Goal: Task Accomplishment & Management: Complete application form

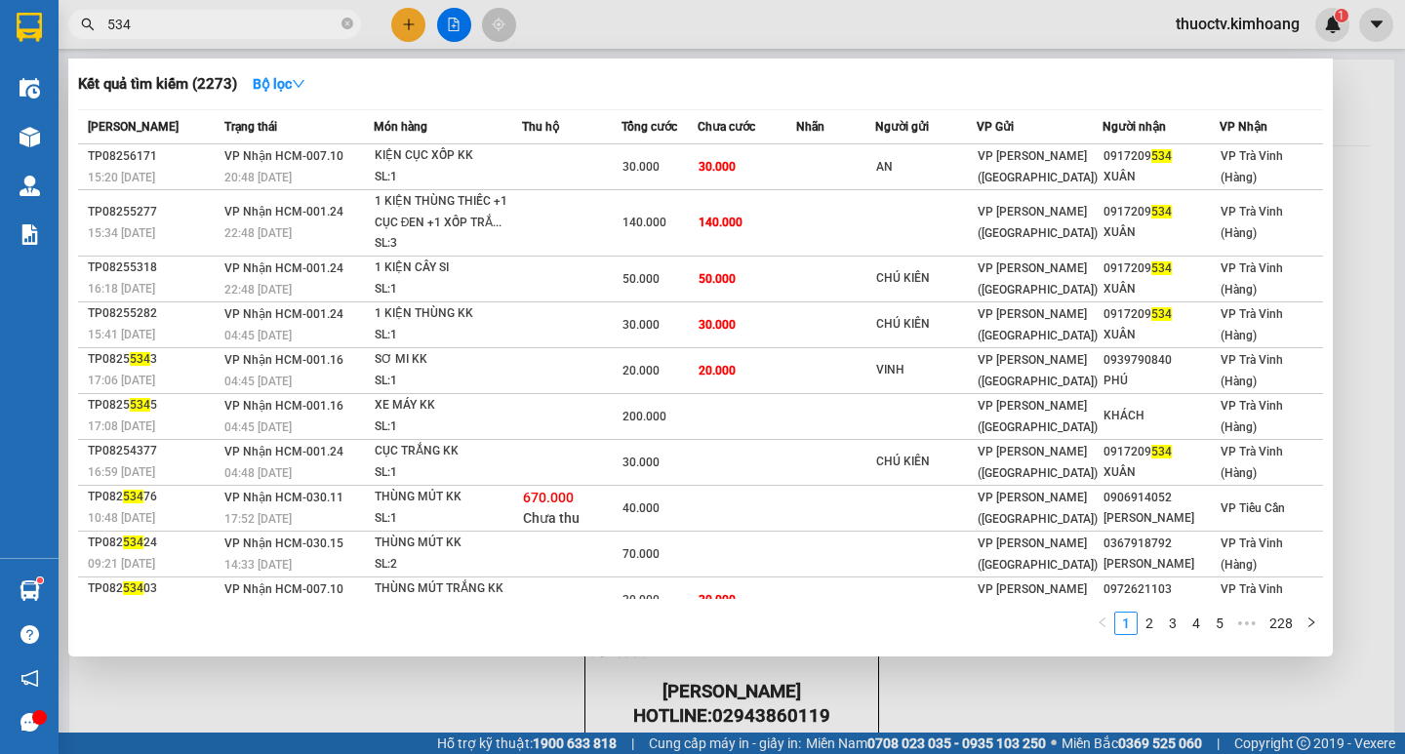
click at [403, 26] on div at bounding box center [702, 377] width 1405 height 754
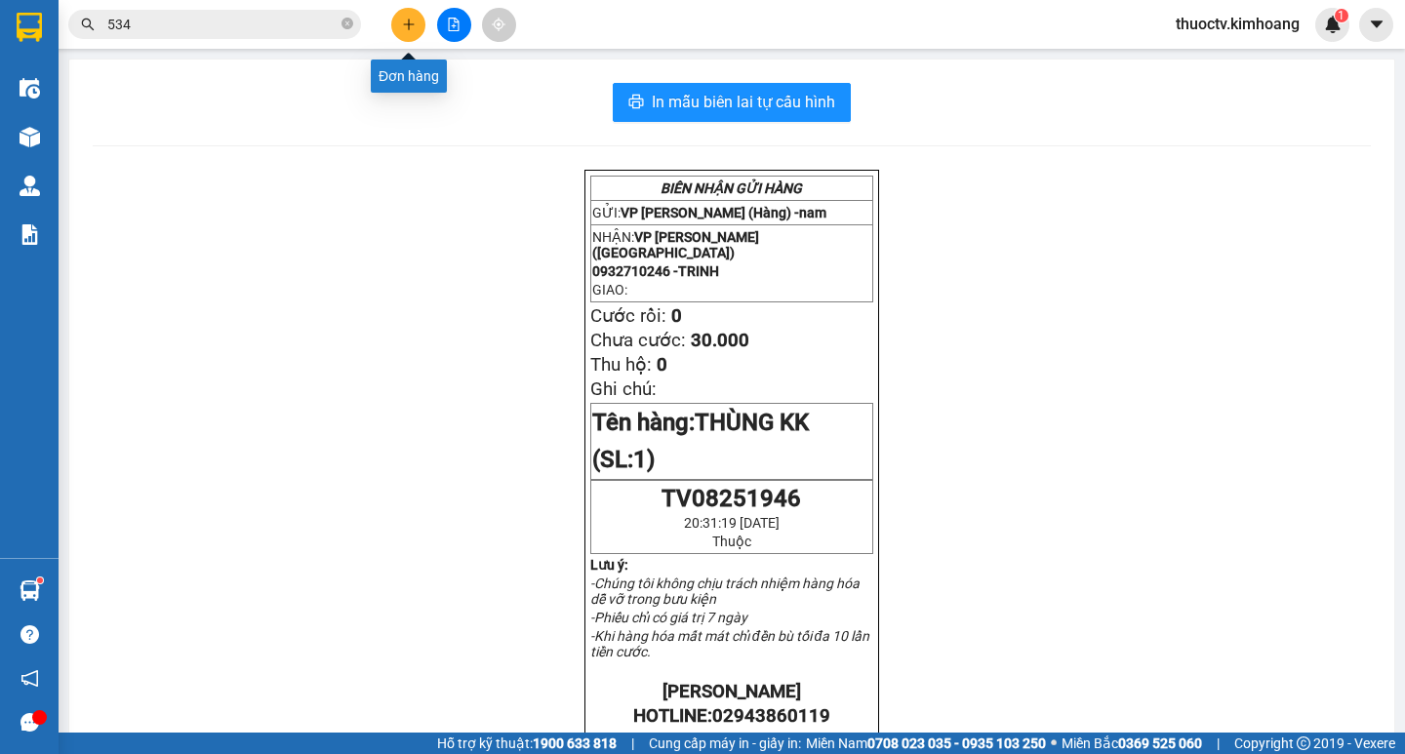
click at [413, 24] on icon "plus" at bounding box center [408, 23] width 11 height 1
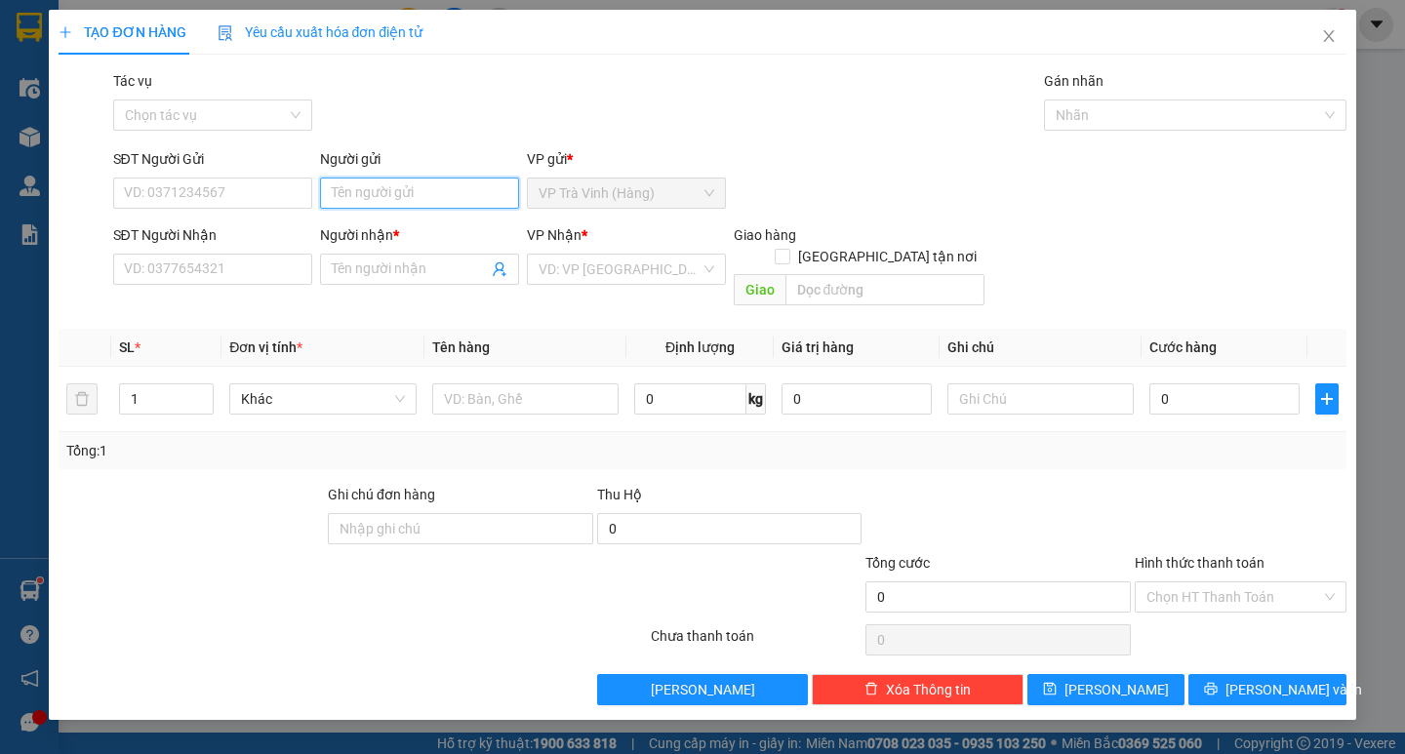
click at [417, 186] on input "Người gửi" at bounding box center [419, 193] width 199 height 31
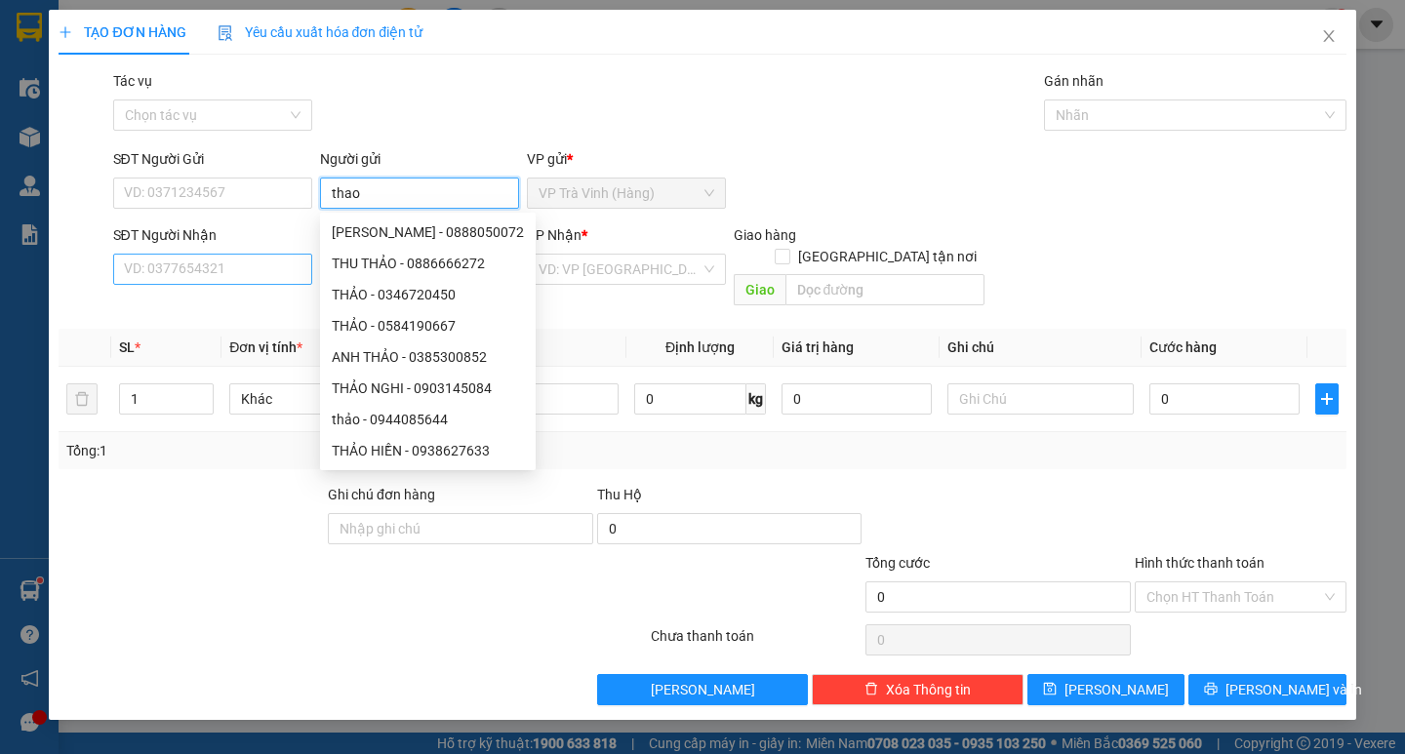
type input "thao"
click at [273, 282] on input "SĐT Người Nhận" at bounding box center [212, 269] width 199 height 31
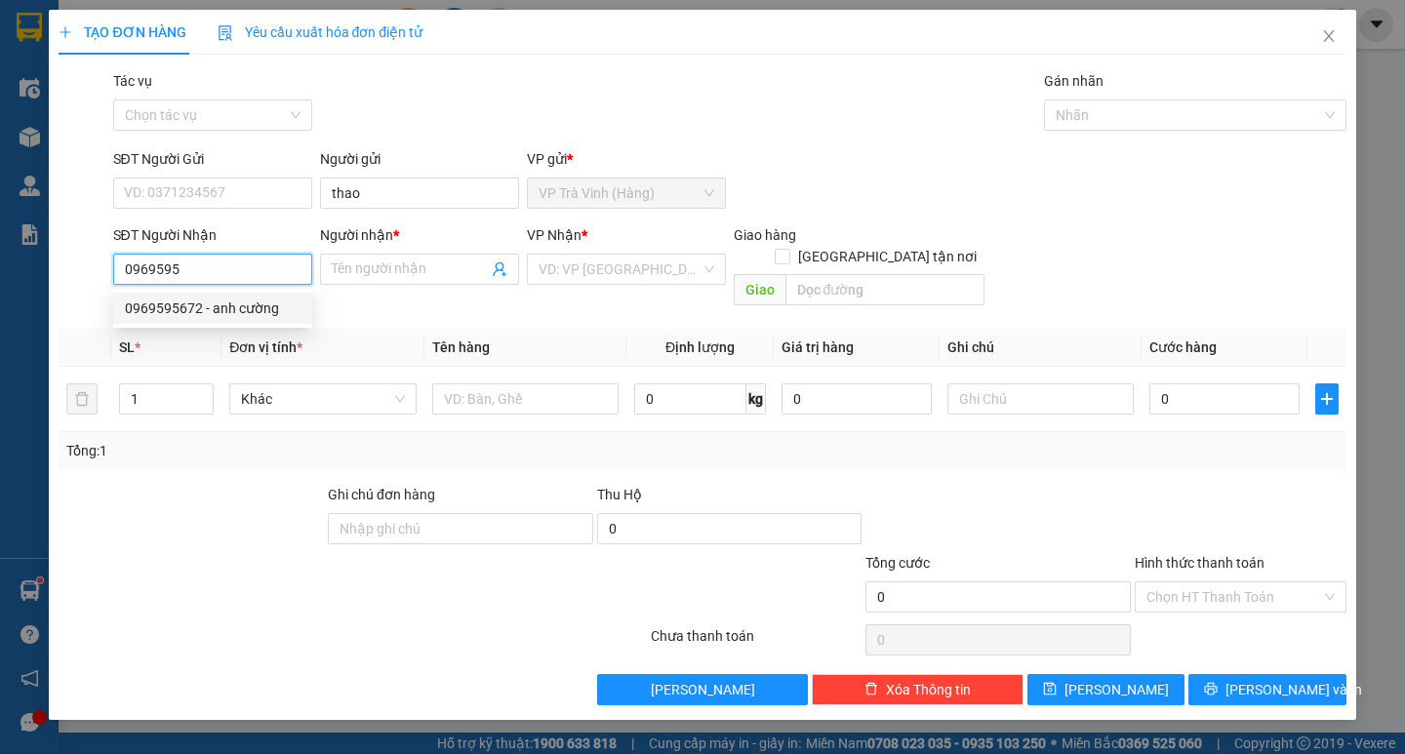
click at [243, 309] on div "0969595672 - anh cường" at bounding box center [213, 308] width 176 height 21
type input "0969595672"
type input "anh cường"
type input "70.000"
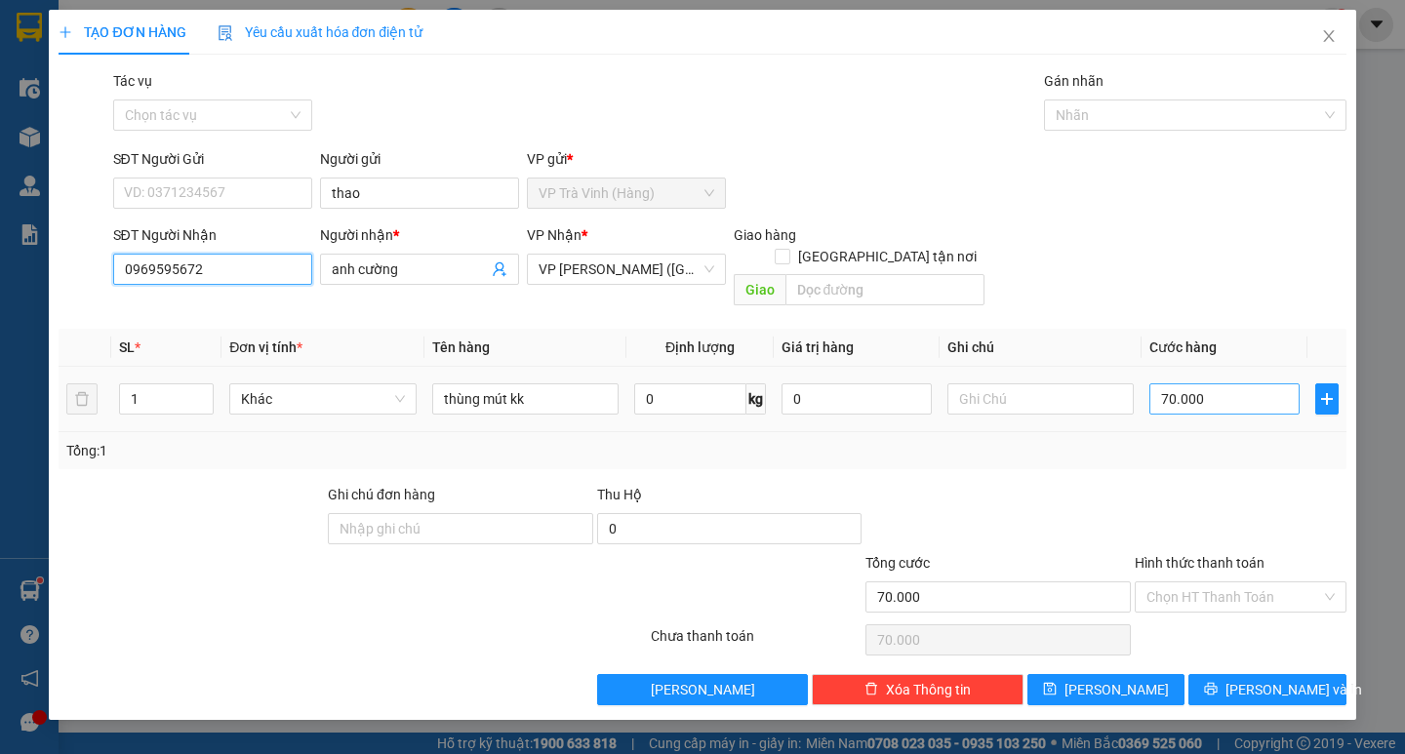
type input "0969595672"
click at [1211, 384] on input "70.000" at bounding box center [1225, 399] width 150 height 31
type input "7"
type input "70"
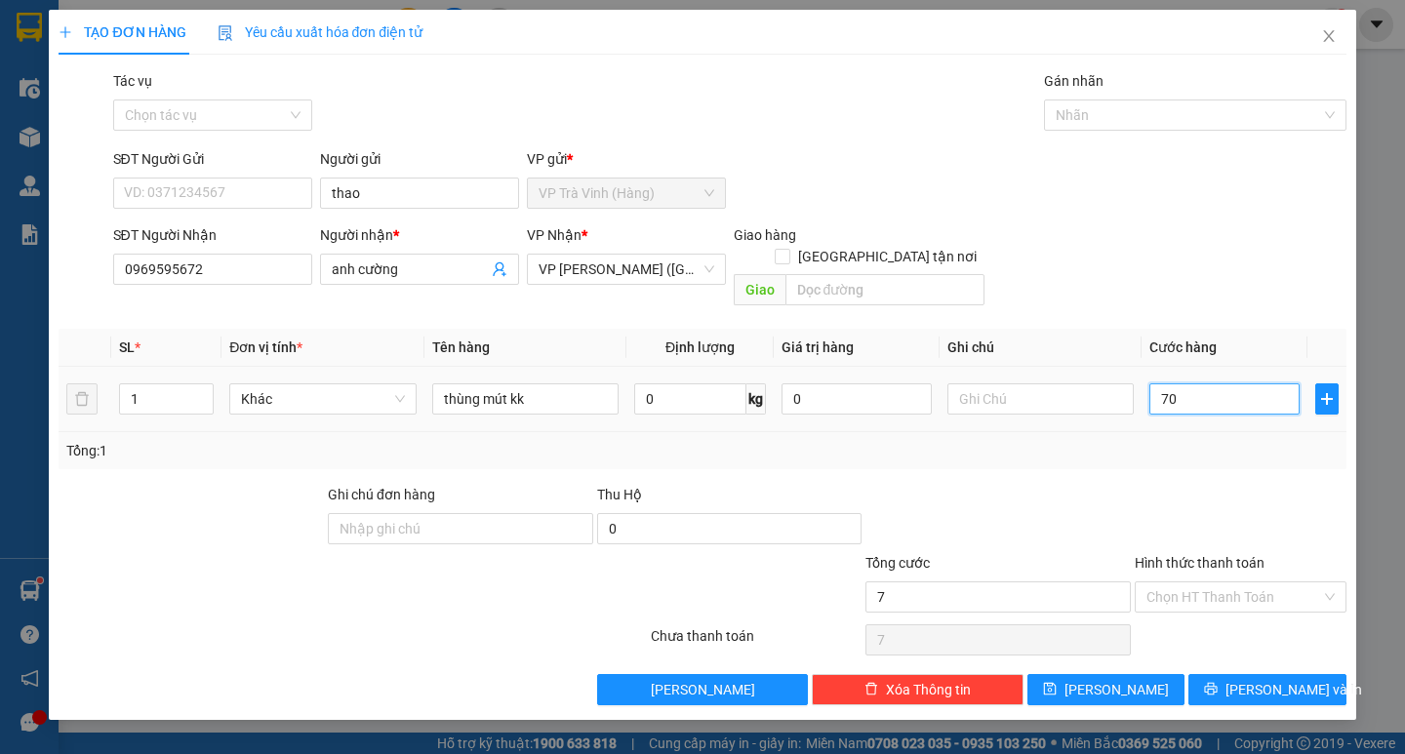
type input "70"
type input "70.000"
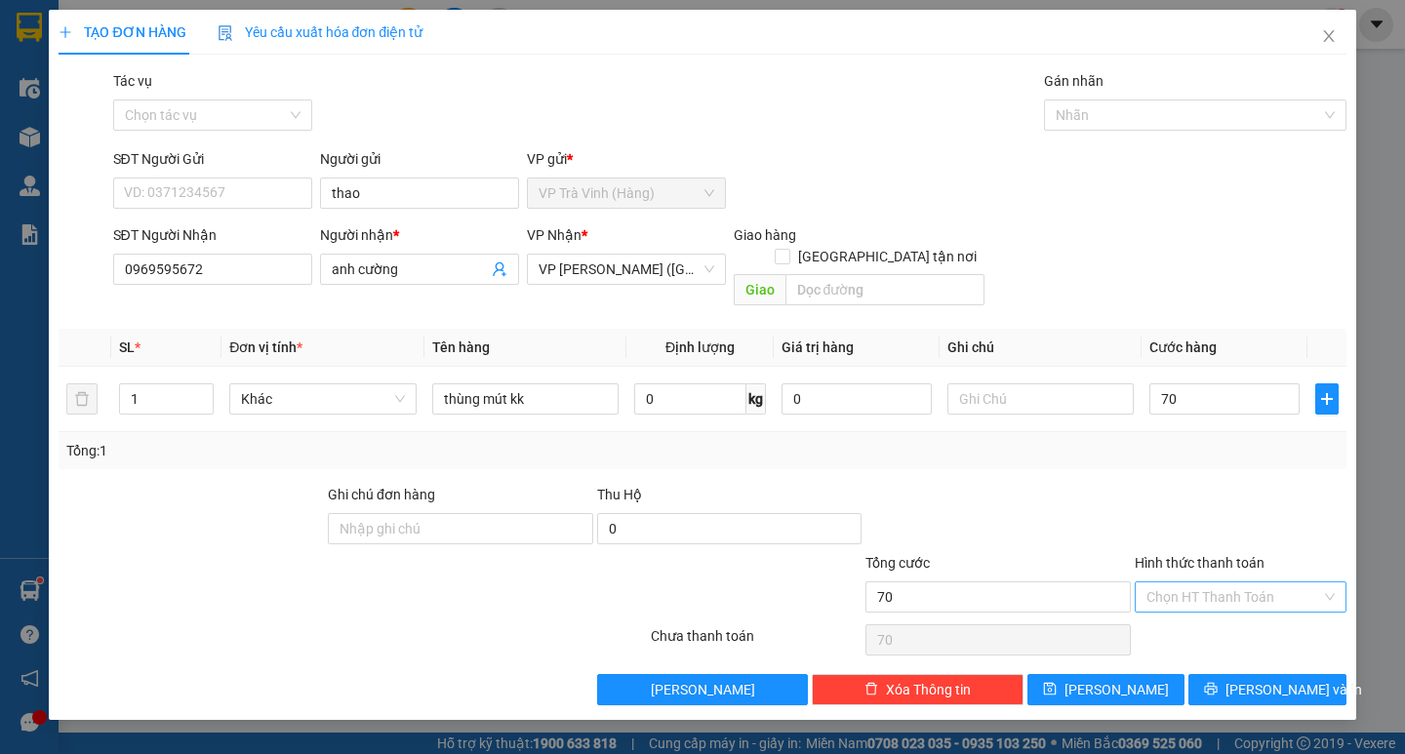
type input "70.000"
click at [1212, 583] on input "Hình thức thanh toán" at bounding box center [1234, 597] width 175 height 29
click at [1213, 616] on div "Tại văn phòng" at bounding box center [1241, 614] width 188 height 21
type input "0"
click at [1254, 679] on span "[PERSON_NAME] và In" at bounding box center [1294, 689] width 137 height 21
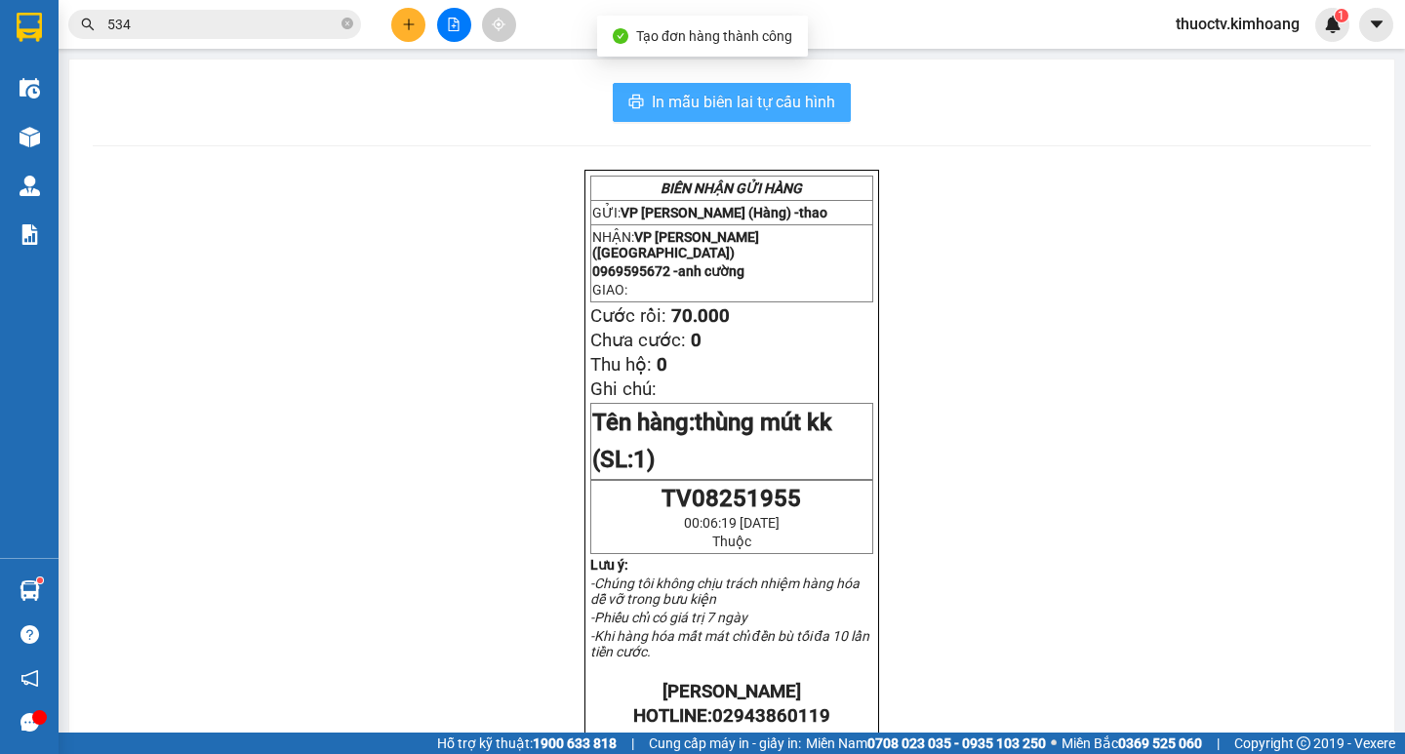
click at [652, 110] on span "In mẫu biên lai tự cấu hình" at bounding box center [743, 102] width 183 height 24
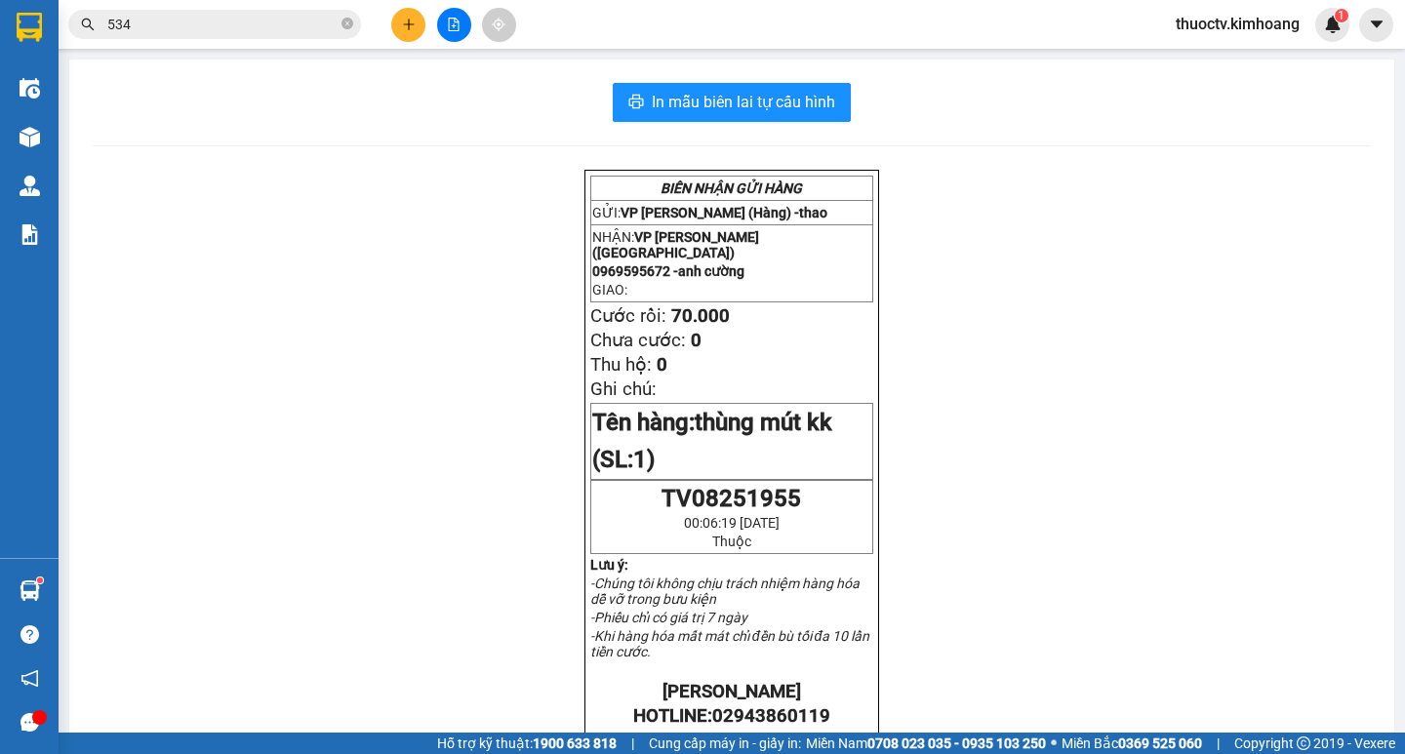
click at [153, 23] on input "534" at bounding box center [222, 24] width 230 height 21
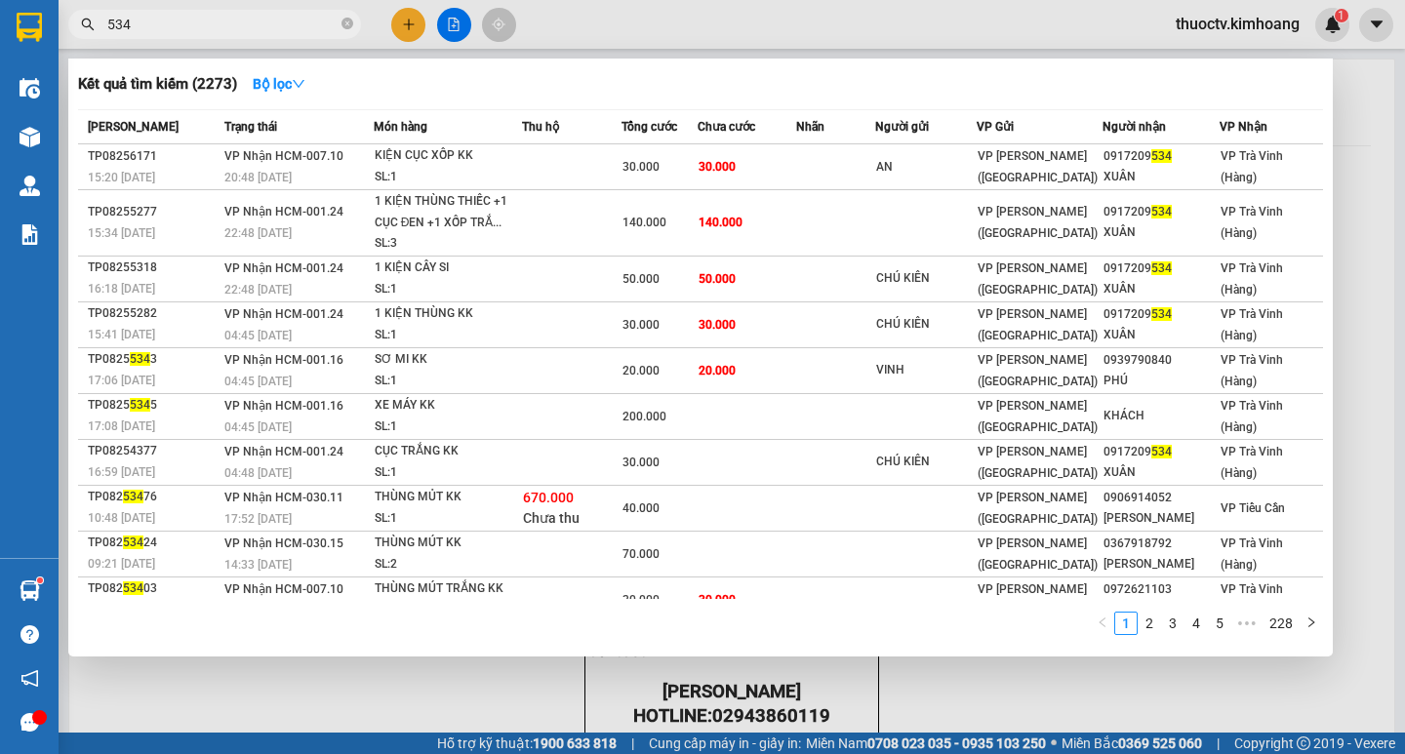
click at [153, 23] on input "534" at bounding box center [222, 24] width 230 height 21
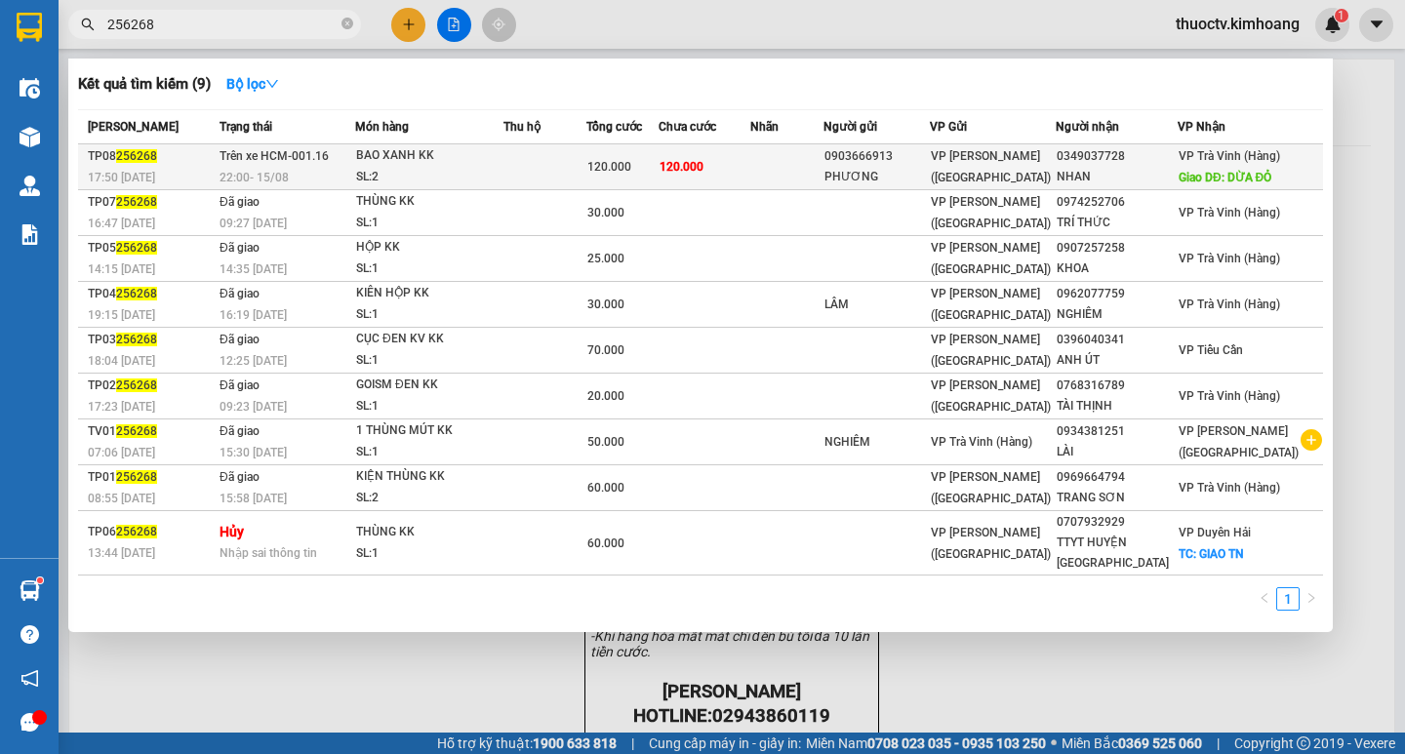
type input "256268"
click at [751, 164] on td "120.000" at bounding box center [705, 167] width 92 height 46
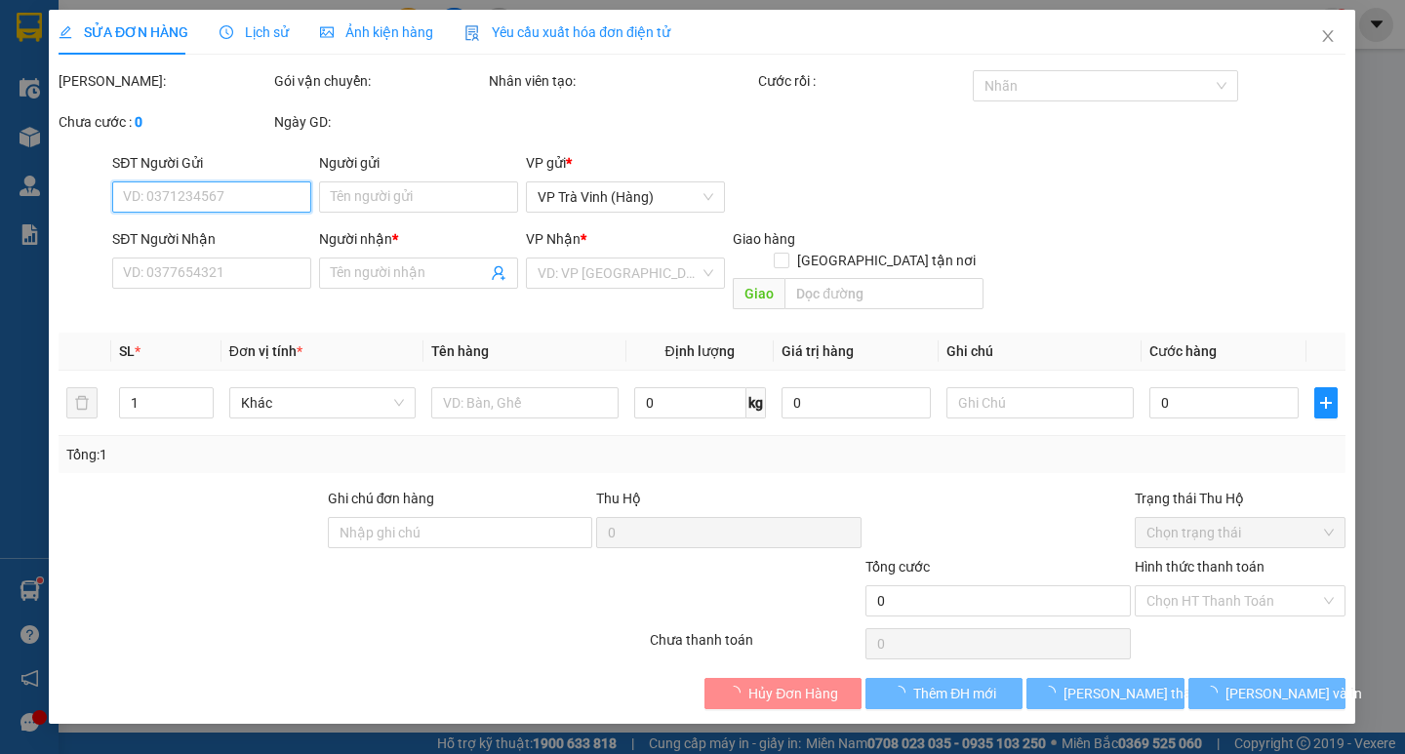
type input "0903666913"
type input "PHƯƠNG"
type input "0349037728"
type input "NHAN"
type input "DỪA ĐỎ"
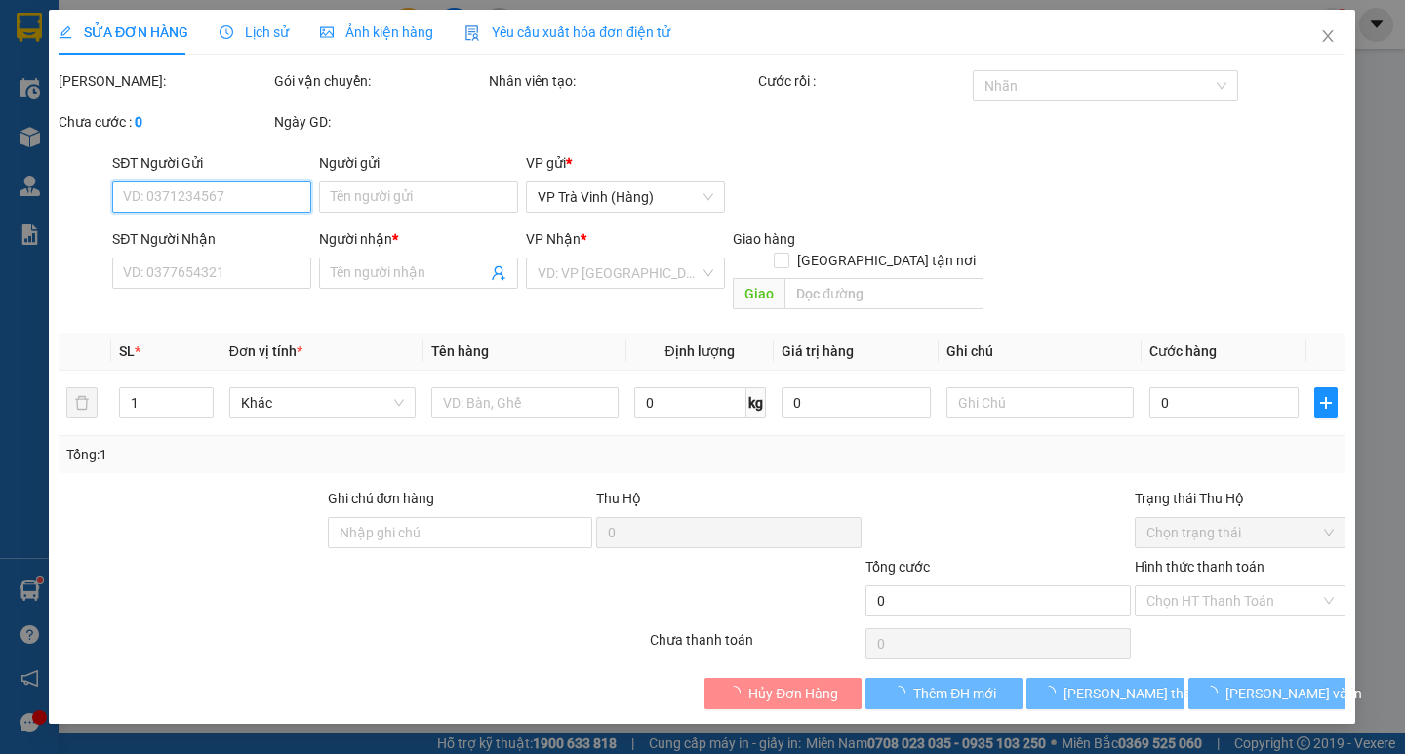
type input "120.000"
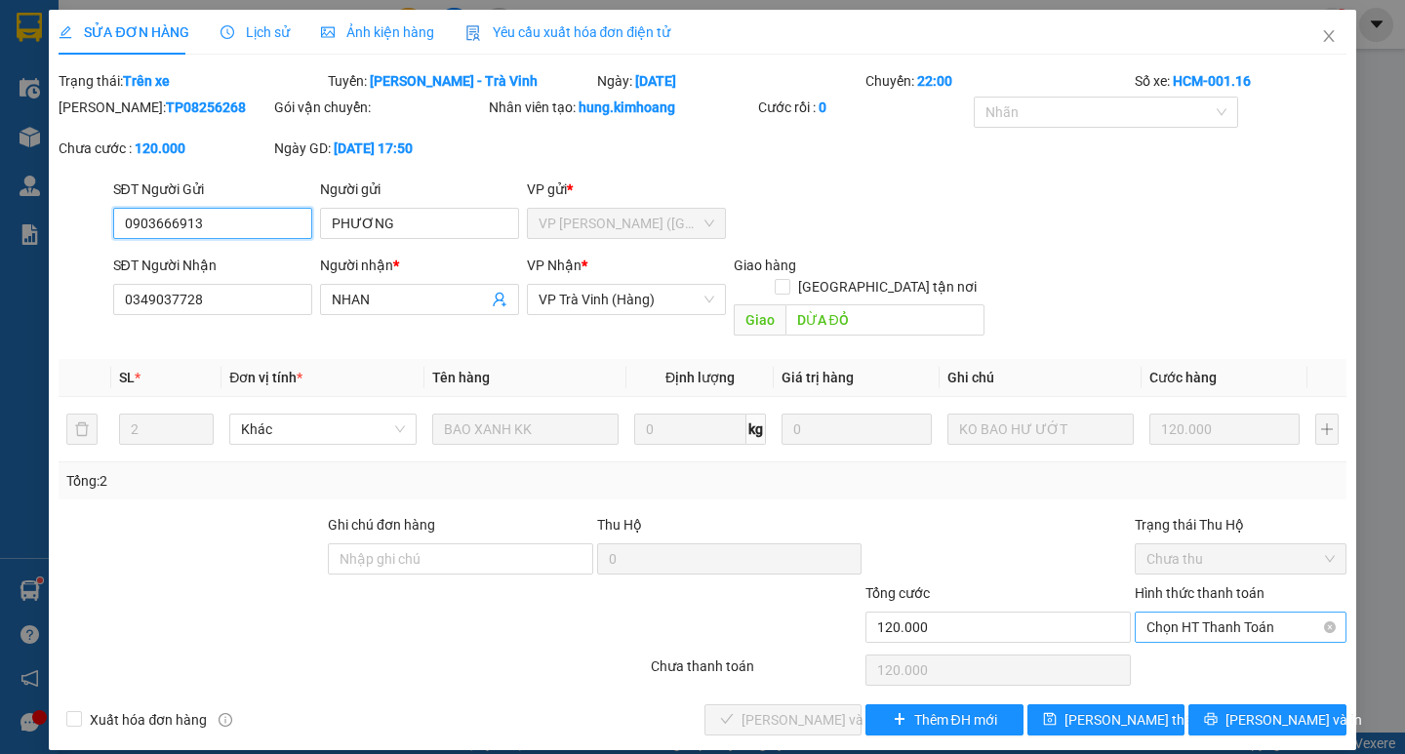
click at [1226, 613] on span "Chọn HT Thanh Toán" at bounding box center [1241, 627] width 188 height 29
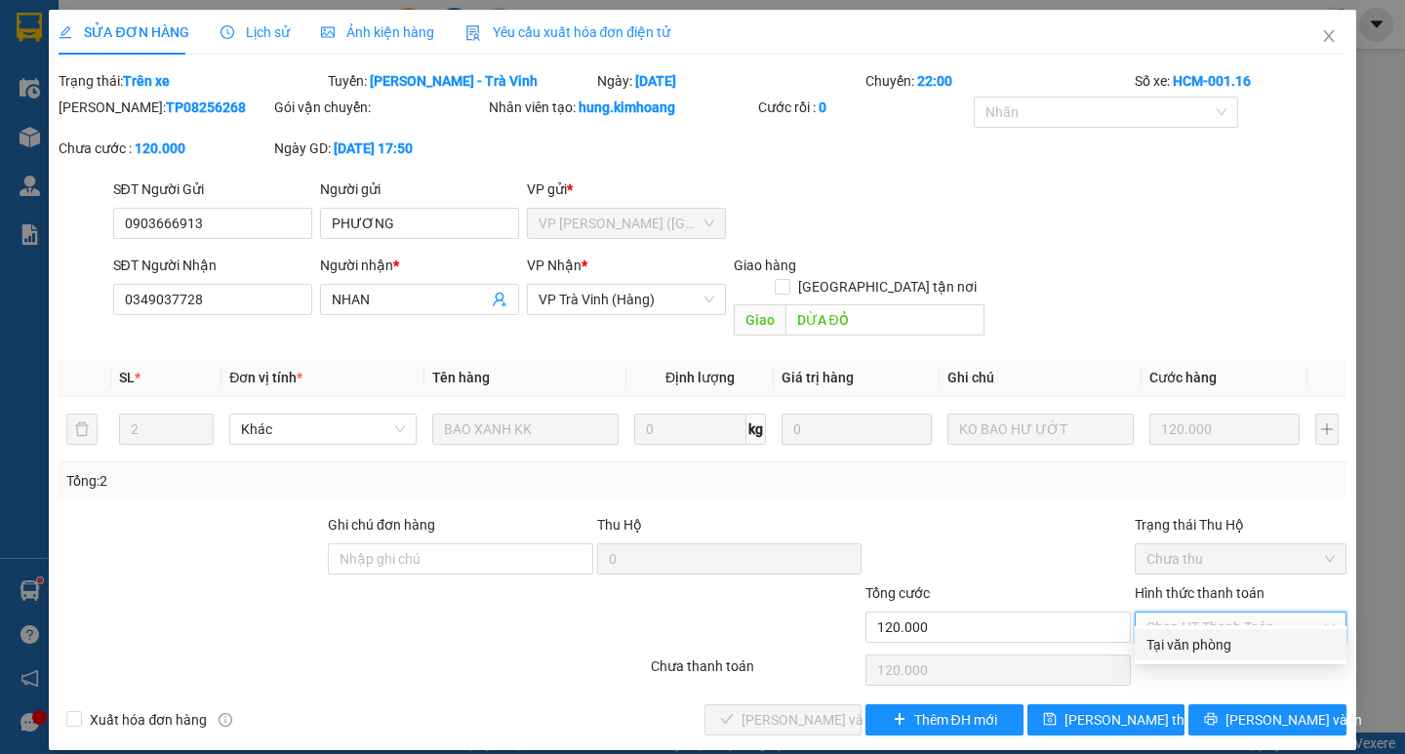
click at [1231, 642] on div "Tại văn phòng" at bounding box center [1241, 644] width 188 height 21
type input "0"
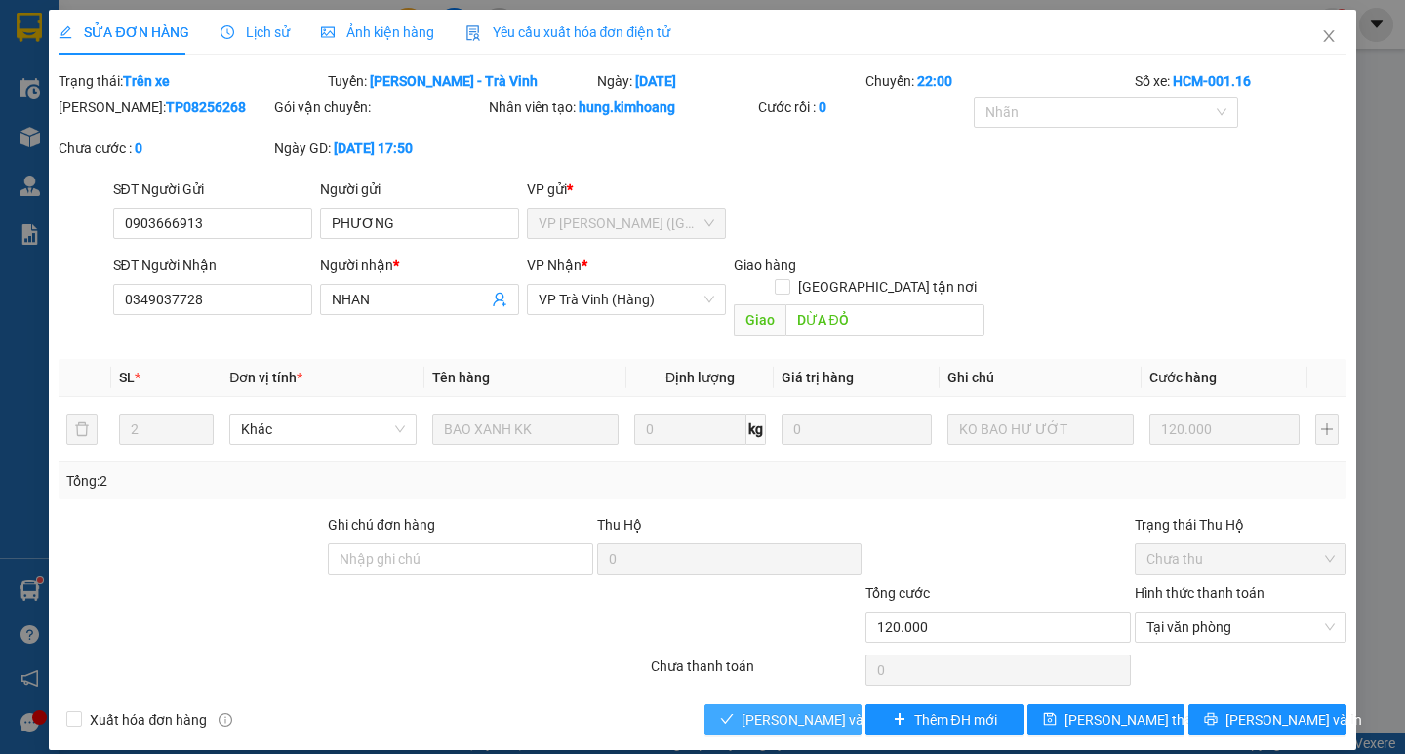
click at [802, 710] on span "[PERSON_NAME] và Giao hàng" at bounding box center [835, 720] width 187 height 21
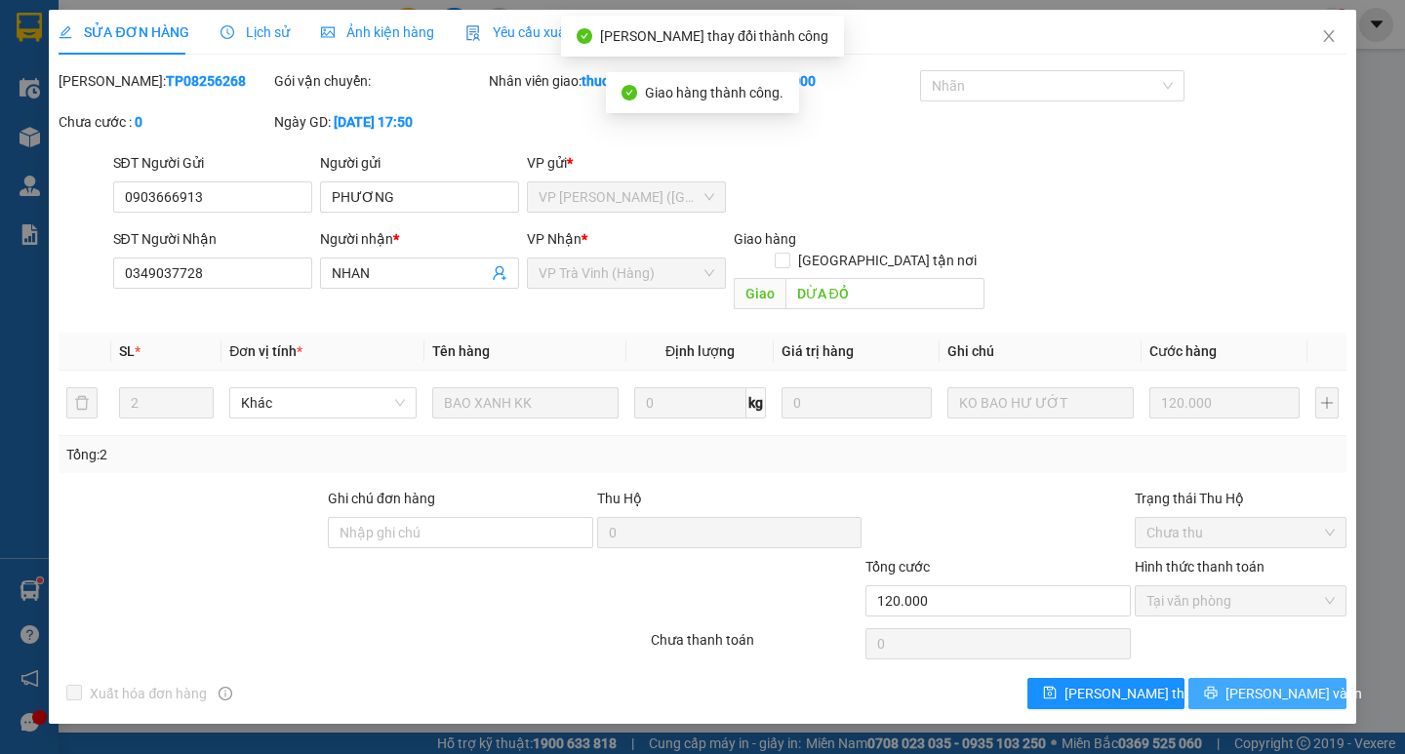
click at [1280, 683] on span "[PERSON_NAME] và In" at bounding box center [1294, 693] width 137 height 21
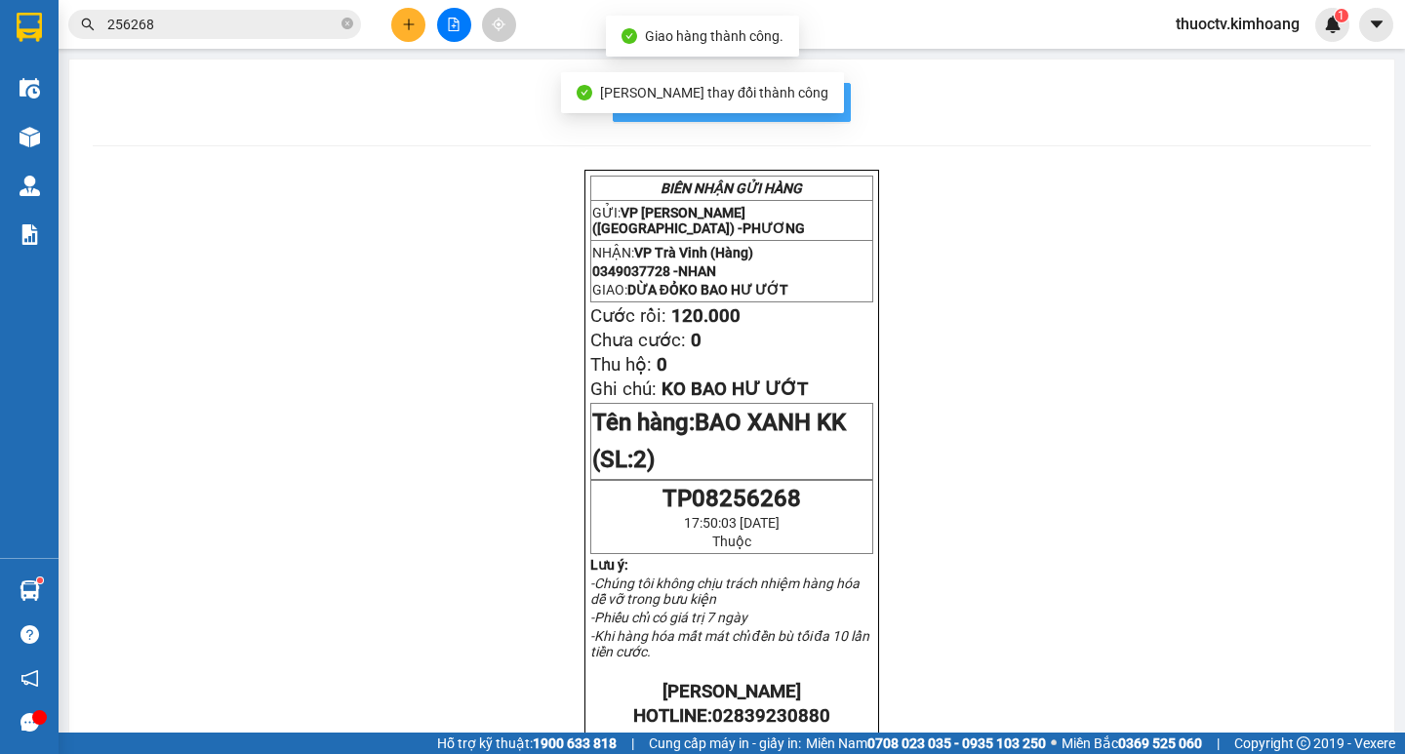
click at [821, 109] on span "In mẫu biên lai tự cấu hình" at bounding box center [743, 102] width 183 height 24
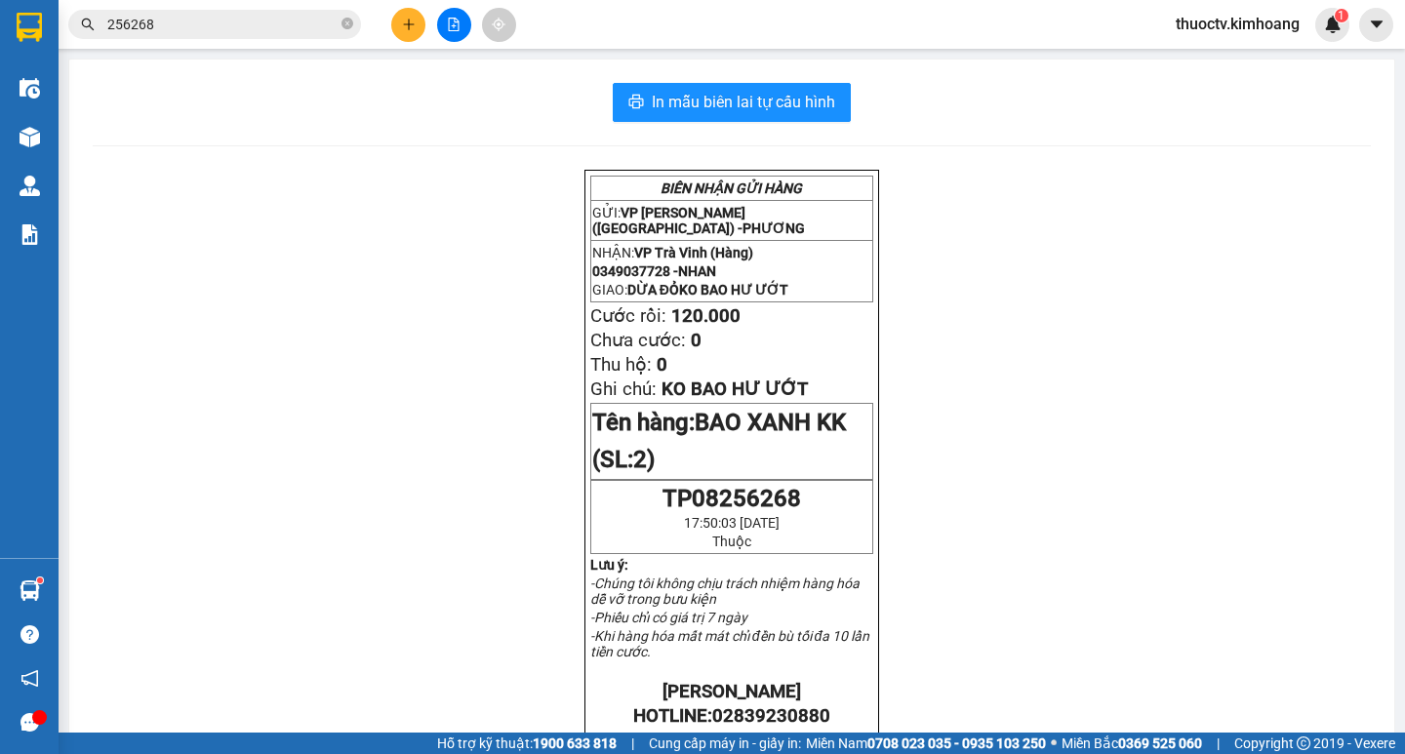
click at [172, 31] on input "256268" at bounding box center [222, 24] width 230 height 21
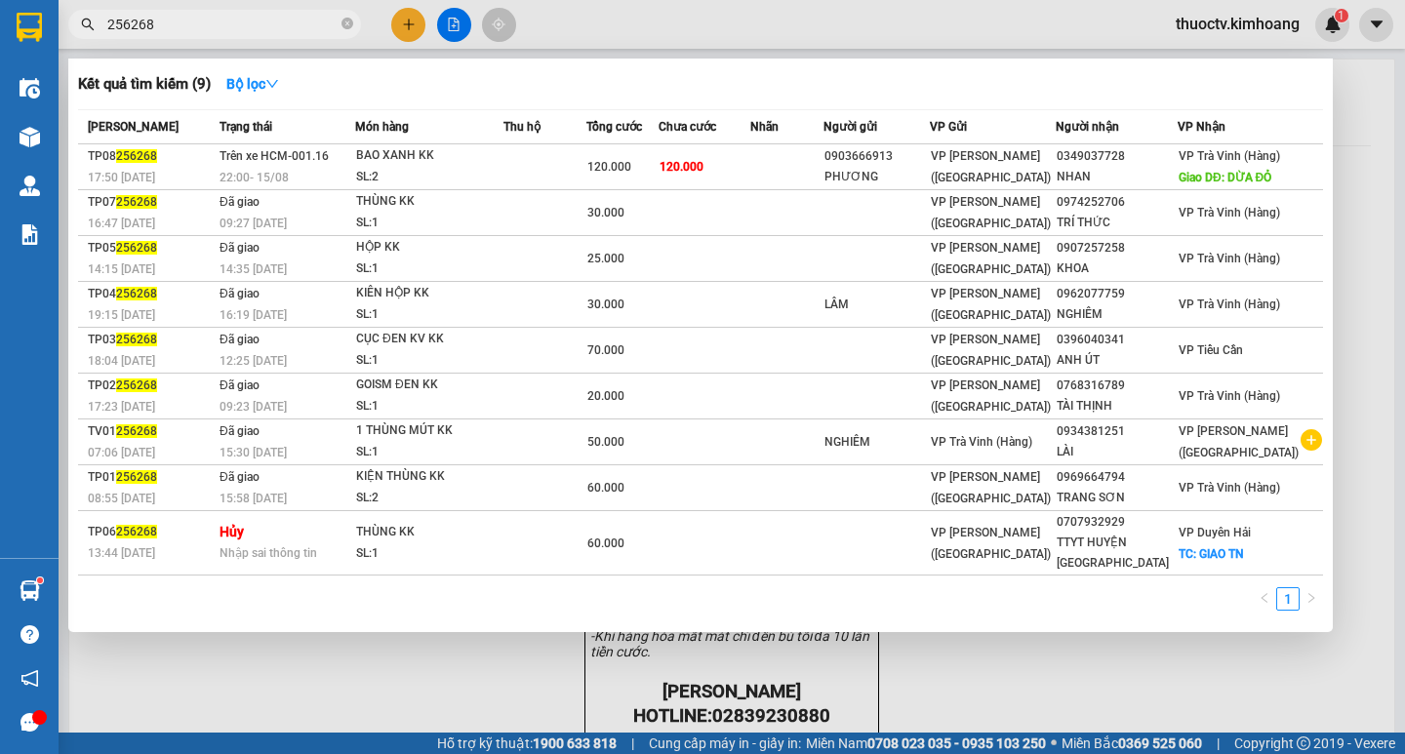
click at [172, 31] on input "256268" at bounding box center [222, 24] width 230 height 21
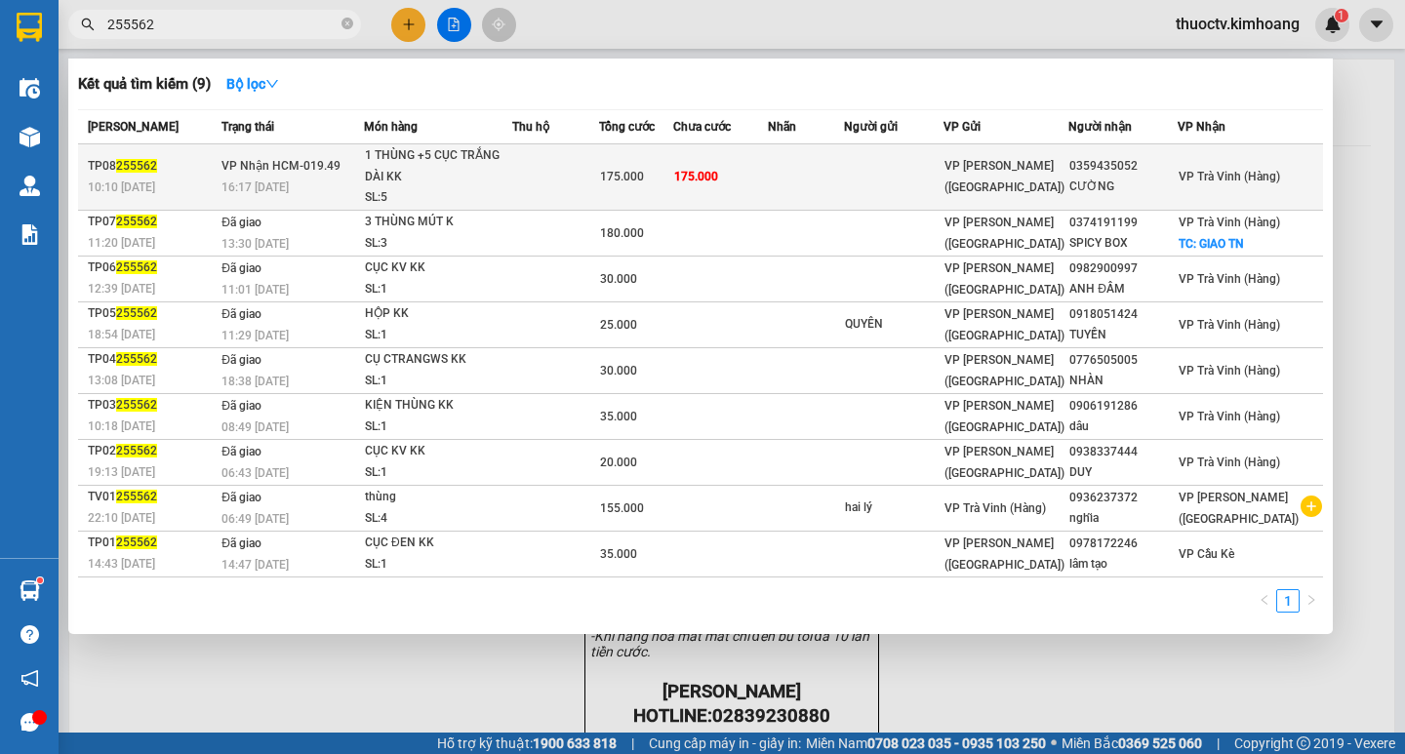
type input "255562"
click at [816, 181] on td at bounding box center [806, 177] width 76 height 66
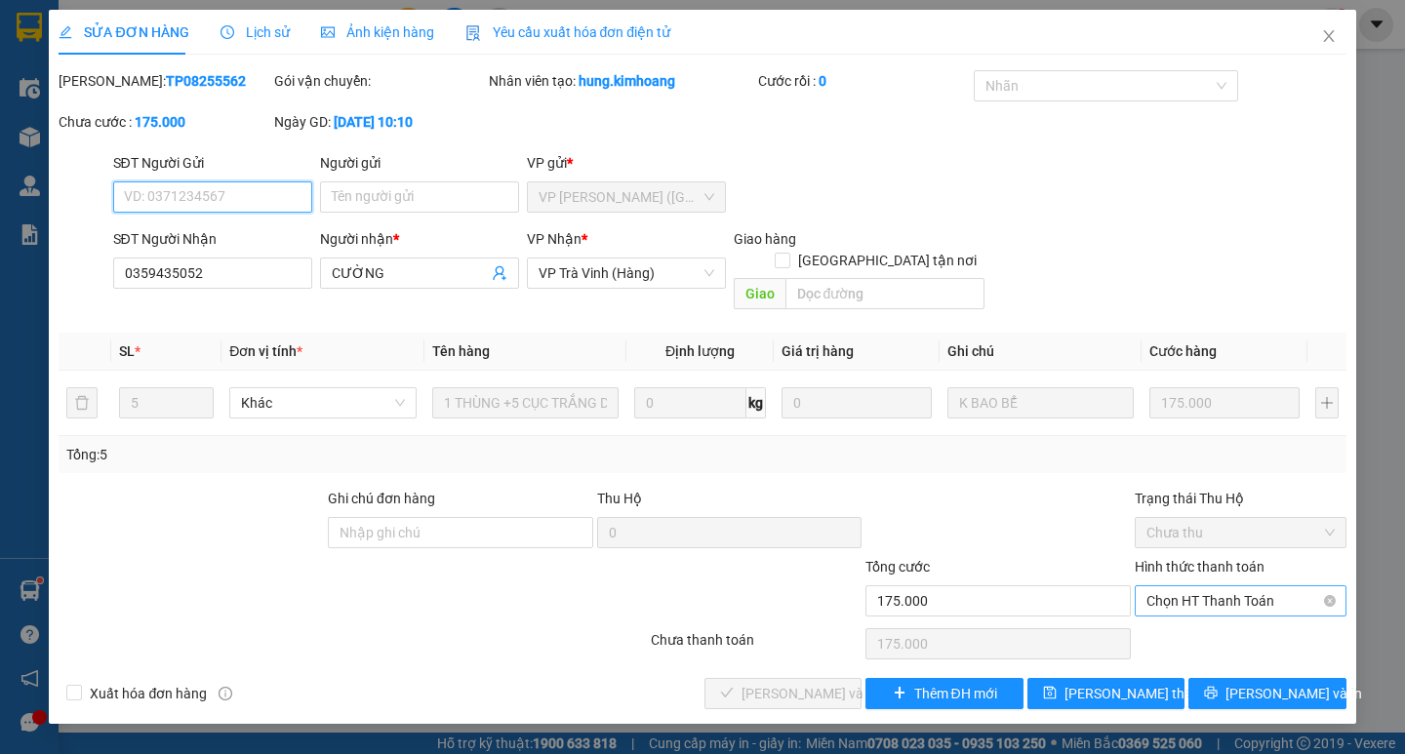
click at [1254, 587] on span "Chọn HT Thanh Toán" at bounding box center [1241, 601] width 188 height 29
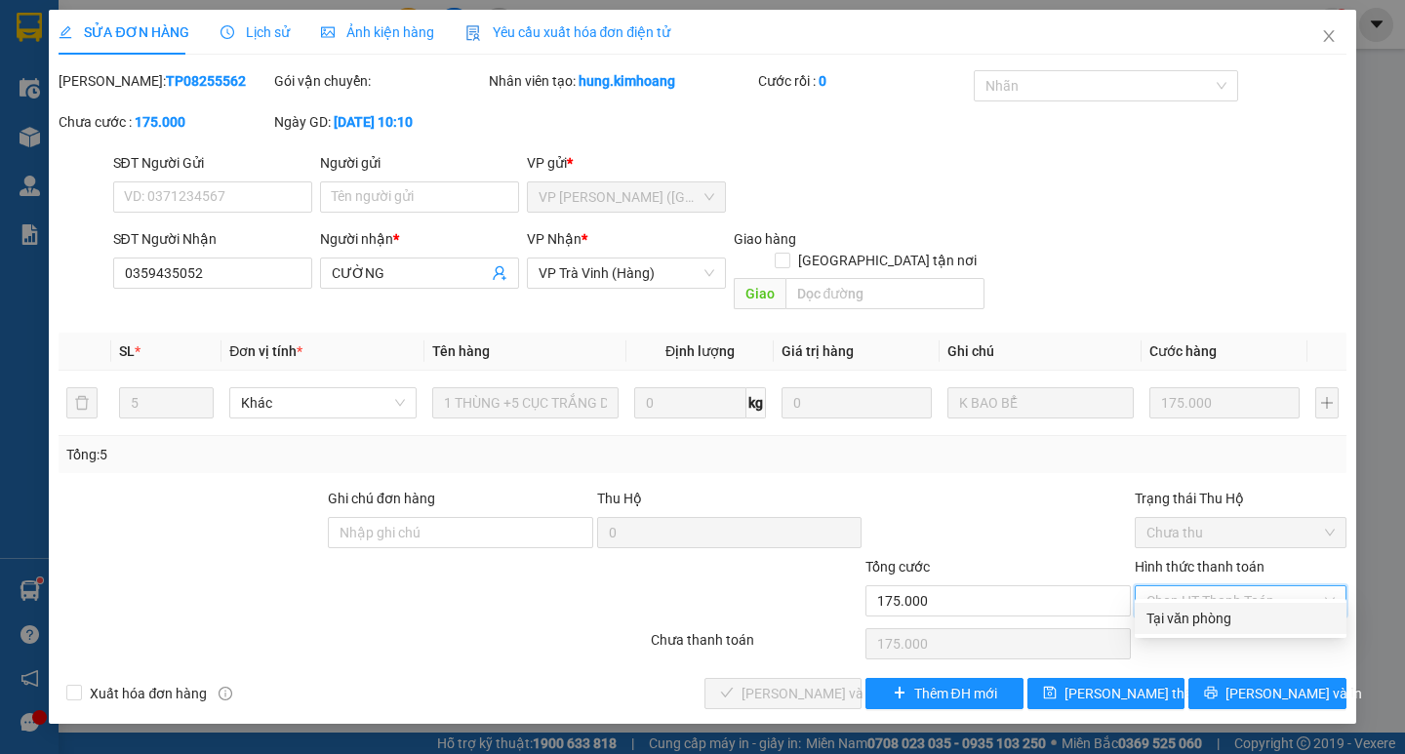
click at [1236, 614] on div "Tại văn phòng" at bounding box center [1241, 618] width 188 height 21
type input "0"
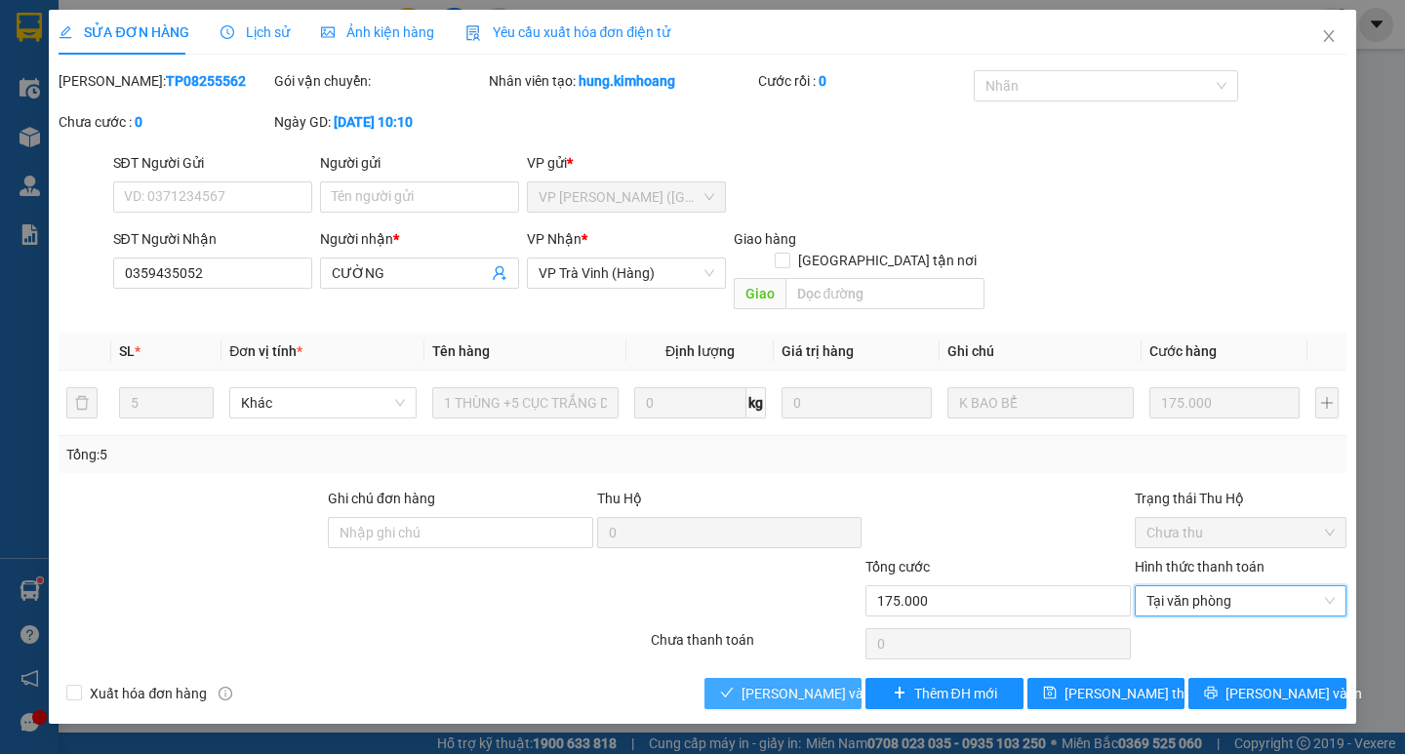
click at [827, 683] on span "[PERSON_NAME] và Giao hàng" at bounding box center [835, 693] width 187 height 21
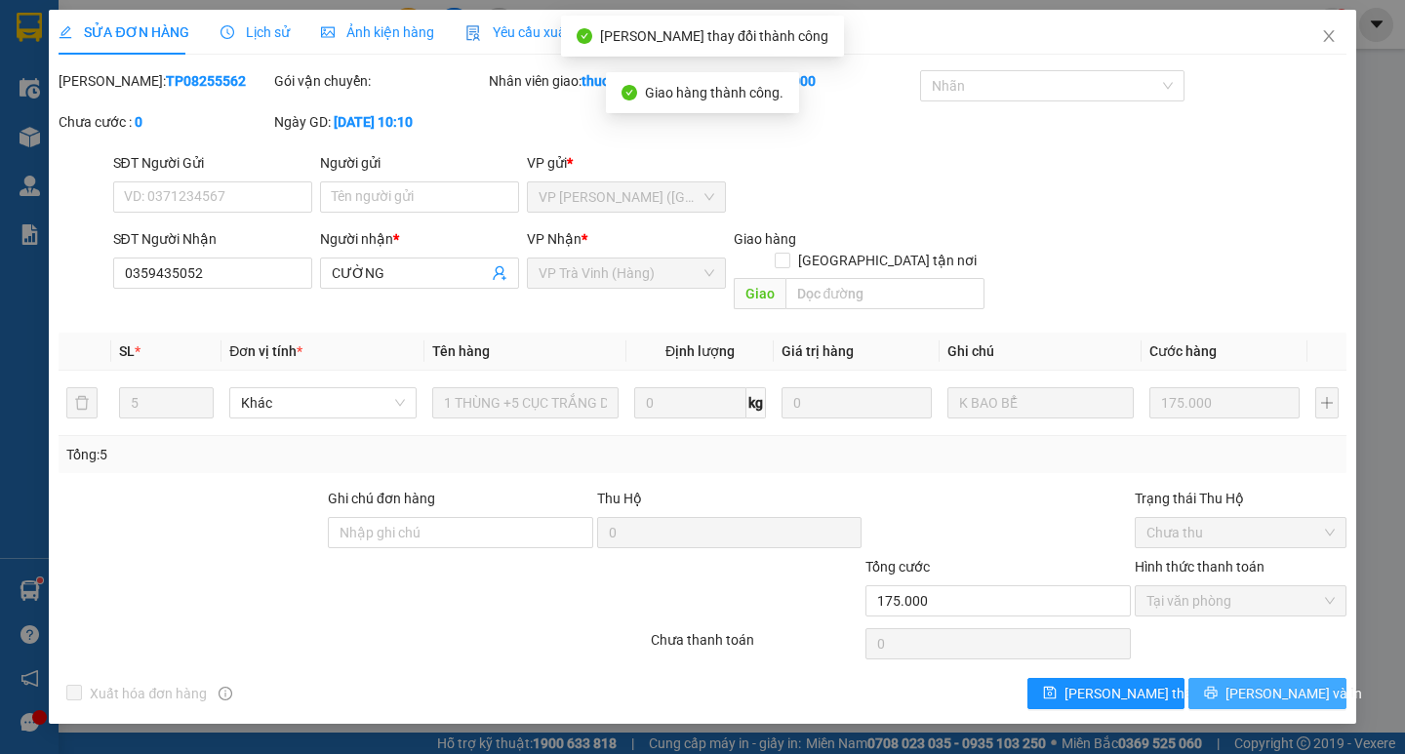
click at [1286, 683] on span "[PERSON_NAME] và In" at bounding box center [1294, 693] width 137 height 21
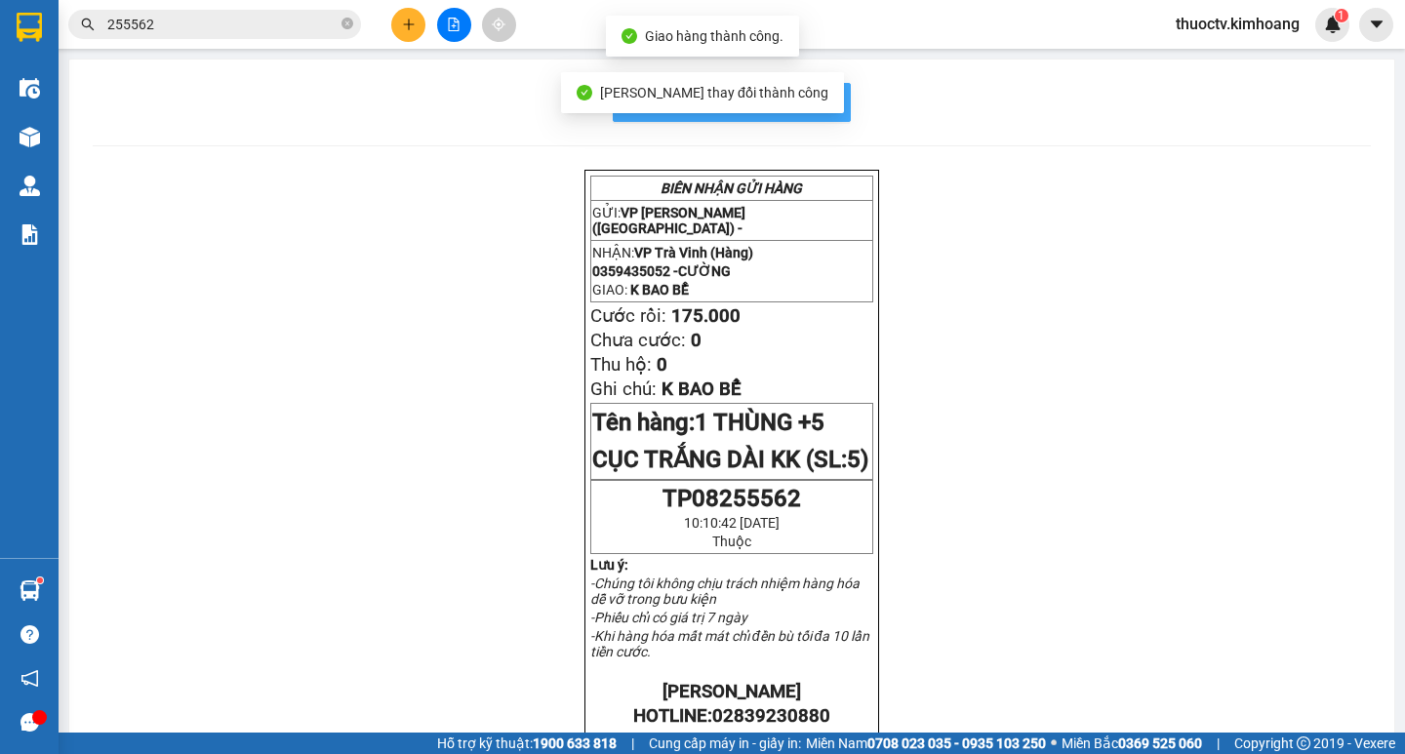
click at [813, 109] on span "In mẫu biên lai tự cấu hình" at bounding box center [743, 102] width 183 height 24
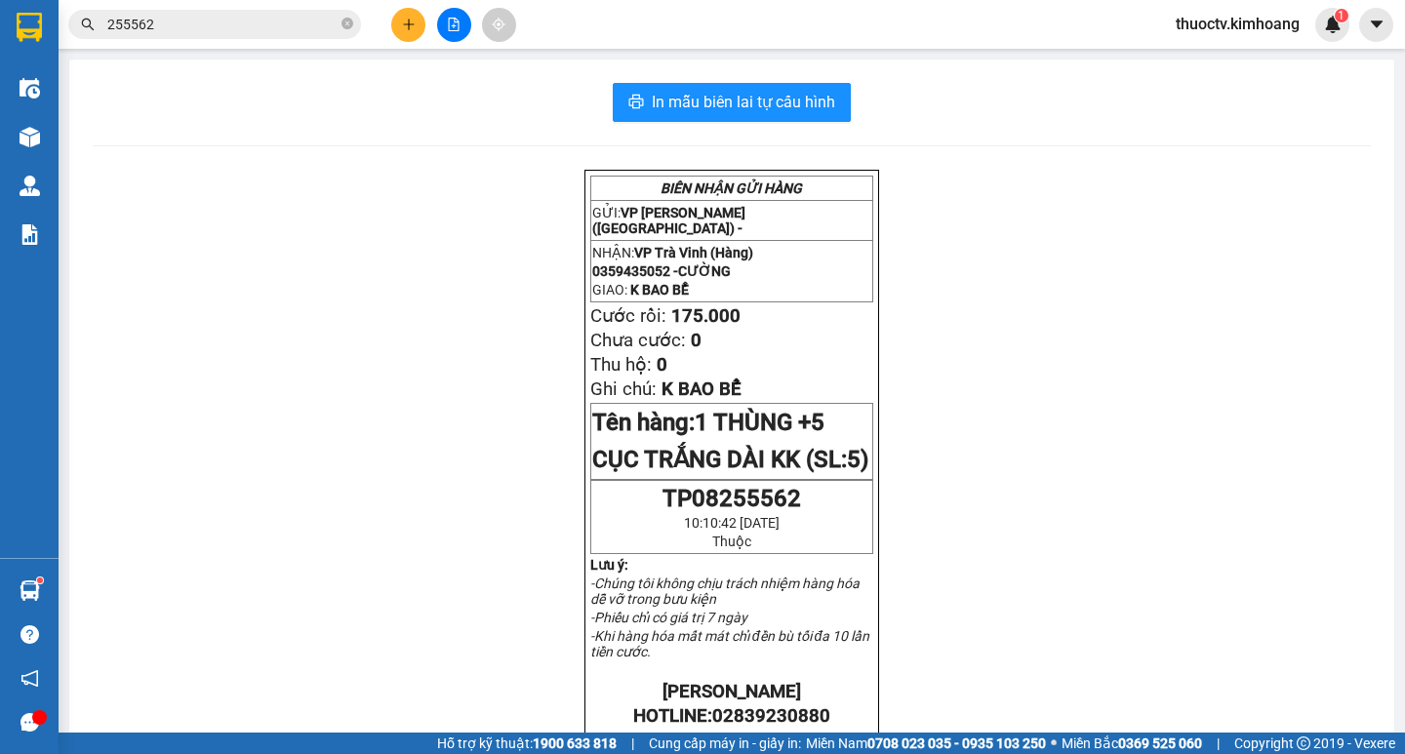
click at [170, 22] on input "255562" at bounding box center [222, 24] width 230 height 21
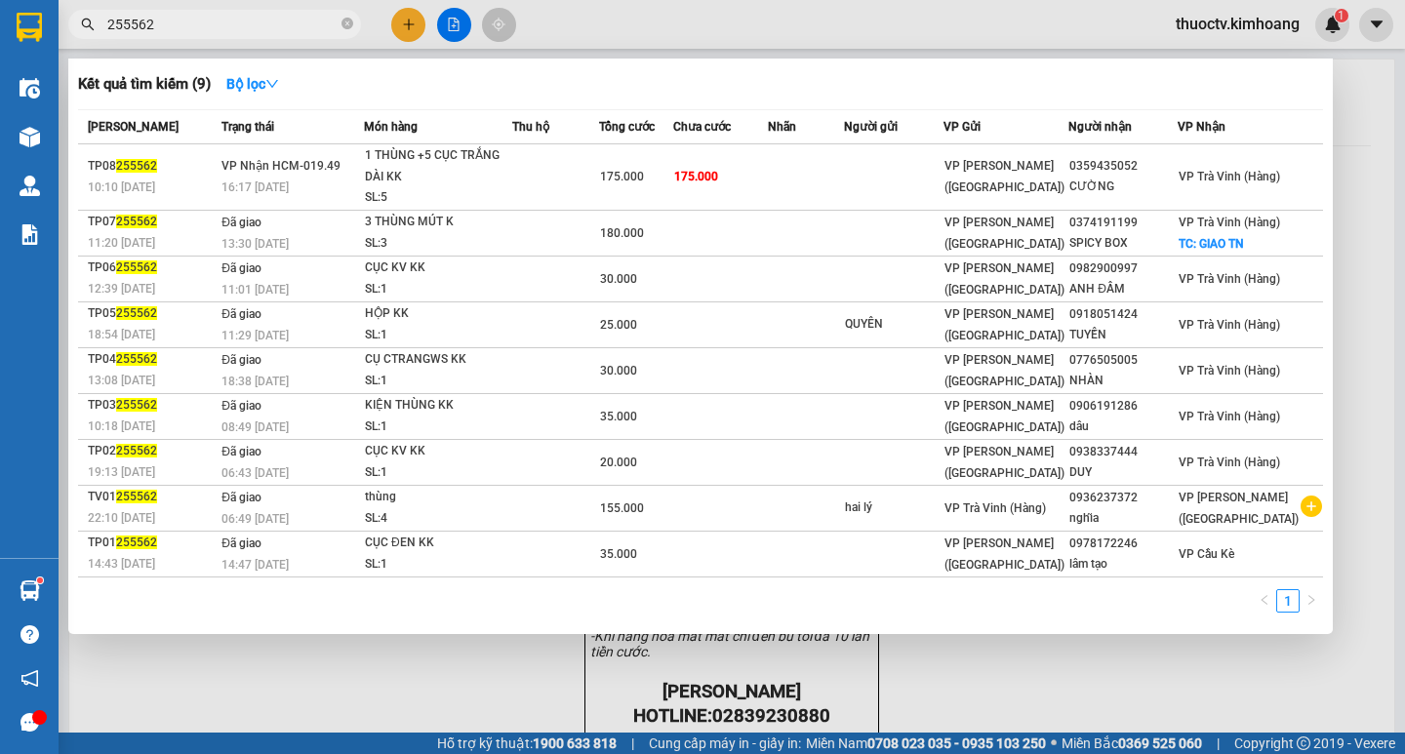
click at [170, 22] on input "255562" at bounding box center [222, 24] width 230 height 21
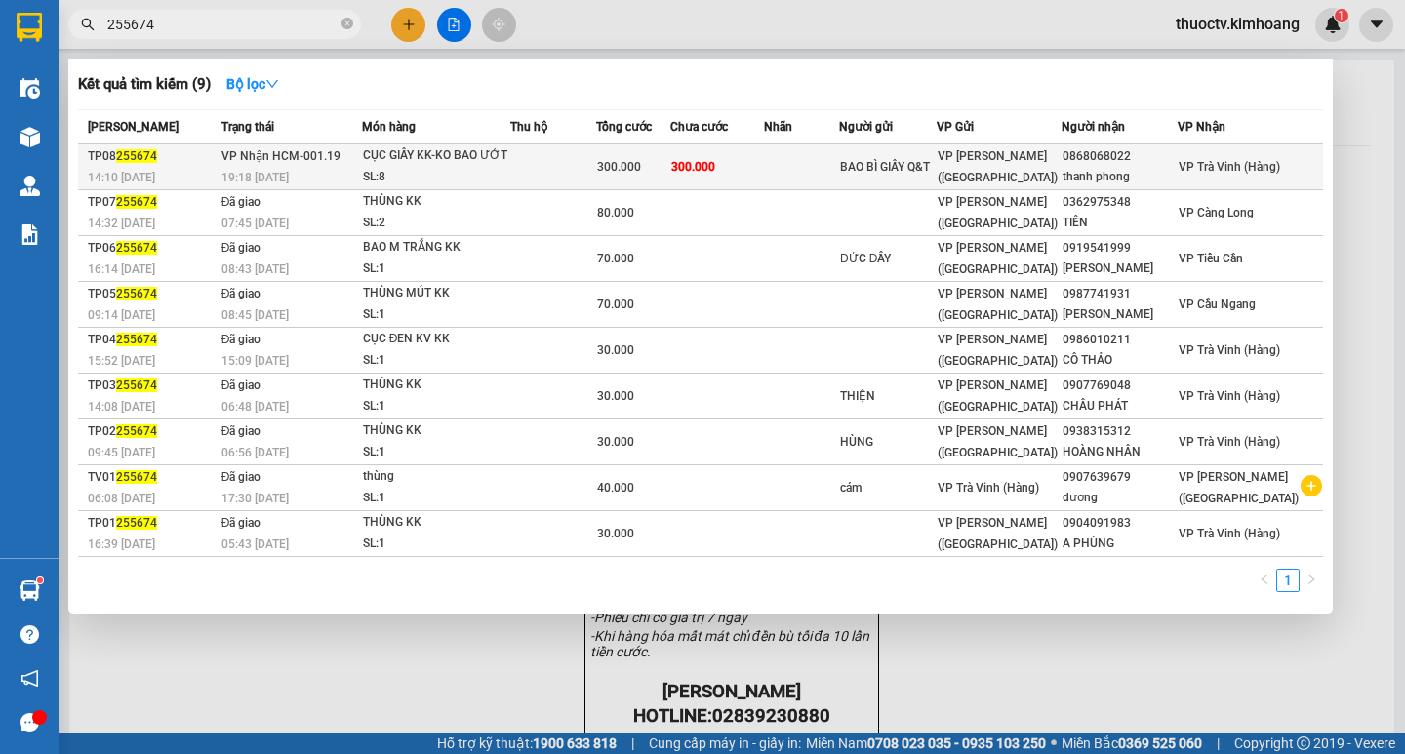
type input "255674"
click at [764, 163] on td "300.000" at bounding box center [717, 167] width 94 height 46
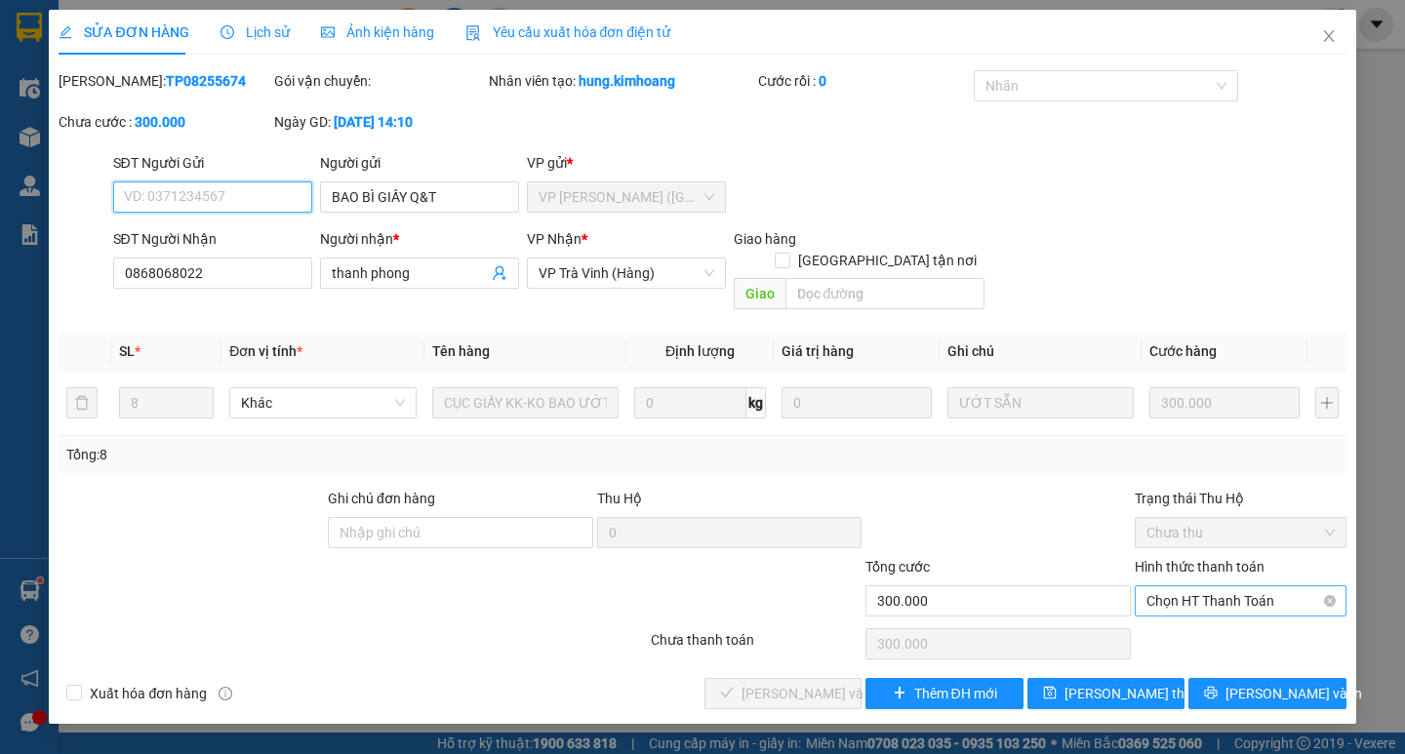
click at [1216, 587] on span "Chọn HT Thanh Toán" at bounding box center [1241, 601] width 188 height 29
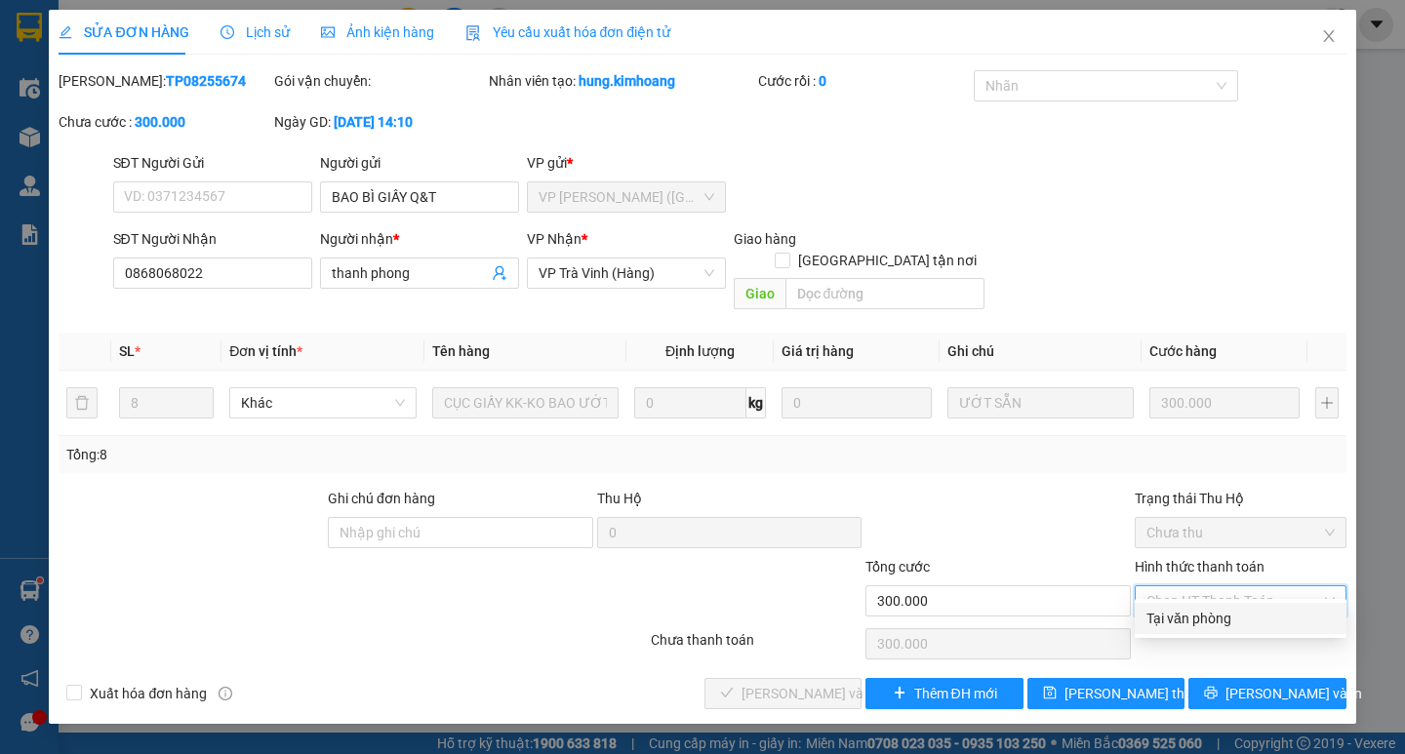
click at [1211, 616] on div "Tại văn phòng" at bounding box center [1241, 618] width 188 height 21
type input "0"
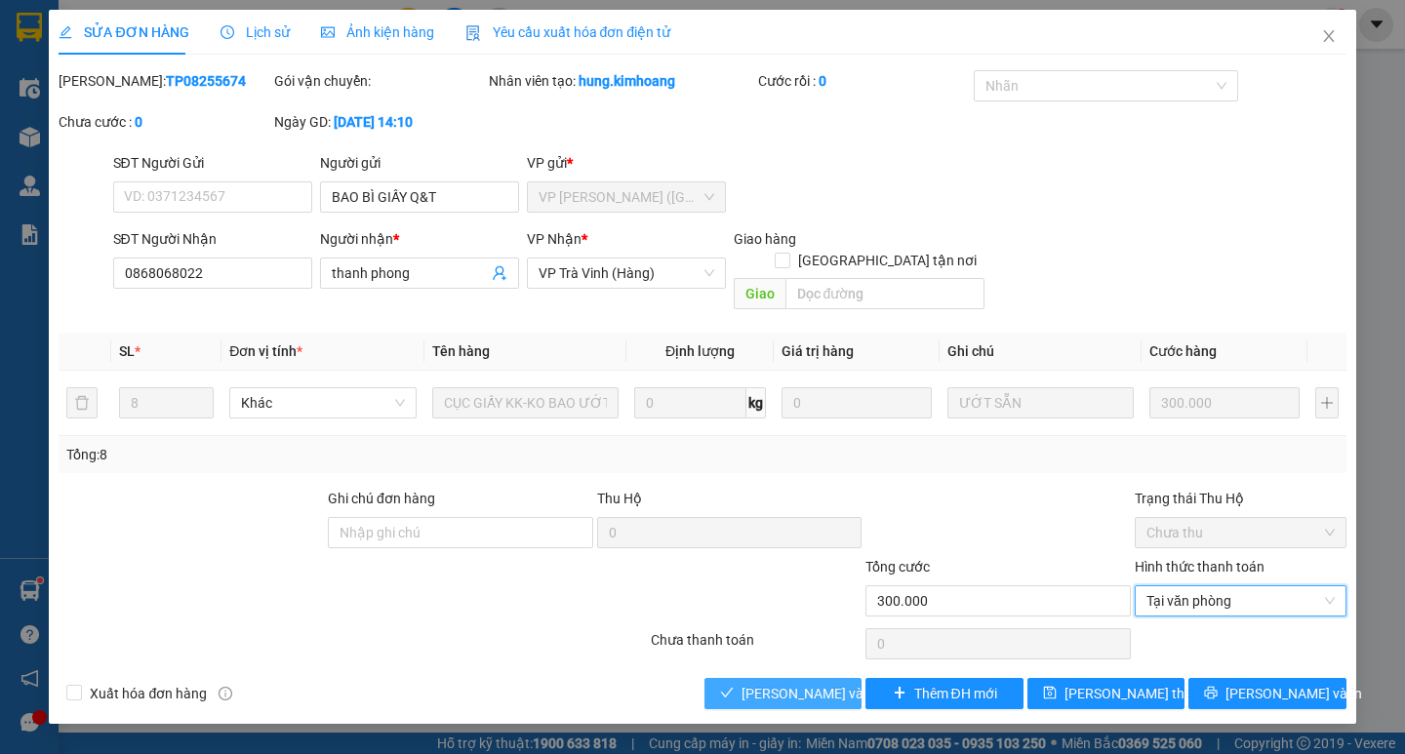
click at [790, 683] on span "[PERSON_NAME] và Giao hàng" at bounding box center [835, 693] width 187 height 21
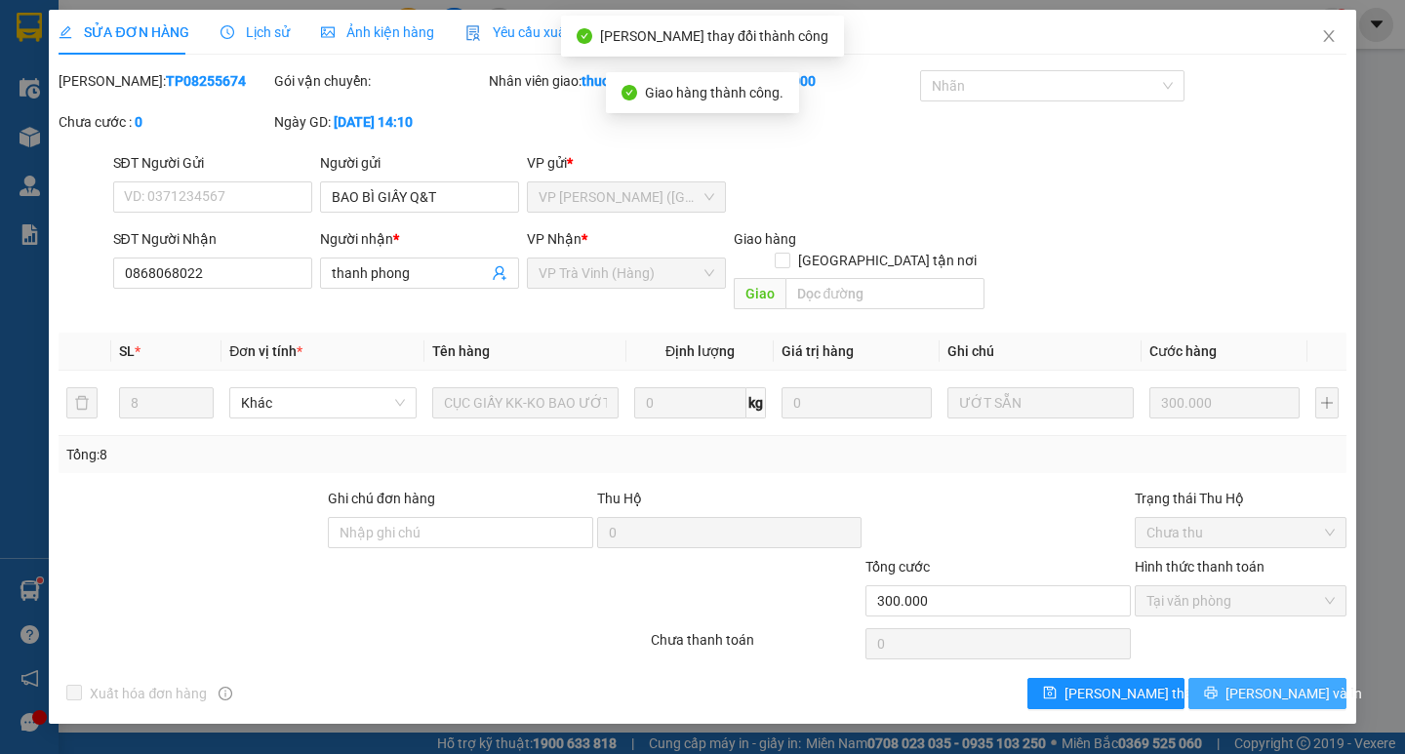
click at [1265, 683] on span "[PERSON_NAME] và In" at bounding box center [1294, 693] width 137 height 21
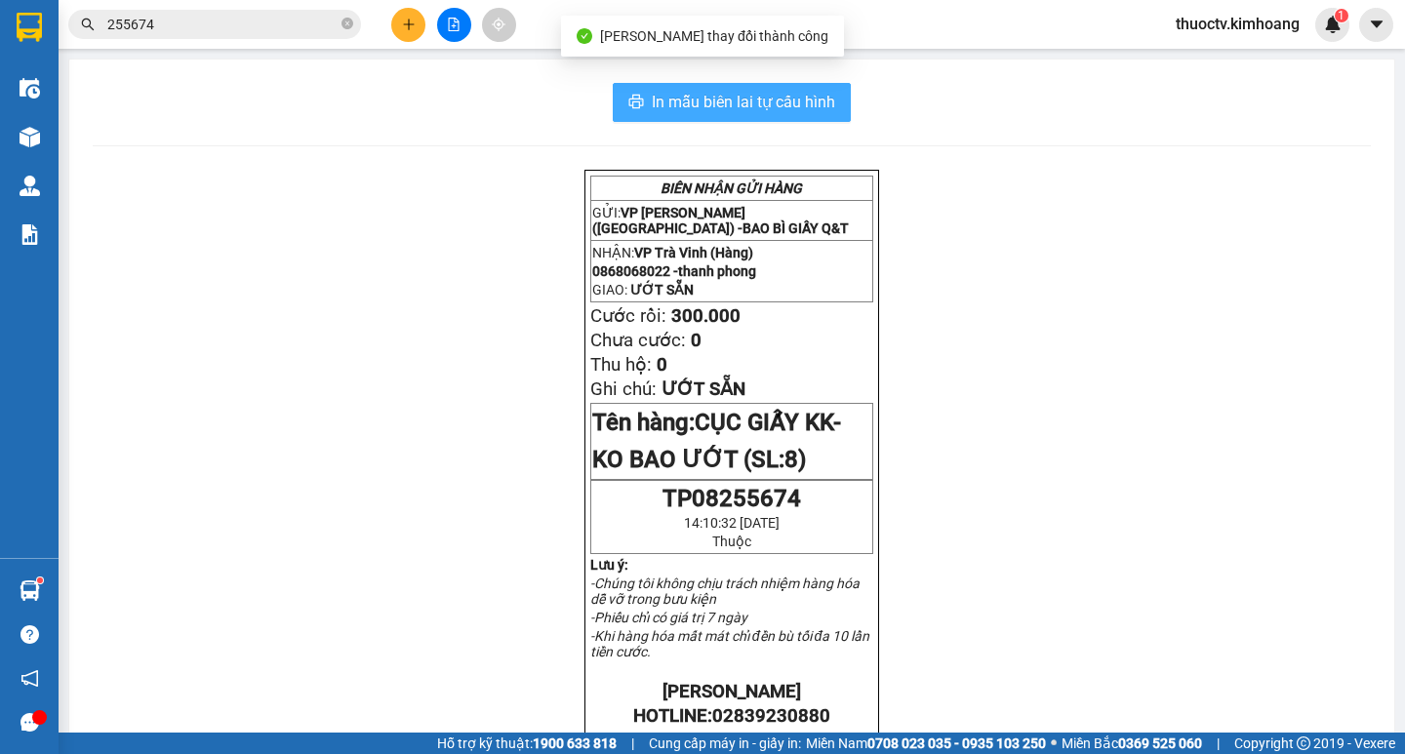
click at [827, 88] on button "In mẫu biên lai tự cấu hình" at bounding box center [732, 102] width 238 height 39
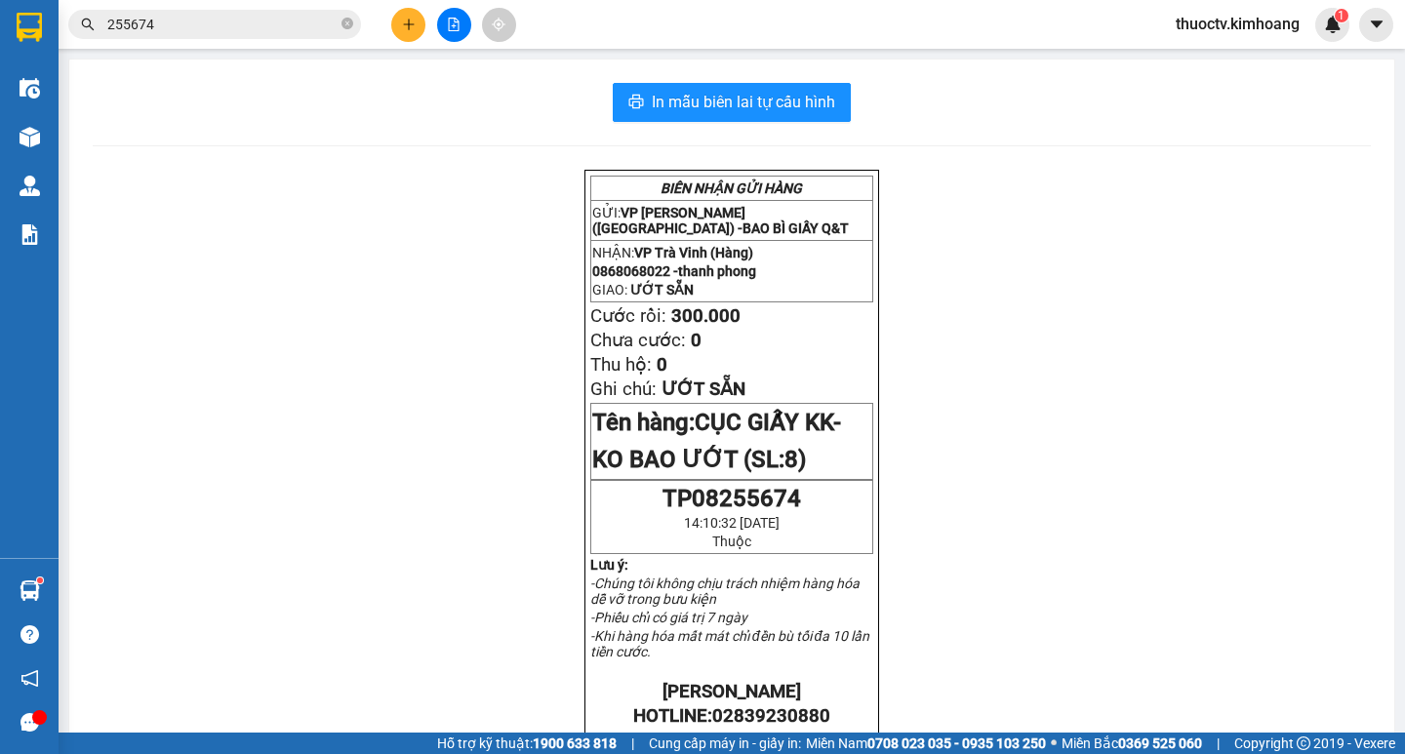
click at [171, 23] on input "255674" at bounding box center [222, 24] width 230 height 21
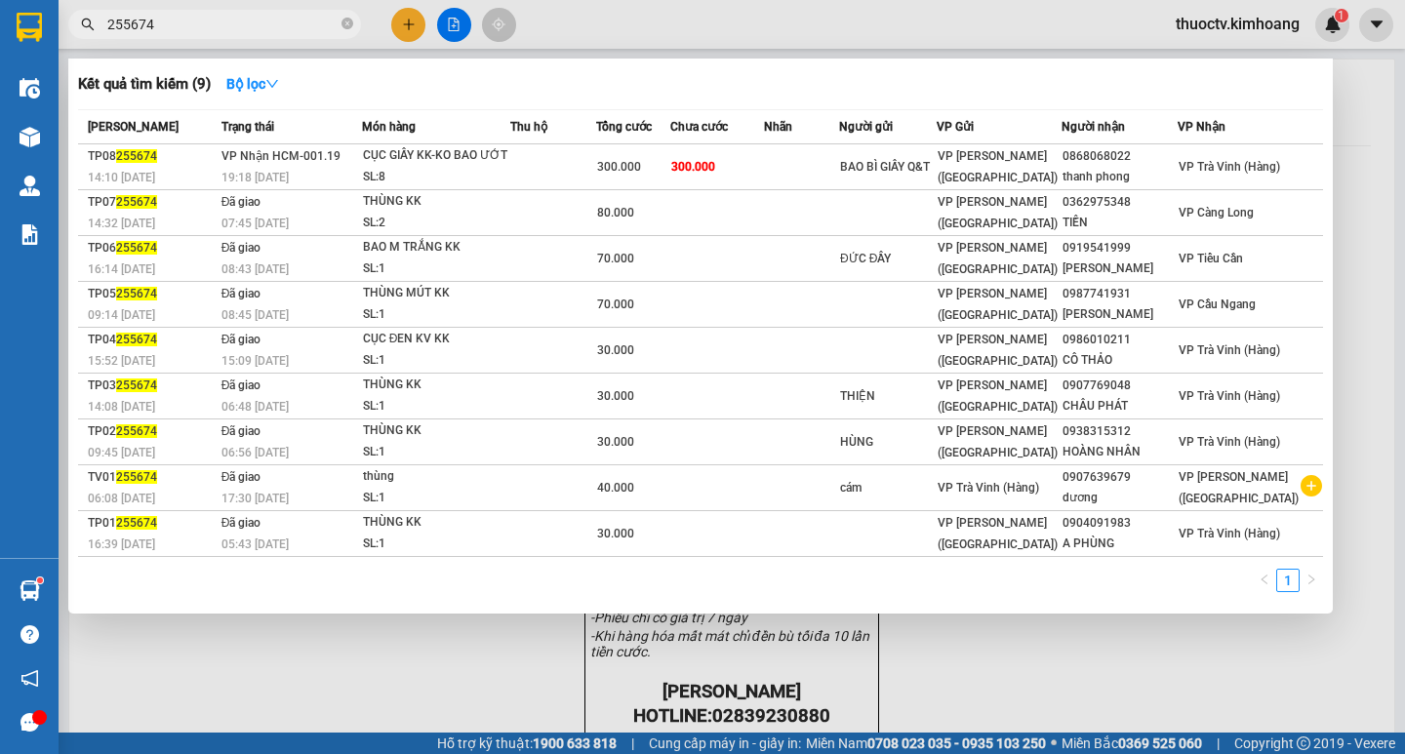
click at [171, 23] on input "255674" at bounding box center [222, 24] width 230 height 21
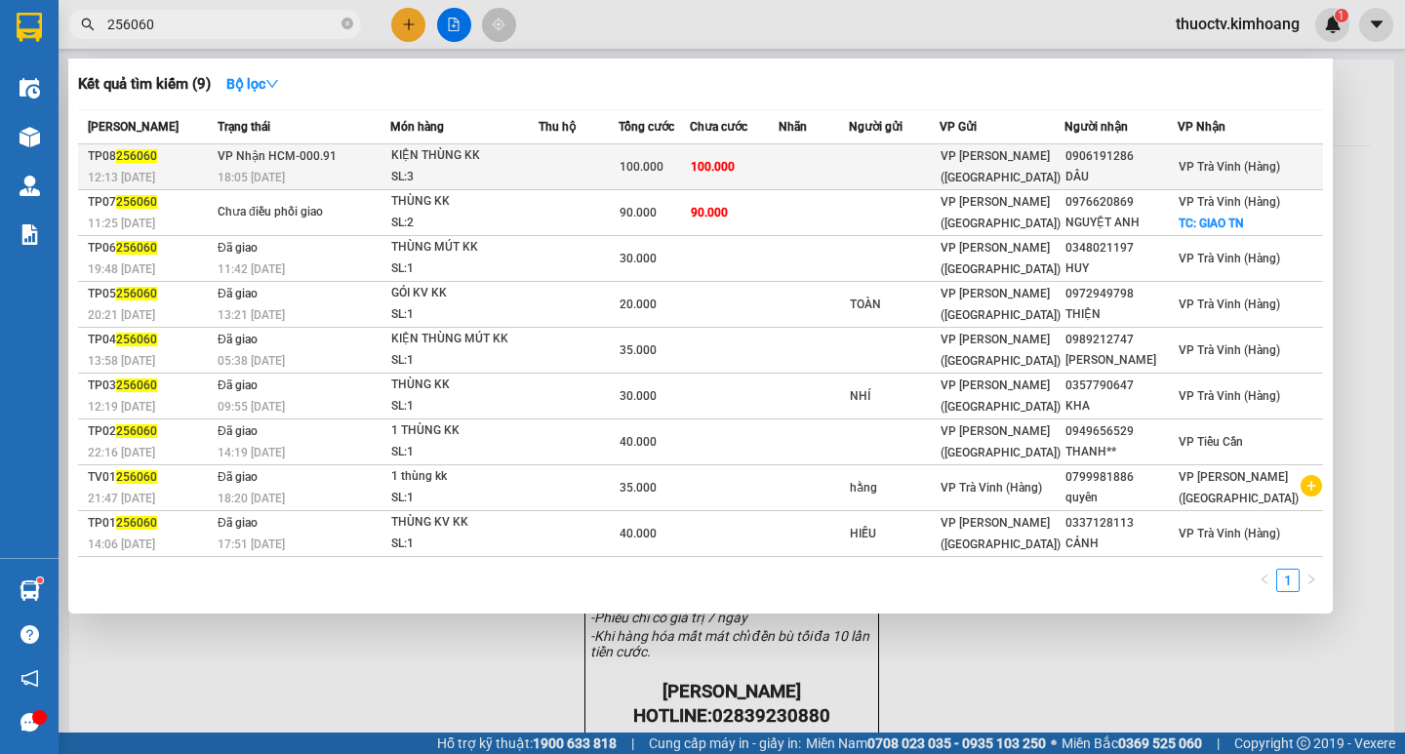
type input "256060"
click at [779, 168] on td "100.000" at bounding box center [734, 167] width 89 height 46
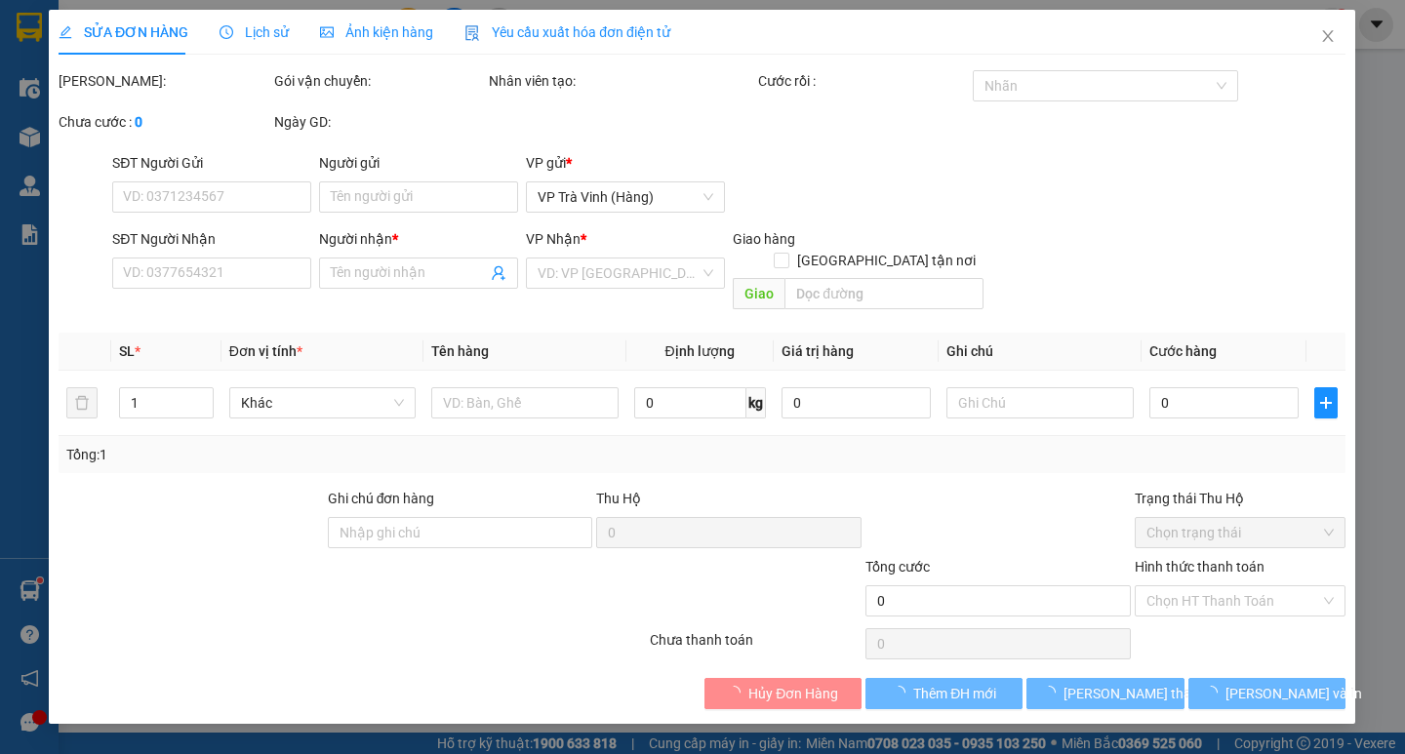
type input "0906191286"
type input "DÂU"
type input "100.000"
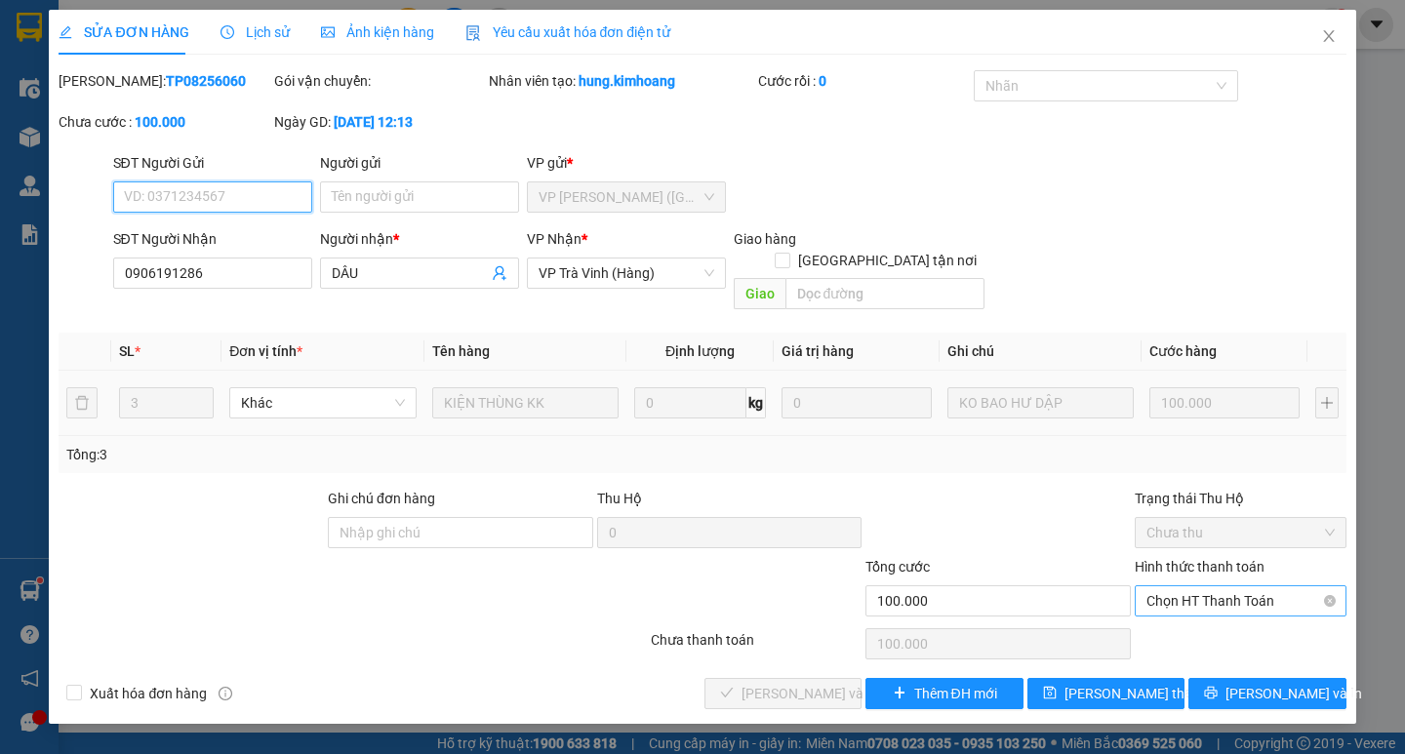
click at [1258, 587] on span "Chọn HT Thanh Toán" at bounding box center [1241, 601] width 188 height 29
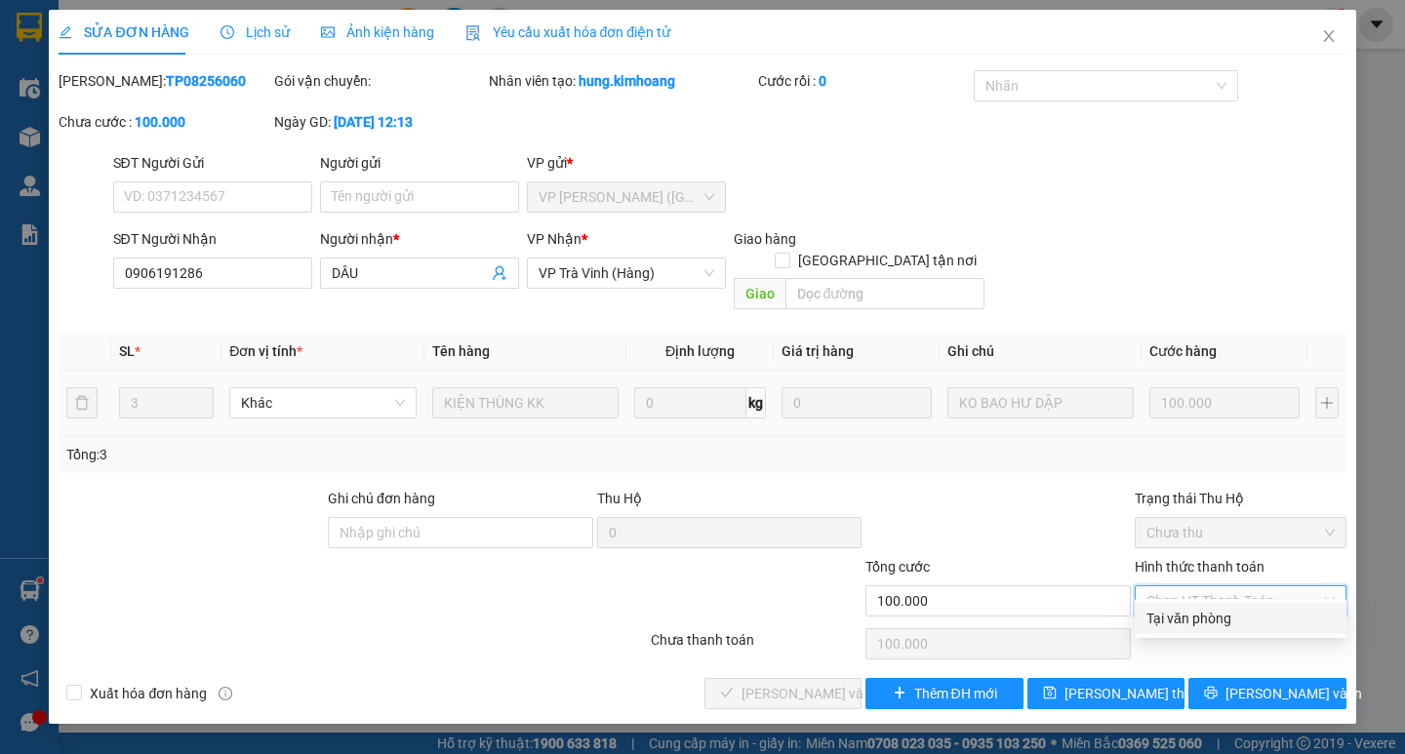
click at [1243, 624] on div "Tại văn phòng" at bounding box center [1241, 618] width 188 height 21
type input "0"
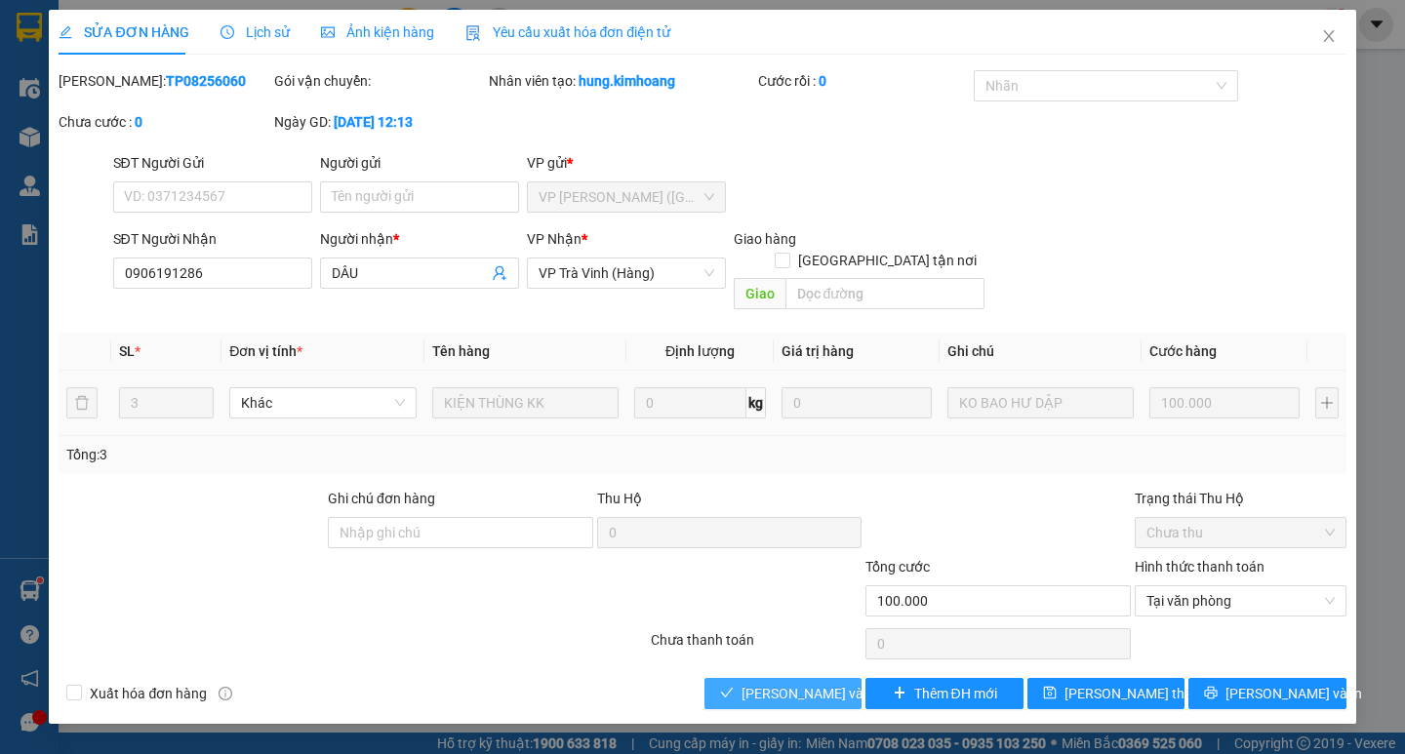
click at [807, 683] on span "[PERSON_NAME] và Giao hàng" at bounding box center [835, 693] width 187 height 21
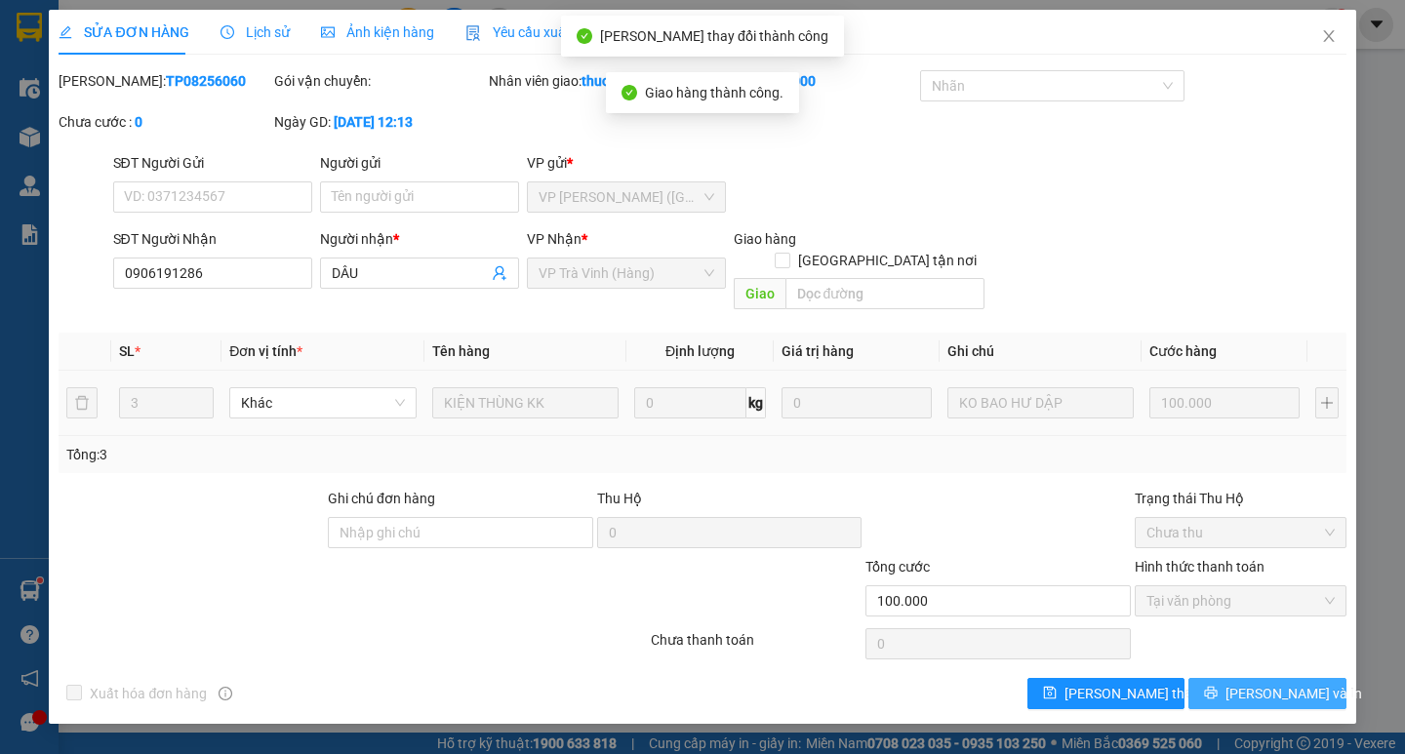
click at [1280, 683] on span "[PERSON_NAME] và In" at bounding box center [1294, 693] width 137 height 21
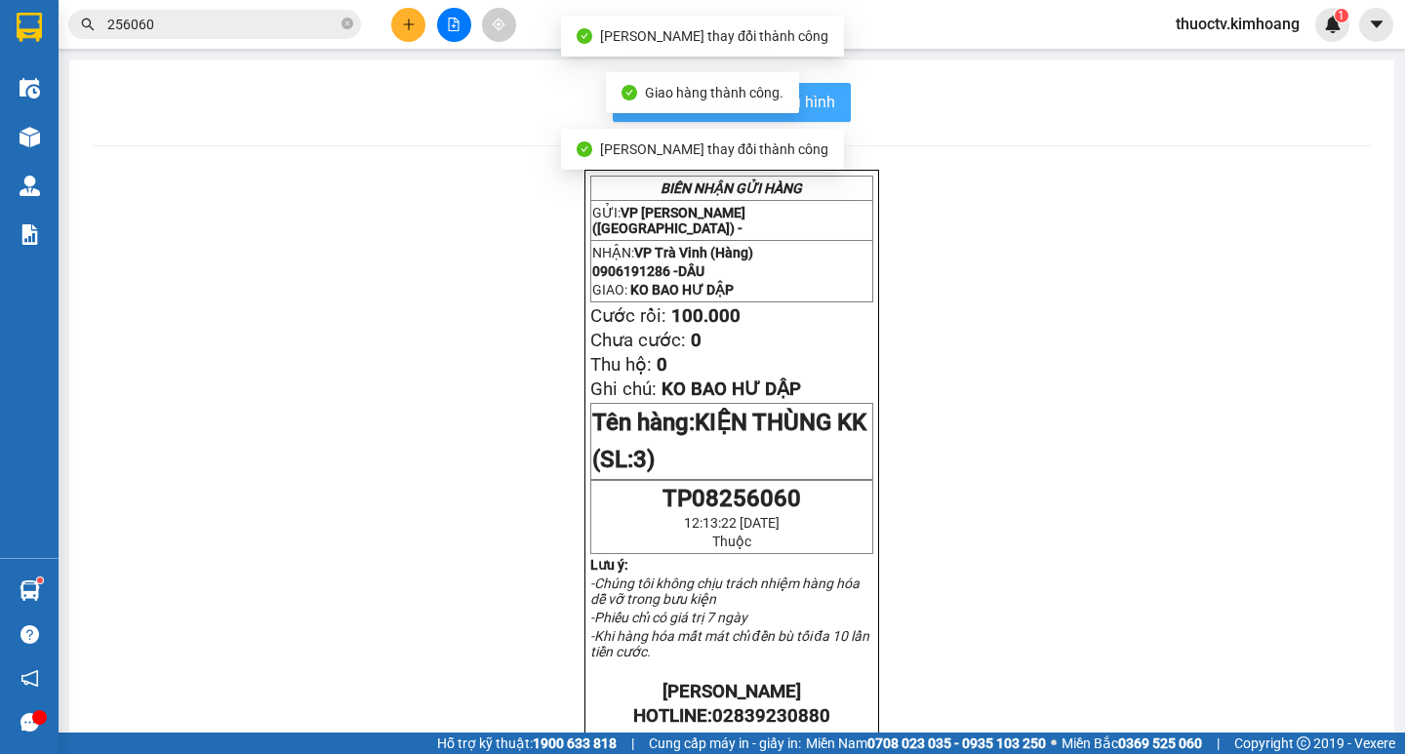
click at [820, 104] on span "In mẫu biên lai tự cấu hình" at bounding box center [743, 102] width 183 height 24
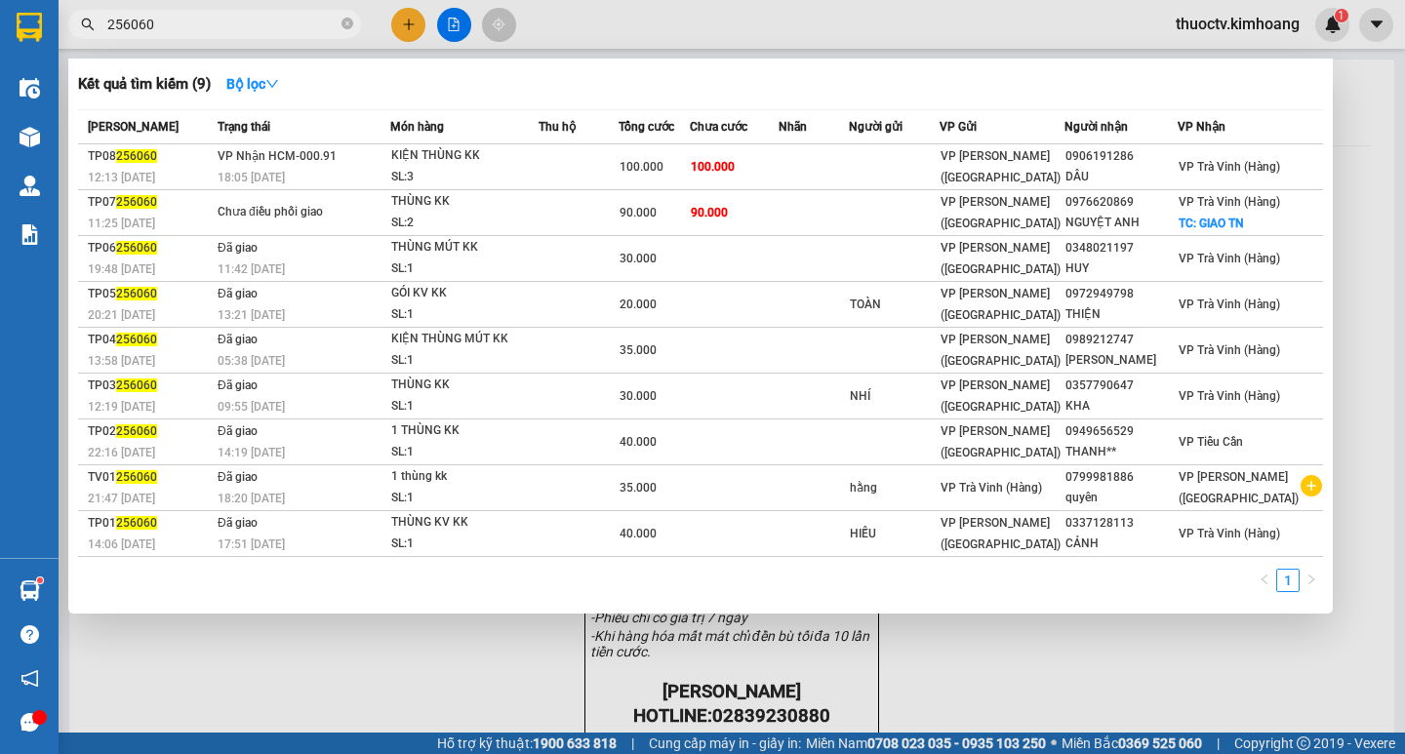
click at [166, 22] on input "256060" at bounding box center [222, 24] width 230 height 21
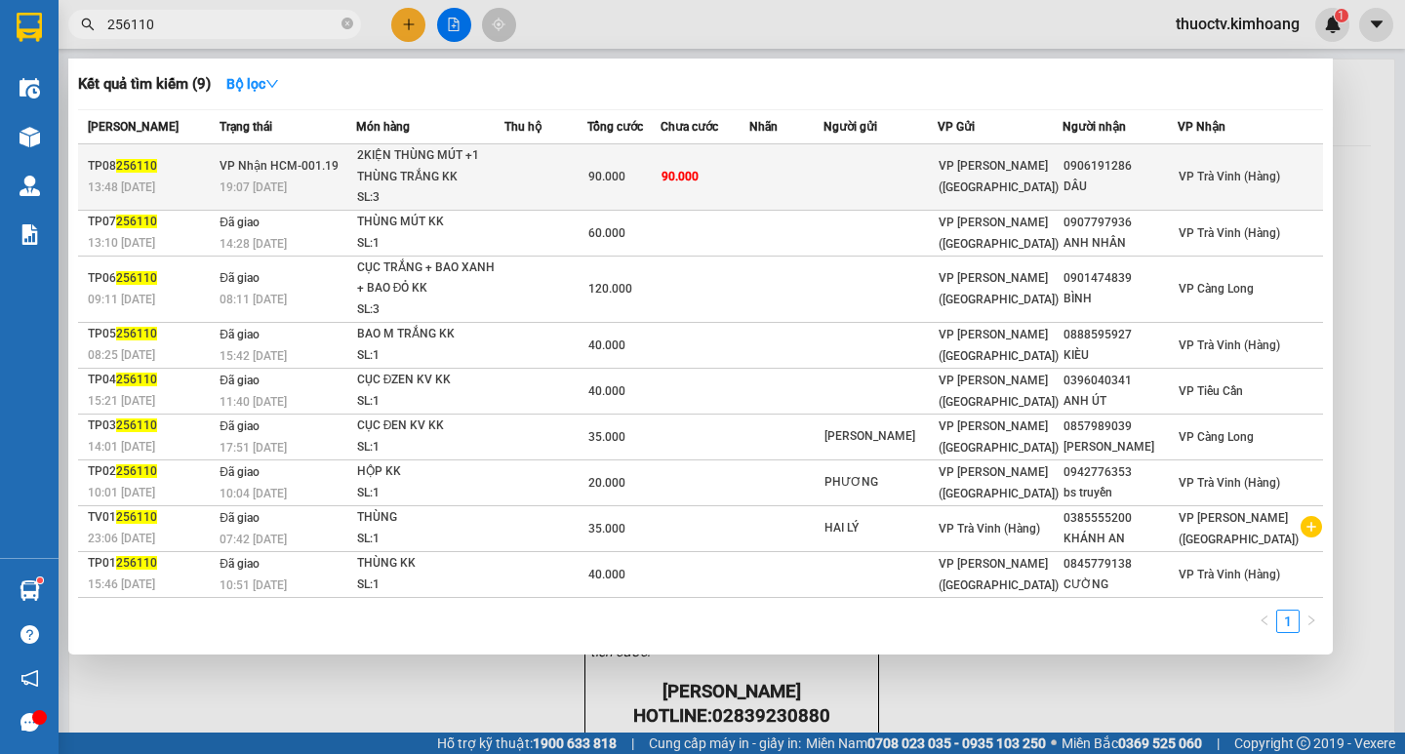
type input "256110"
click at [751, 181] on td "90.000" at bounding box center [706, 177] width 90 height 66
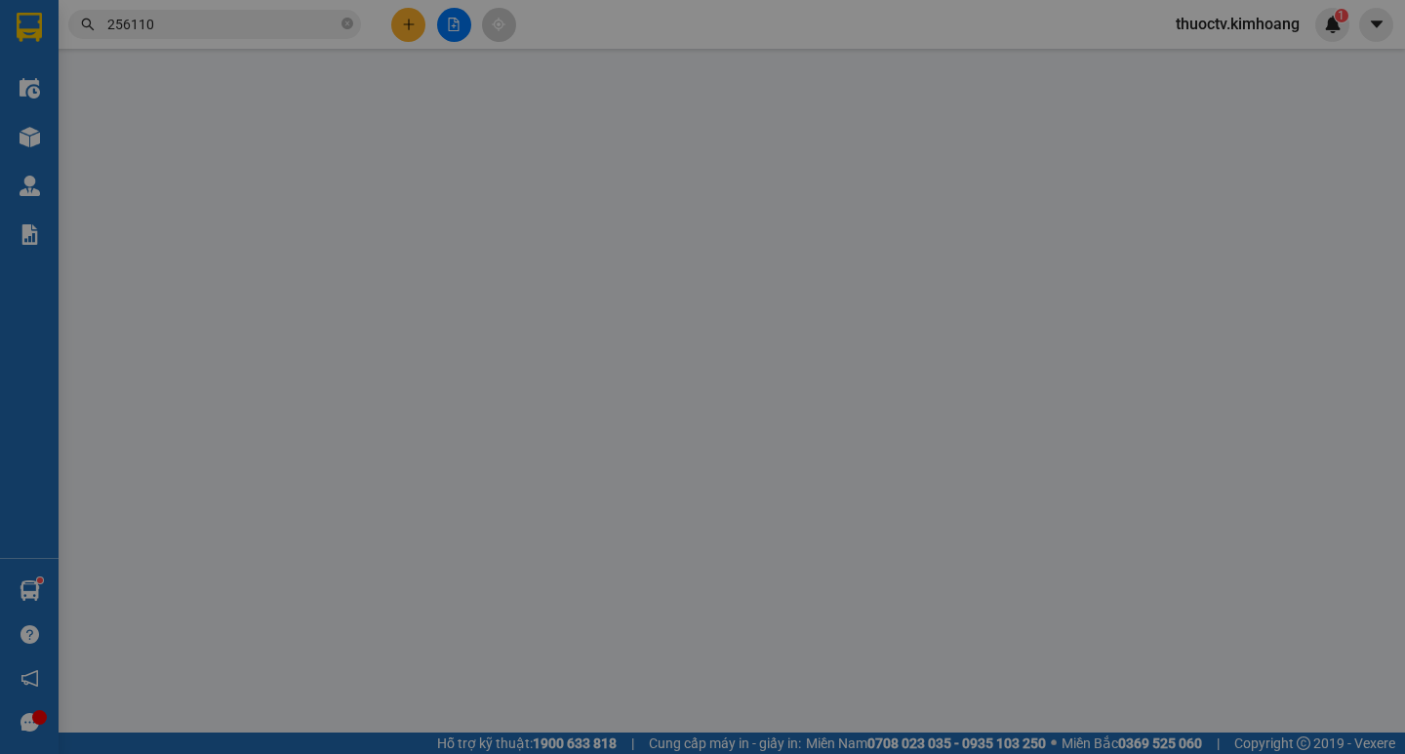
type input "0906191286"
type input "DÂU"
type input "90.000"
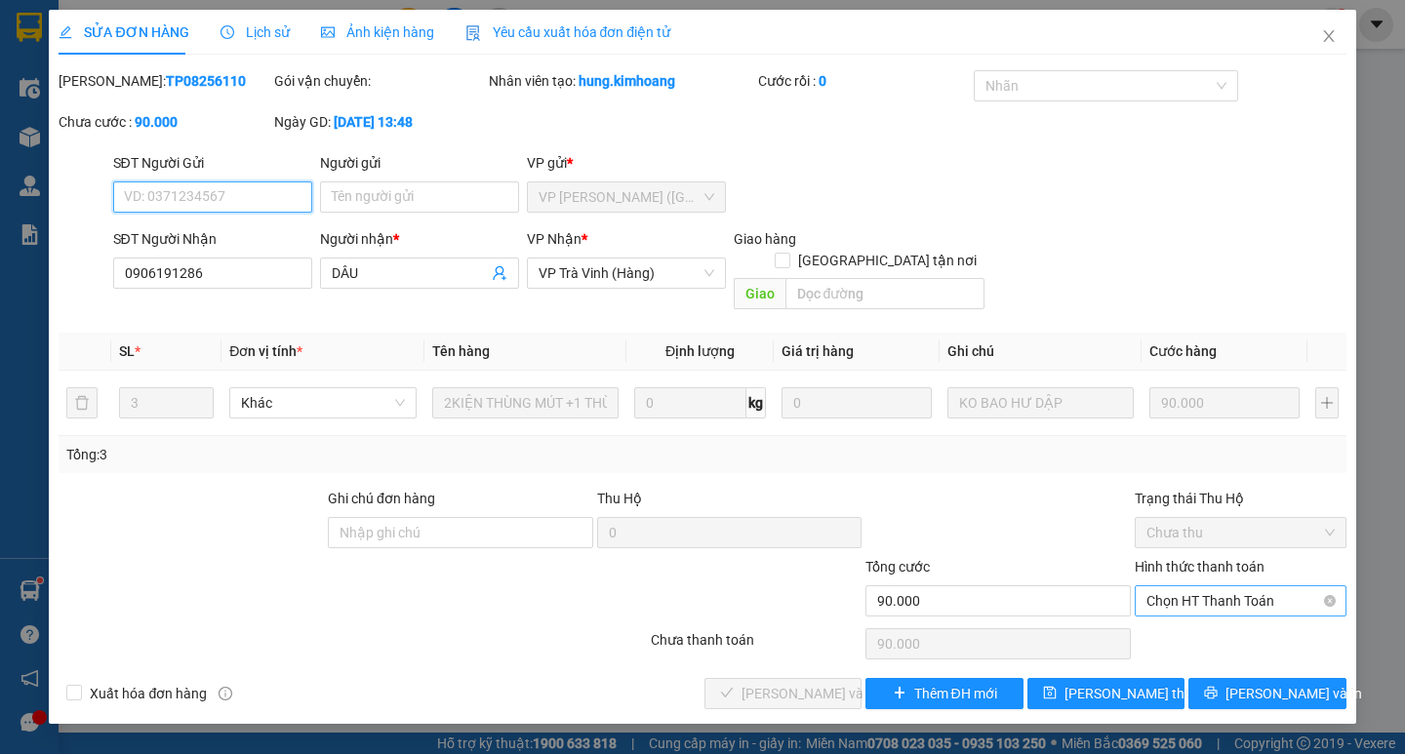
click at [1262, 587] on span "Chọn HT Thanh Toán" at bounding box center [1241, 601] width 188 height 29
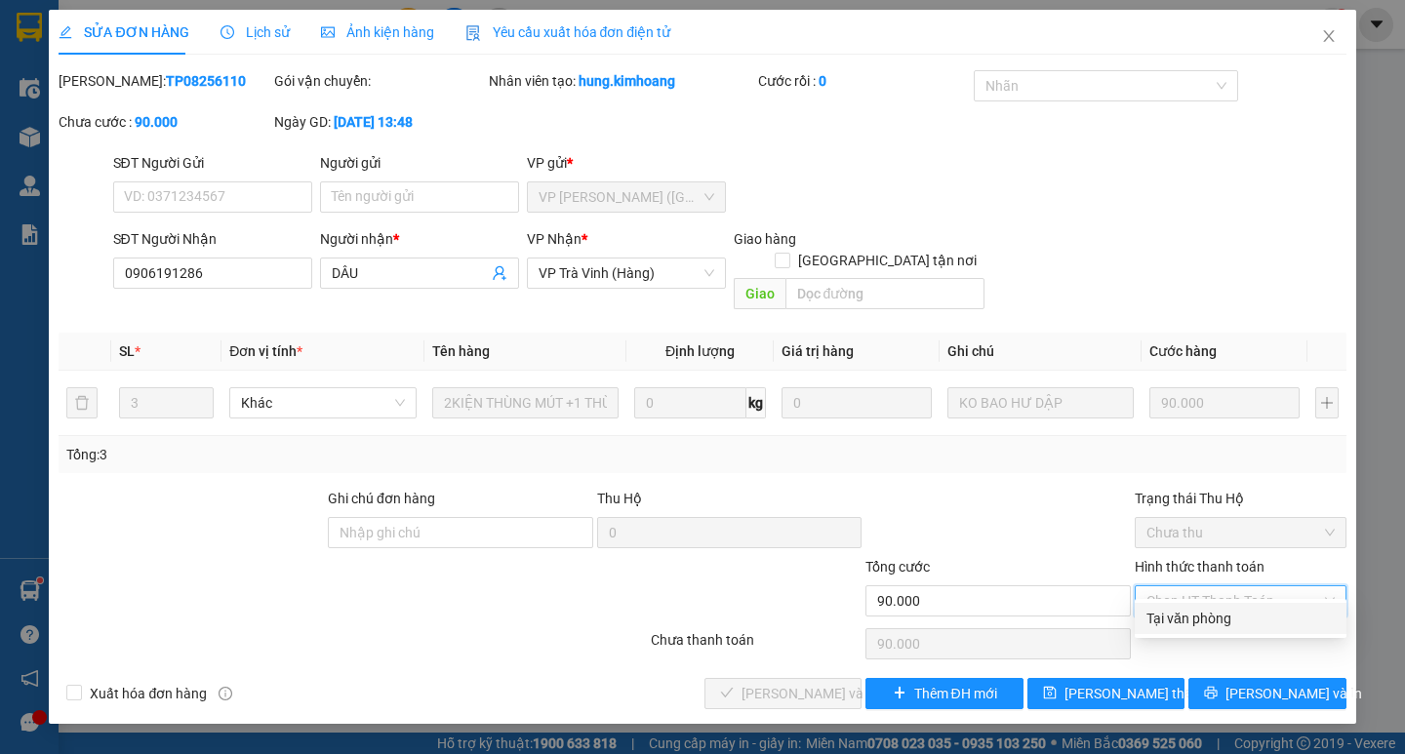
click at [1228, 623] on div "Tại văn phòng" at bounding box center [1241, 618] width 188 height 21
type input "0"
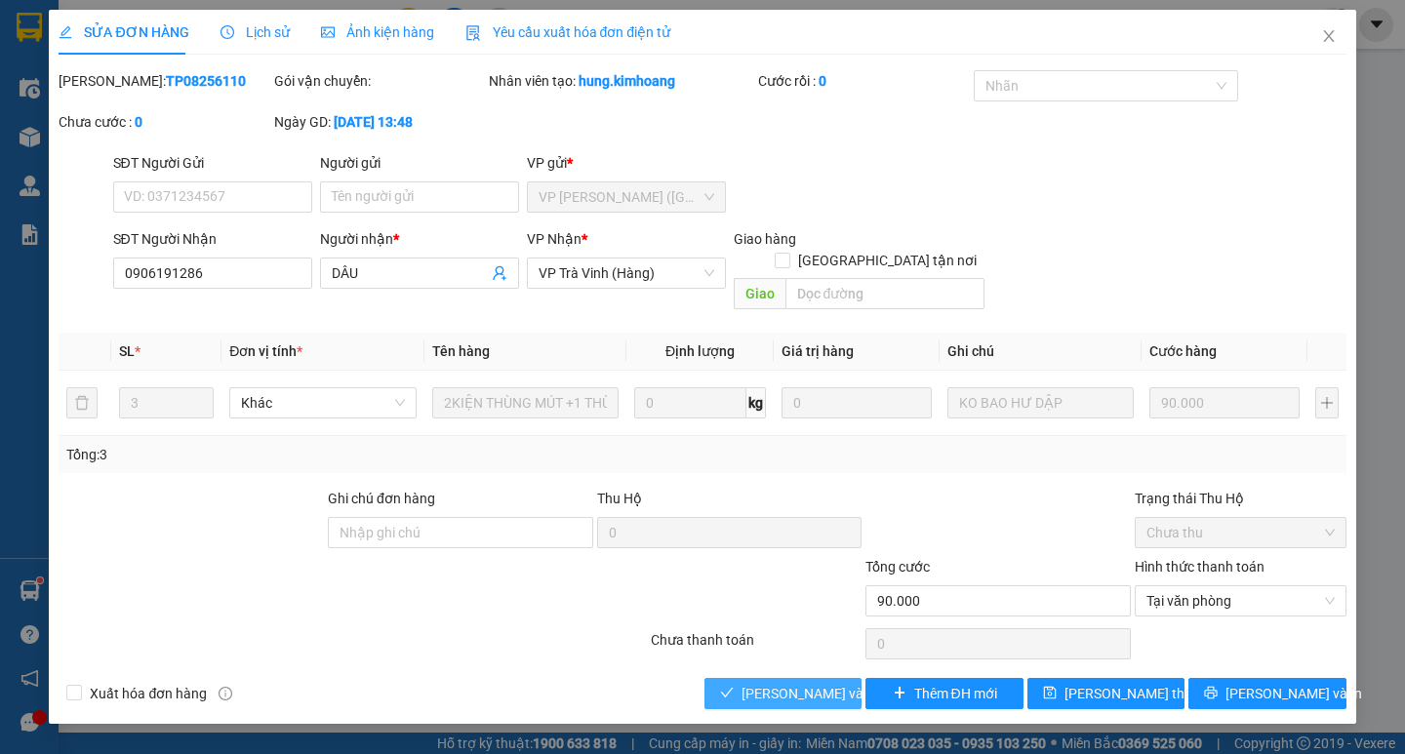
click at [828, 683] on span "[PERSON_NAME] và Giao hàng" at bounding box center [835, 693] width 187 height 21
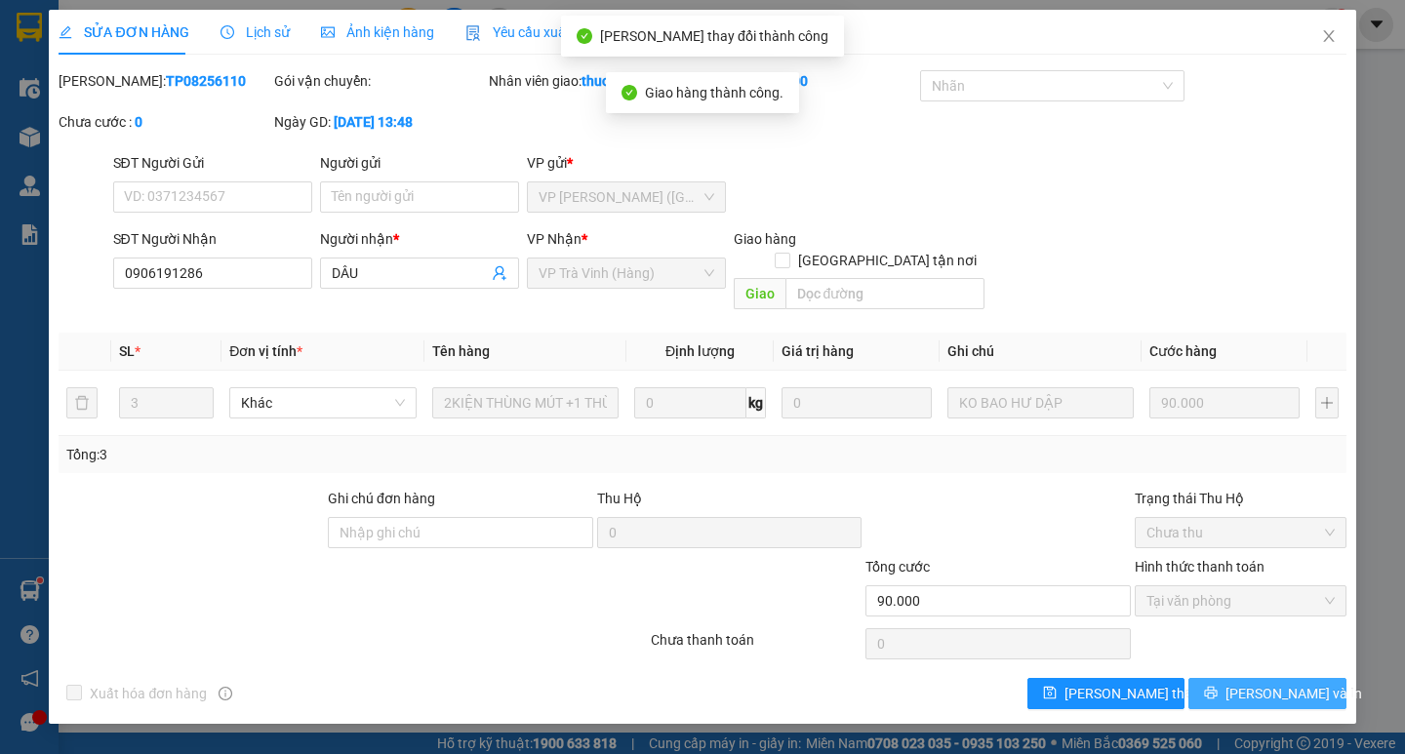
click at [1278, 683] on span "[PERSON_NAME] và In" at bounding box center [1294, 693] width 137 height 21
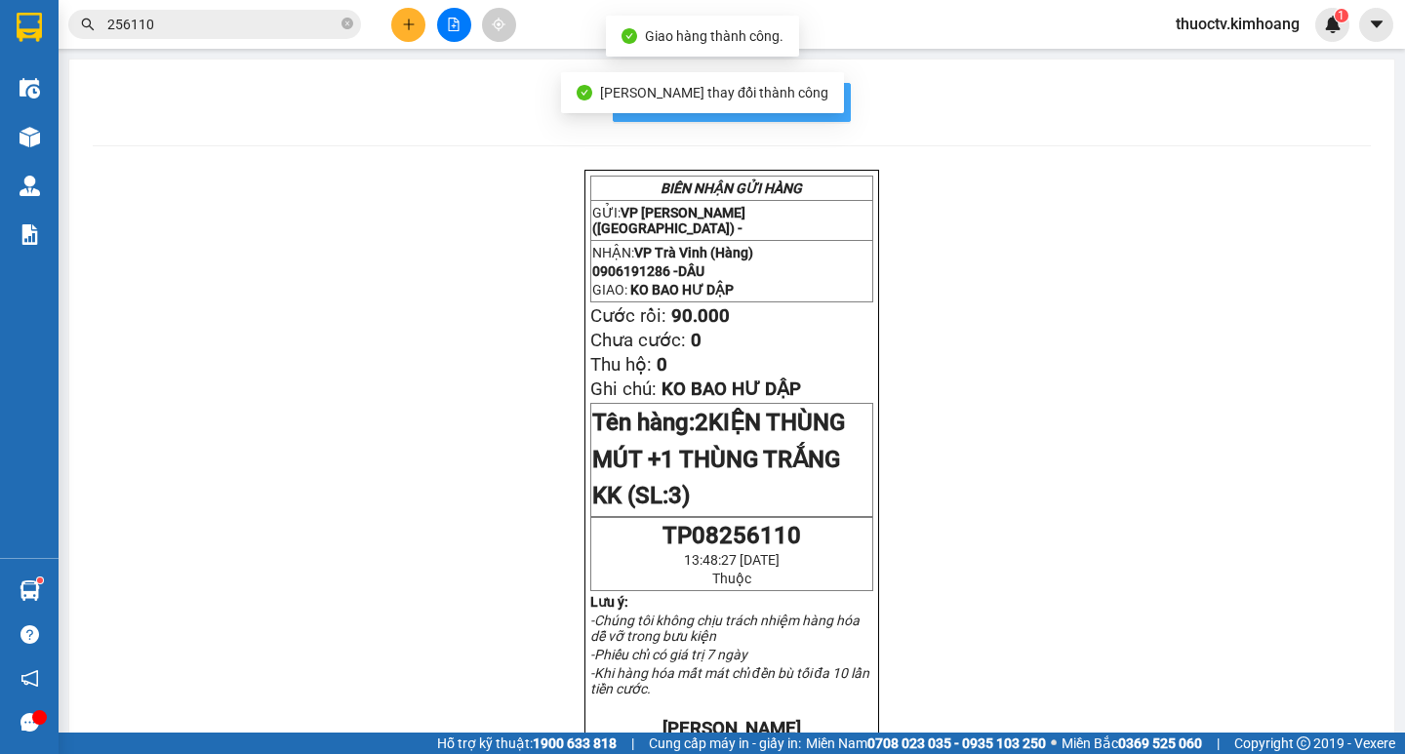
click at [834, 111] on button "In mẫu biên lai tự cấu hình" at bounding box center [732, 102] width 238 height 39
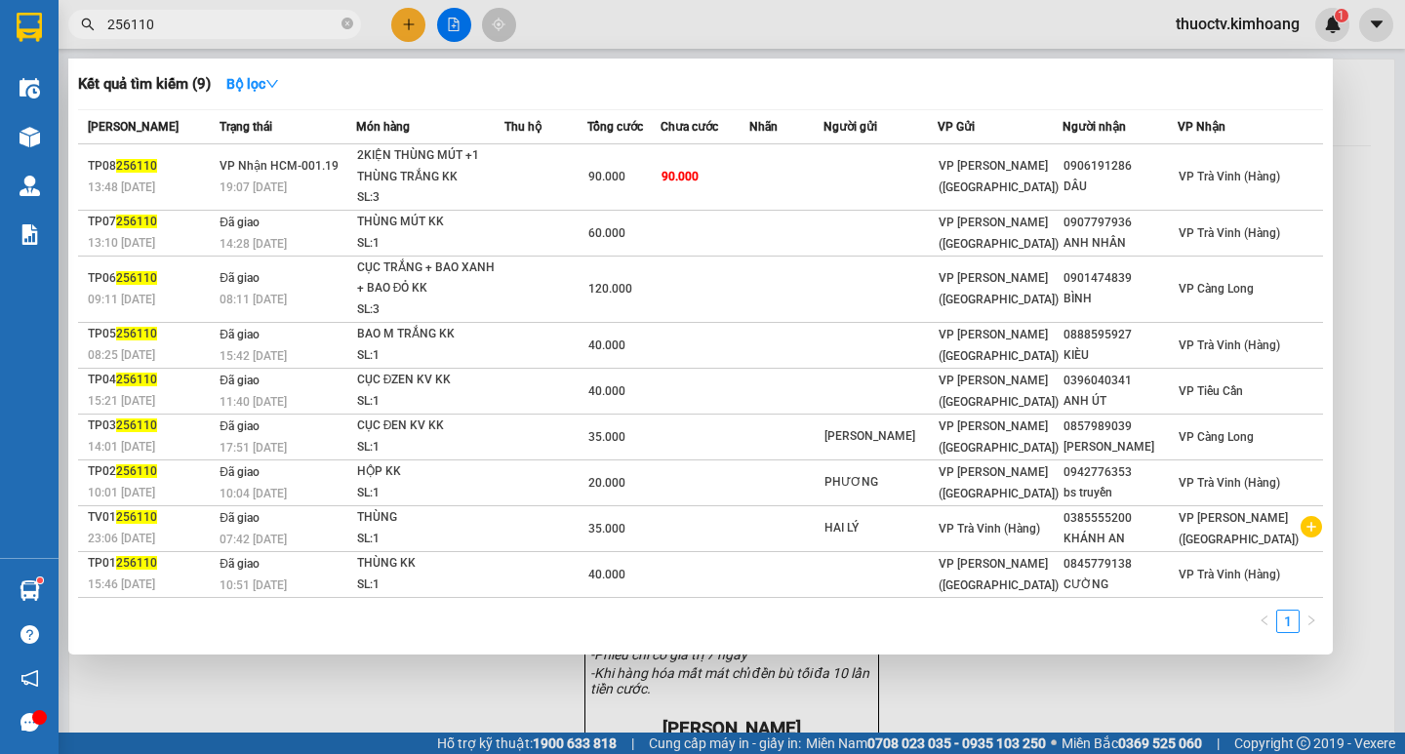
click at [189, 28] on input "256110" at bounding box center [222, 24] width 230 height 21
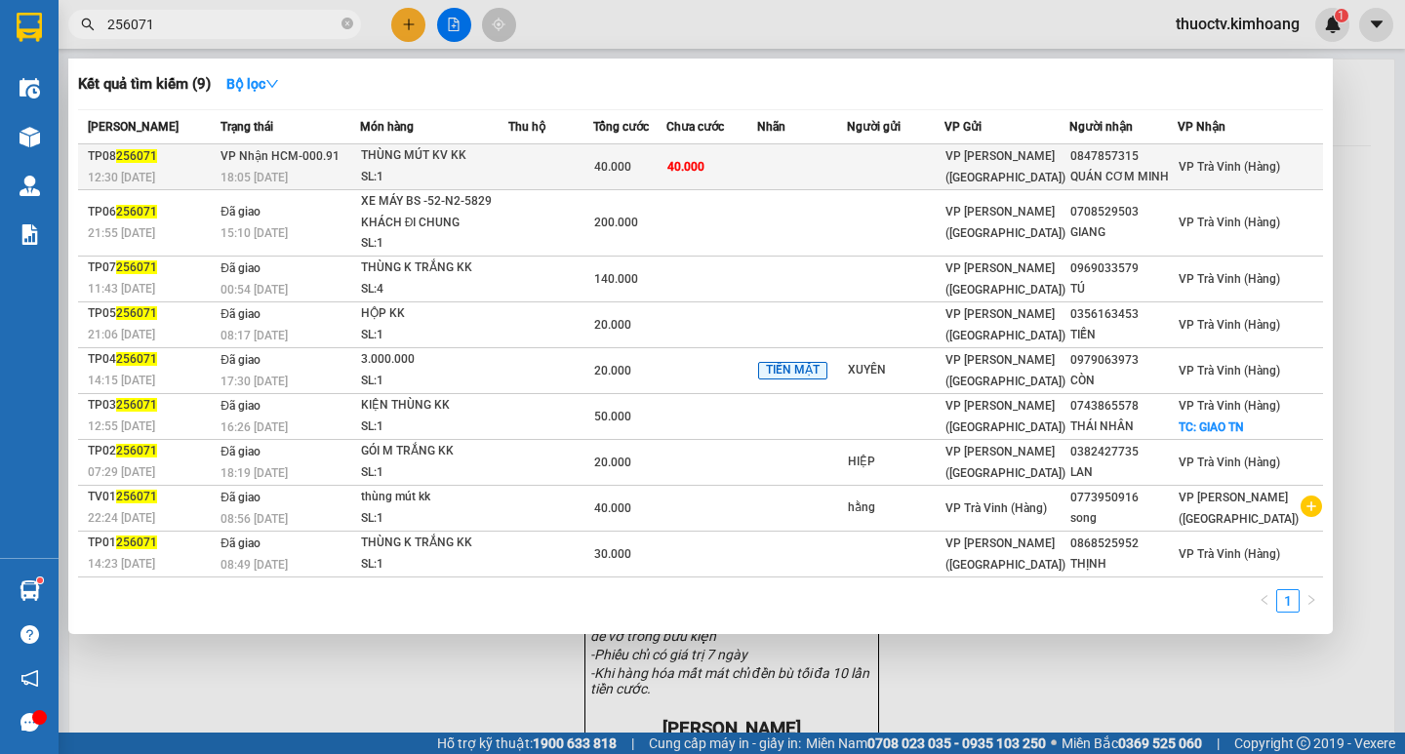
type input "256071"
click at [757, 155] on td "40.000" at bounding box center [712, 167] width 91 height 46
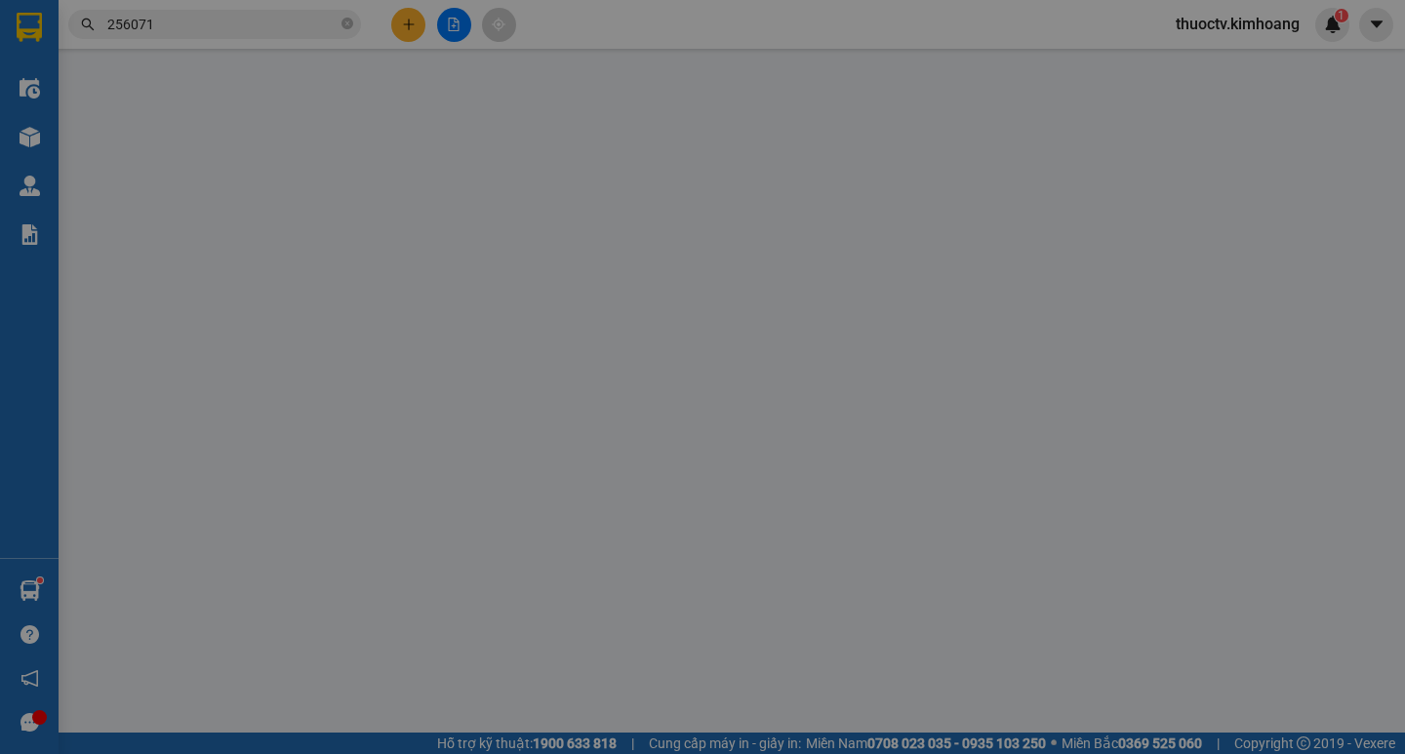
type input "0847857315"
type input "QUÁN CƠM MINH"
type input "40.000"
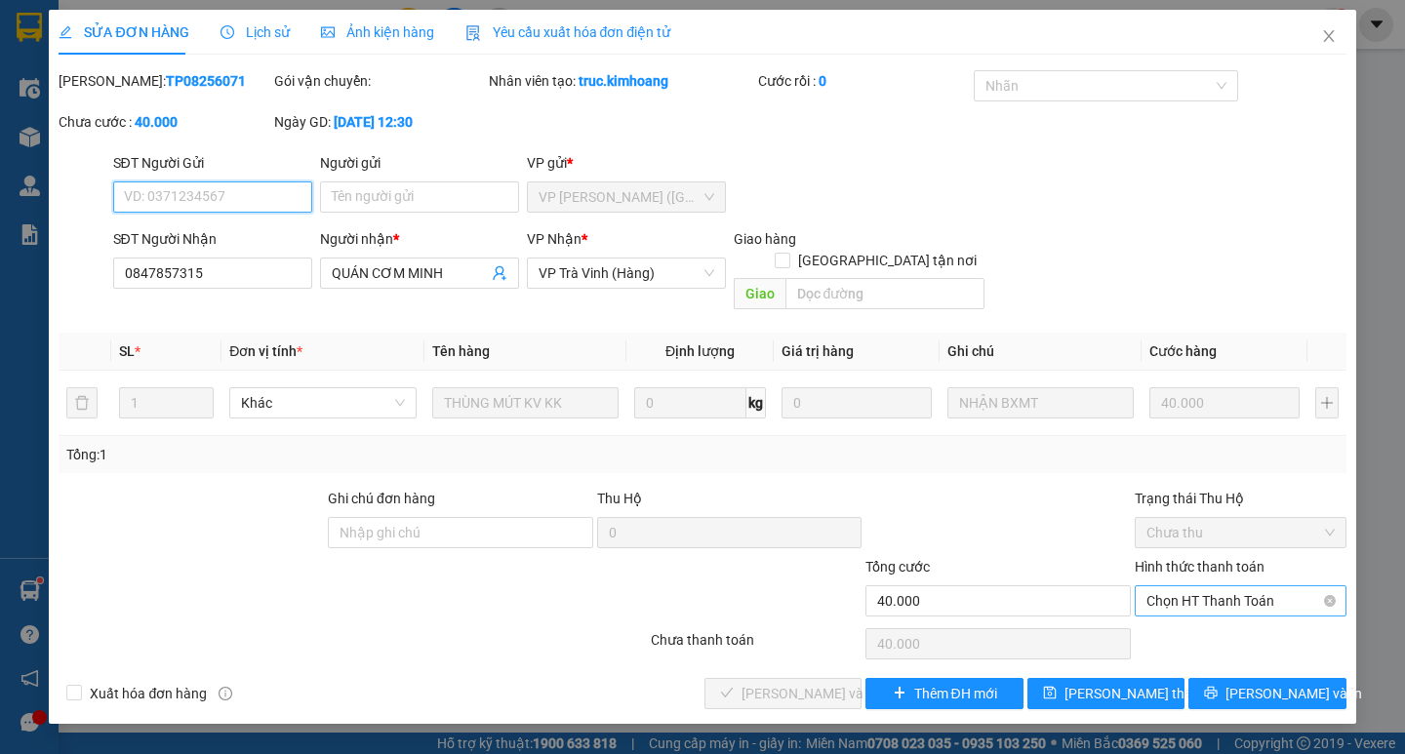
click at [1228, 587] on span "Chọn HT Thanh Toán" at bounding box center [1241, 601] width 188 height 29
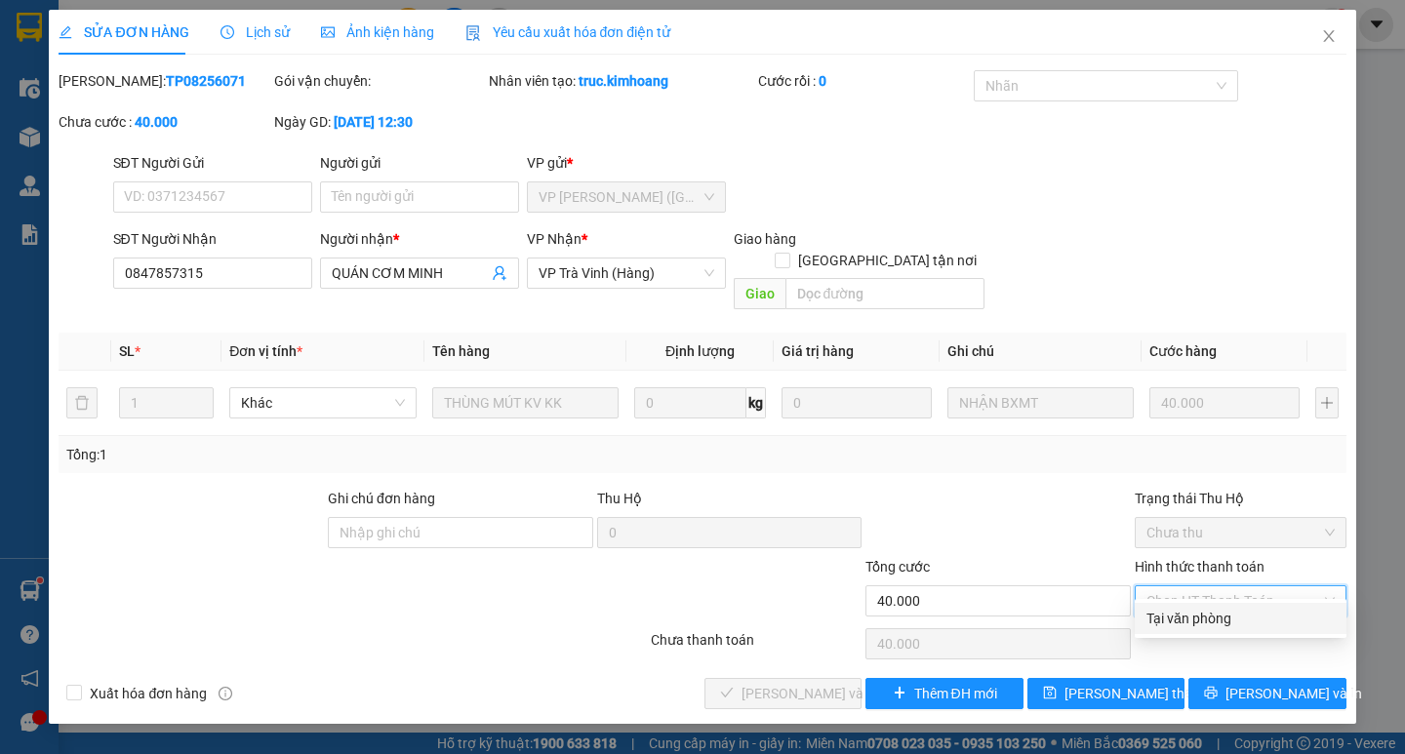
click at [1209, 625] on div "Tại văn phòng" at bounding box center [1241, 618] width 188 height 21
type input "0"
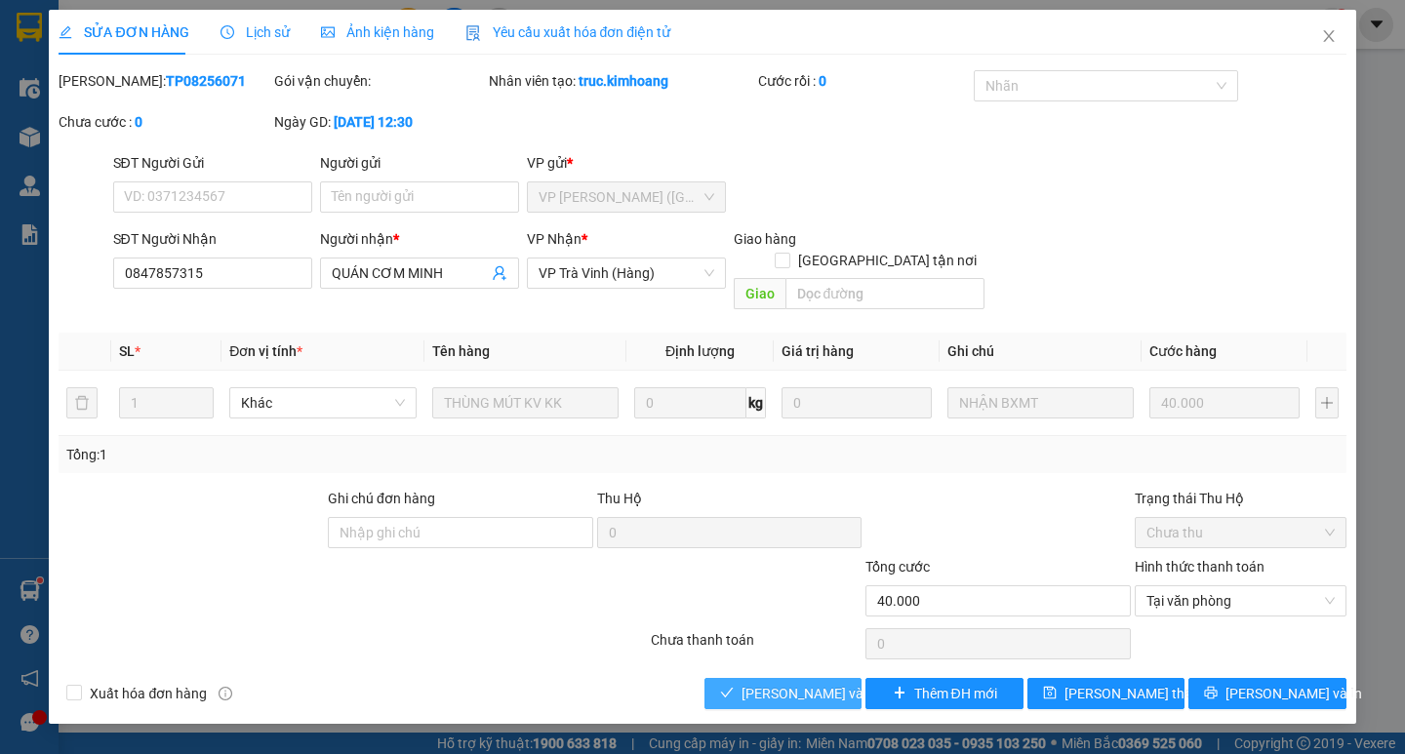
click at [773, 683] on span "[PERSON_NAME] và Giao hàng" at bounding box center [835, 693] width 187 height 21
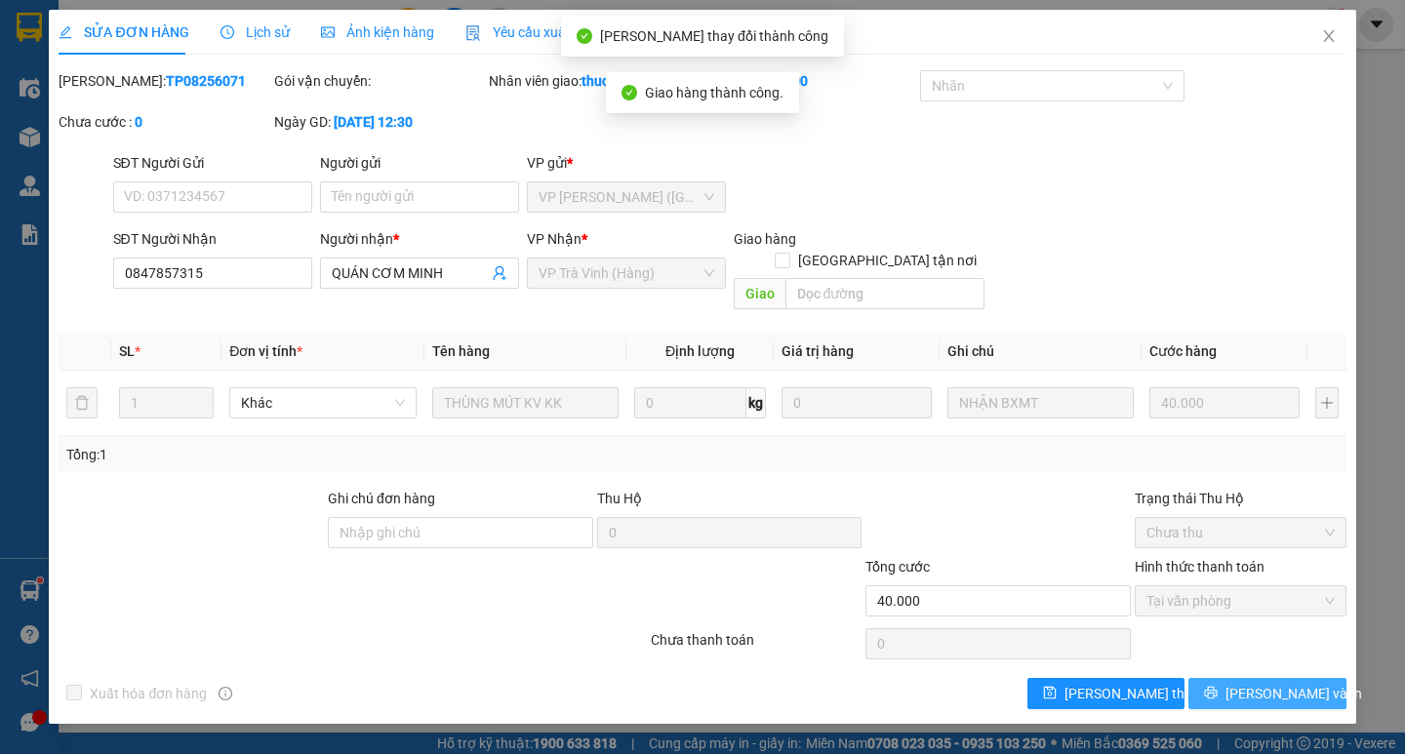
click at [1273, 683] on span "[PERSON_NAME] và In" at bounding box center [1294, 693] width 137 height 21
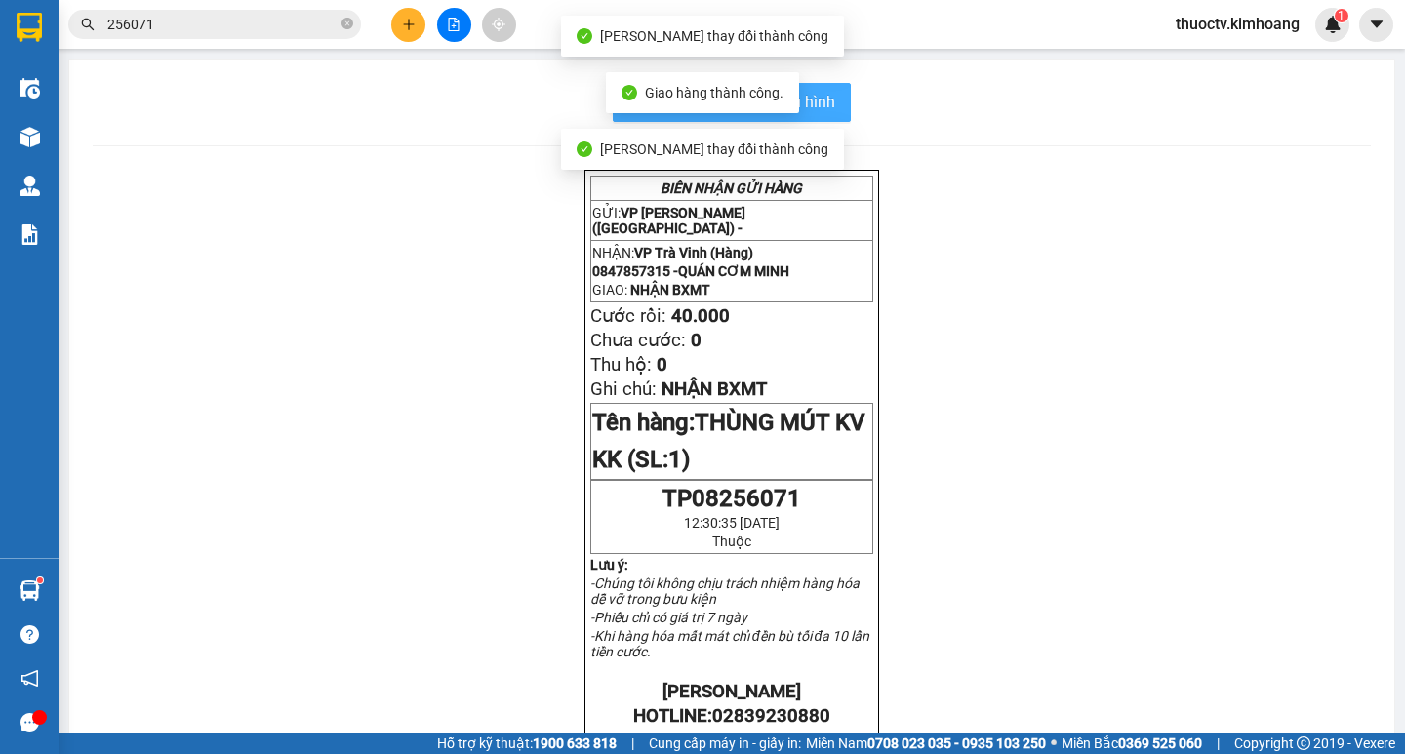
click at [824, 101] on span "In mẫu biên lai tự cấu hình" at bounding box center [743, 102] width 183 height 24
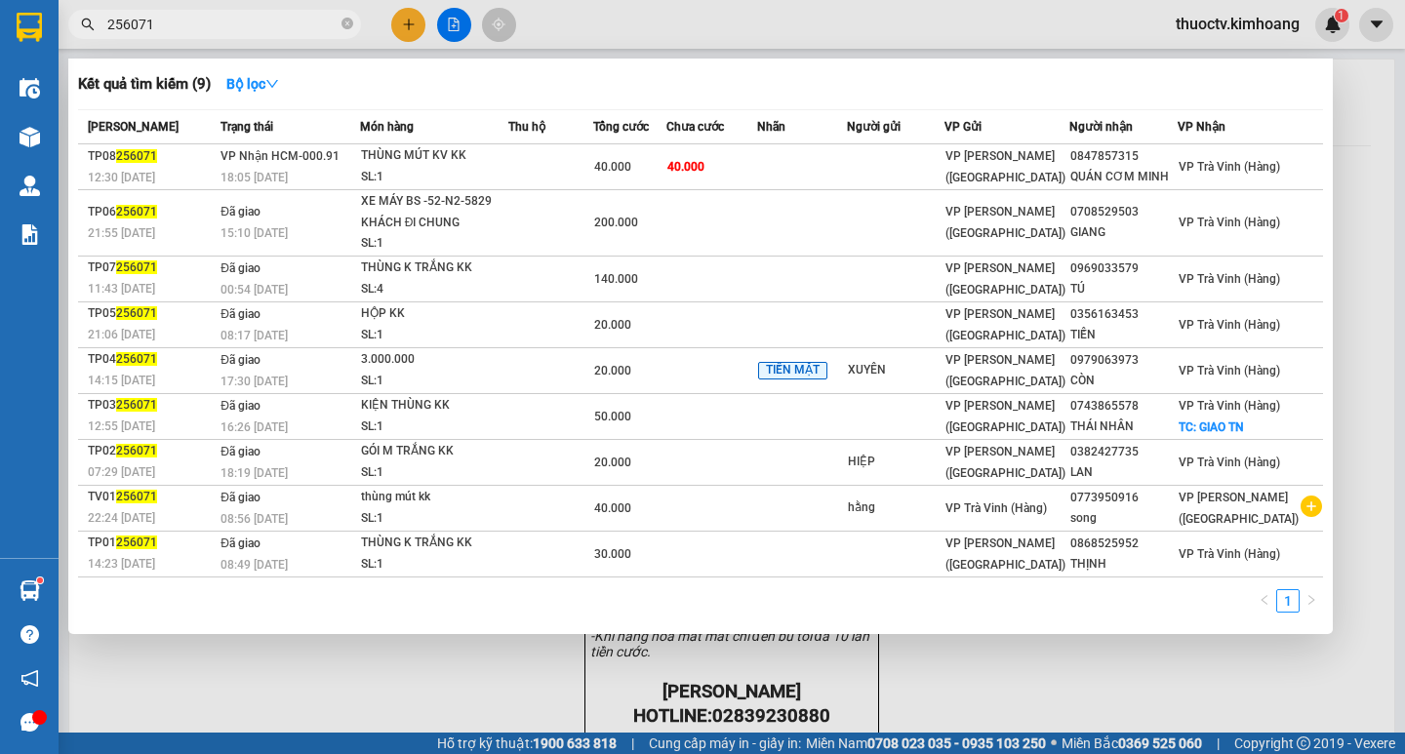
click at [183, 25] on input "256071" at bounding box center [222, 24] width 230 height 21
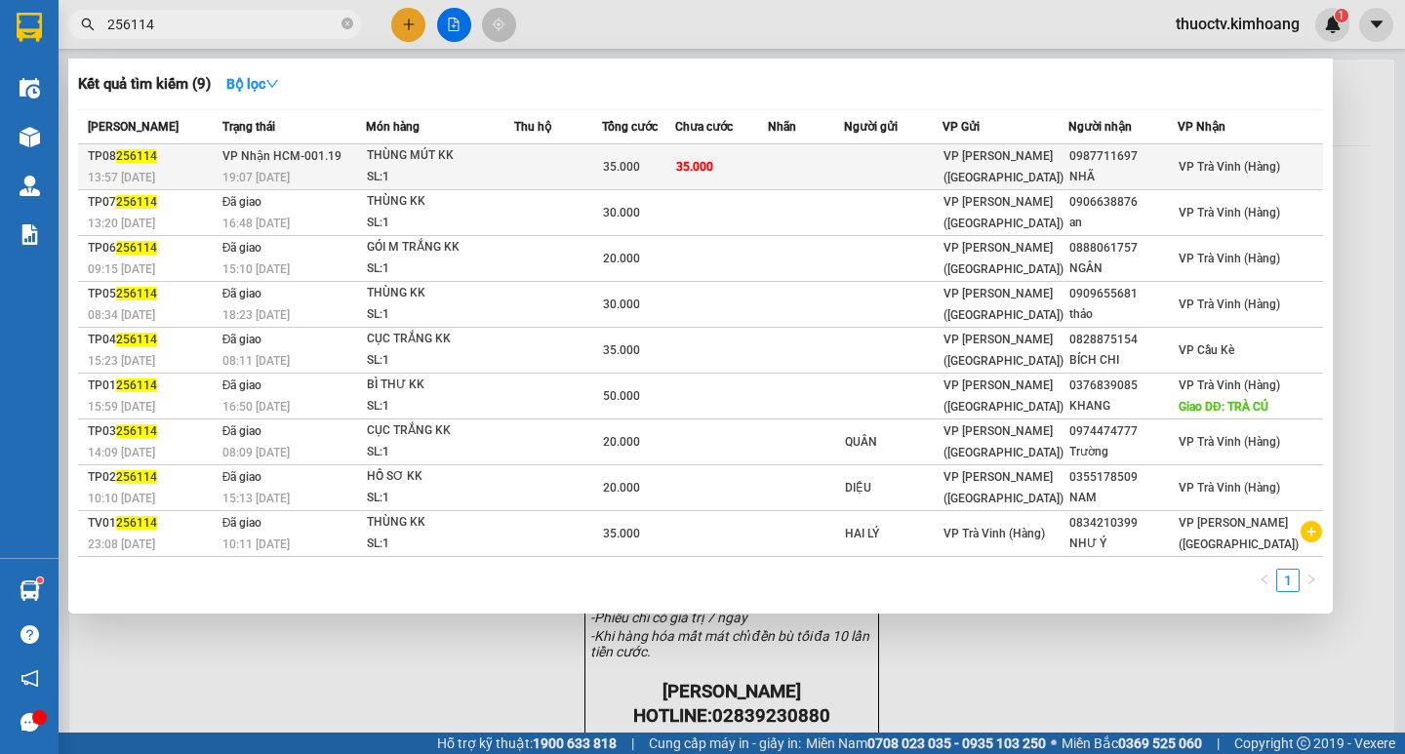
type input "256114"
click at [845, 172] on td at bounding box center [806, 167] width 77 height 46
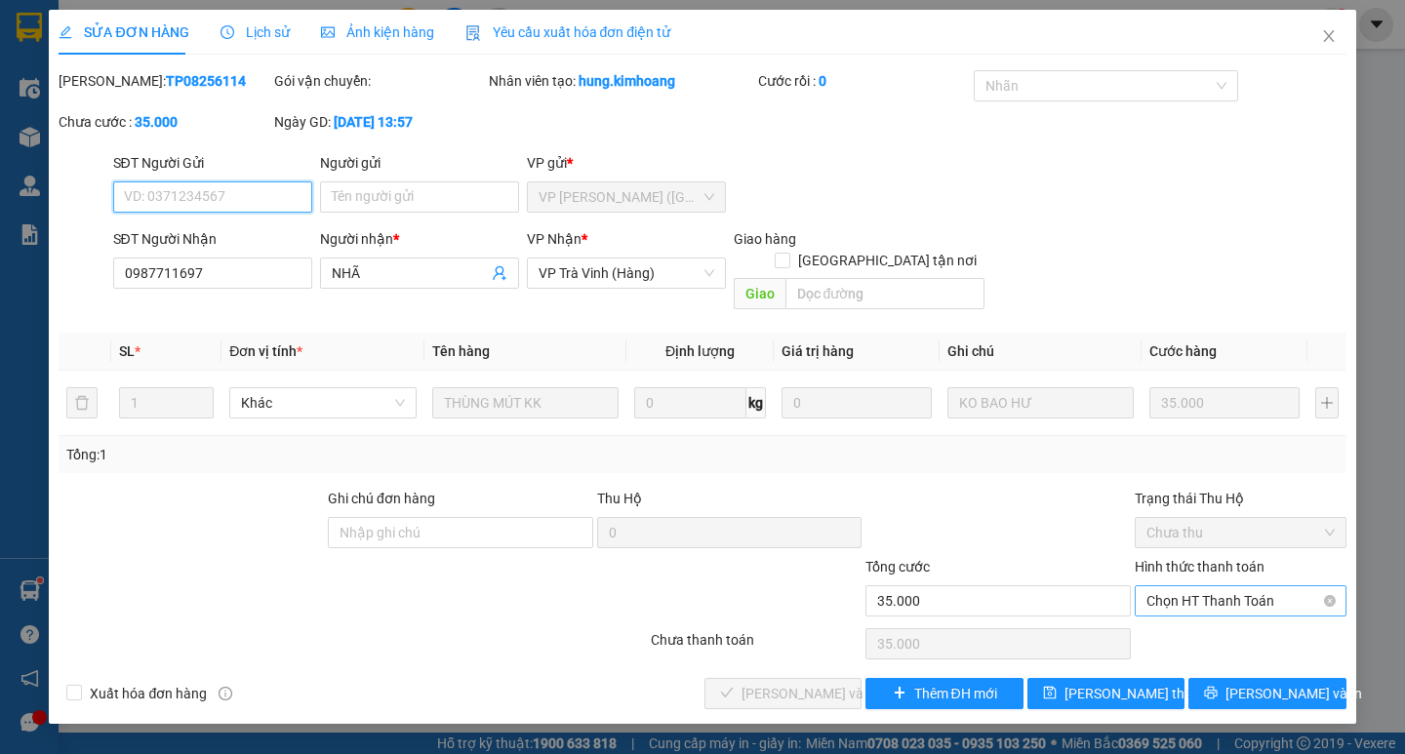
click at [1237, 587] on span "Chọn HT Thanh Toán" at bounding box center [1241, 601] width 188 height 29
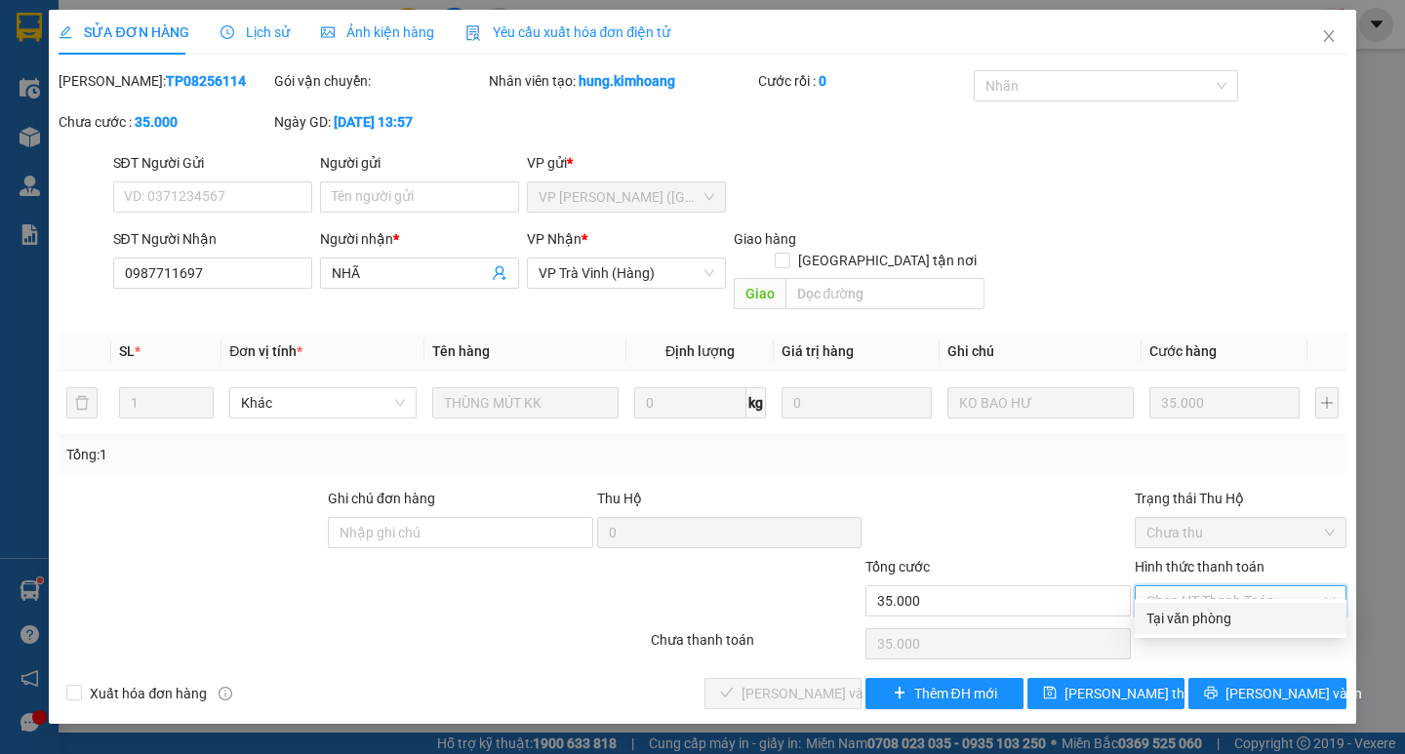
click at [1228, 620] on div "Tại văn phòng" at bounding box center [1241, 618] width 188 height 21
type input "0"
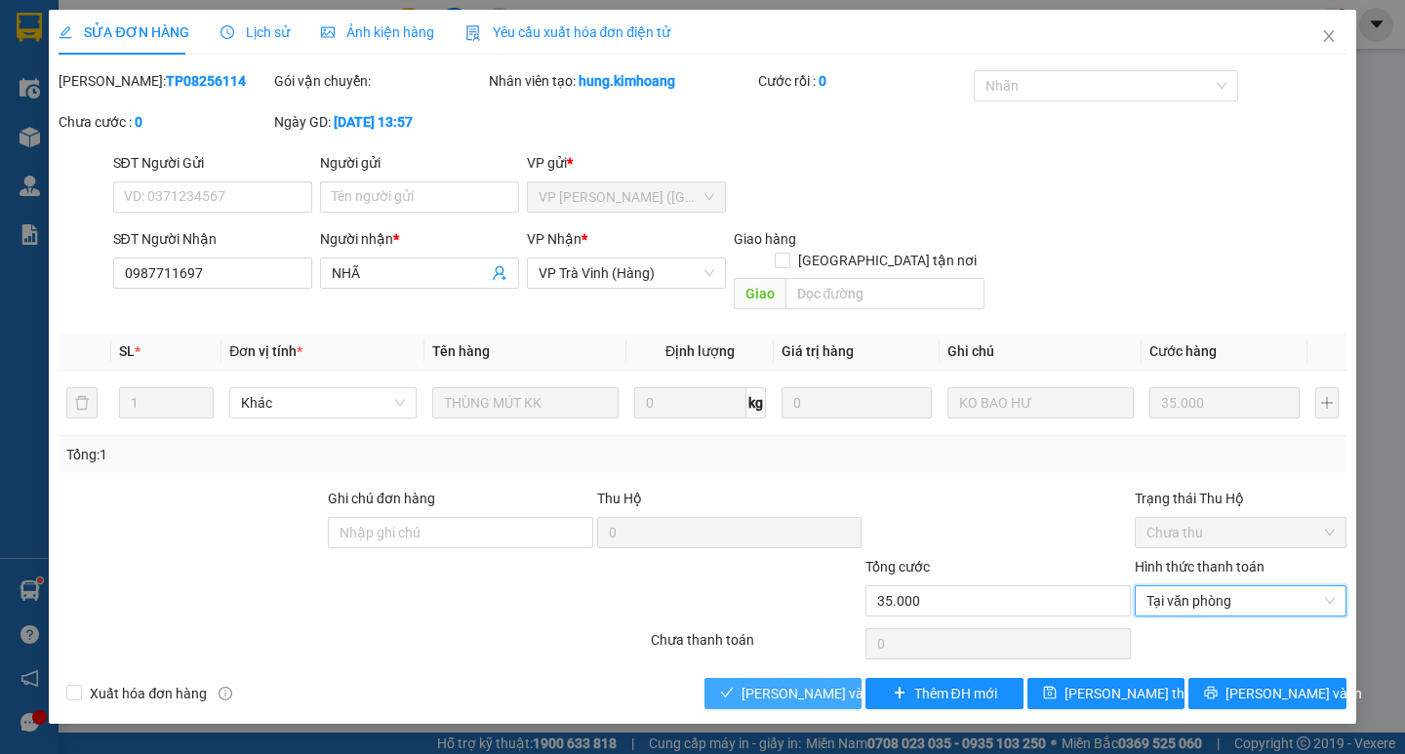
click at [824, 683] on span "[PERSON_NAME] và Giao hàng" at bounding box center [835, 693] width 187 height 21
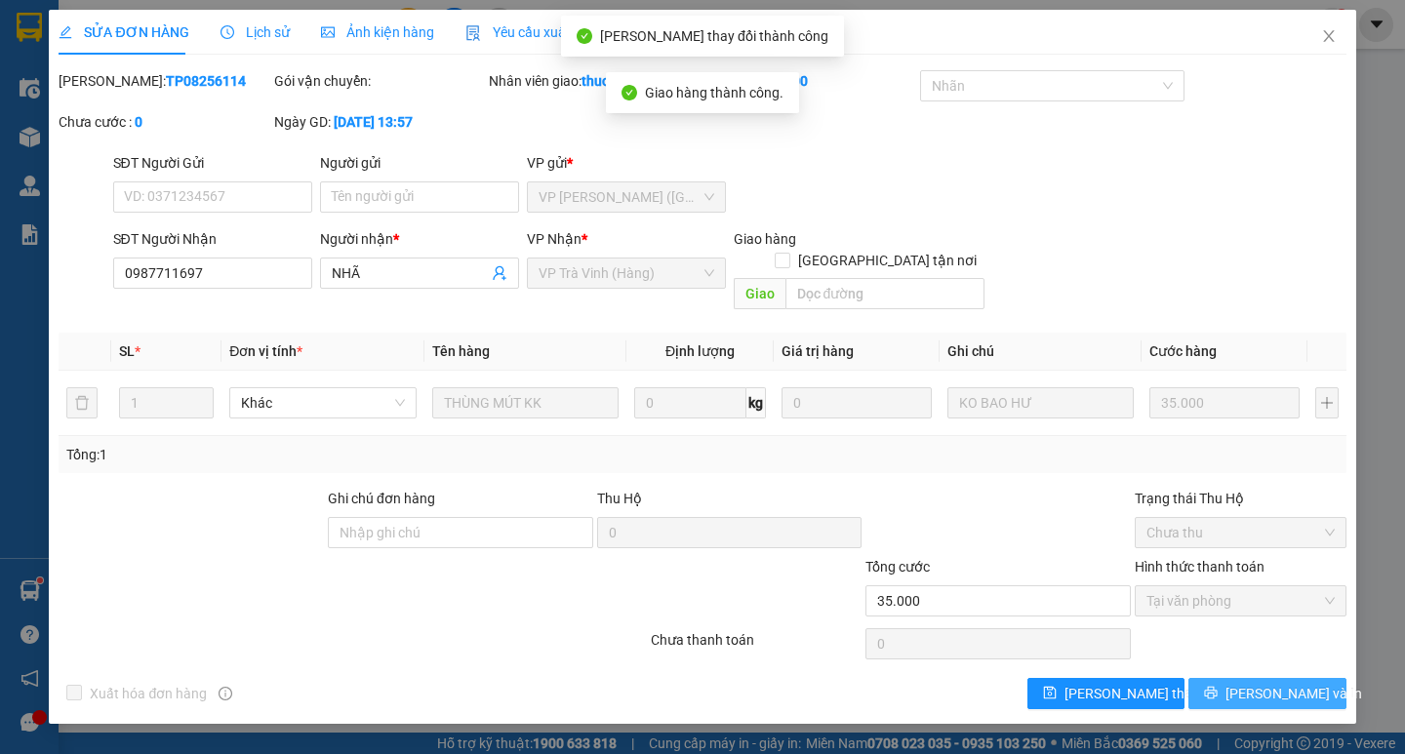
click at [1281, 683] on span "[PERSON_NAME] và In" at bounding box center [1294, 693] width 137 height 21
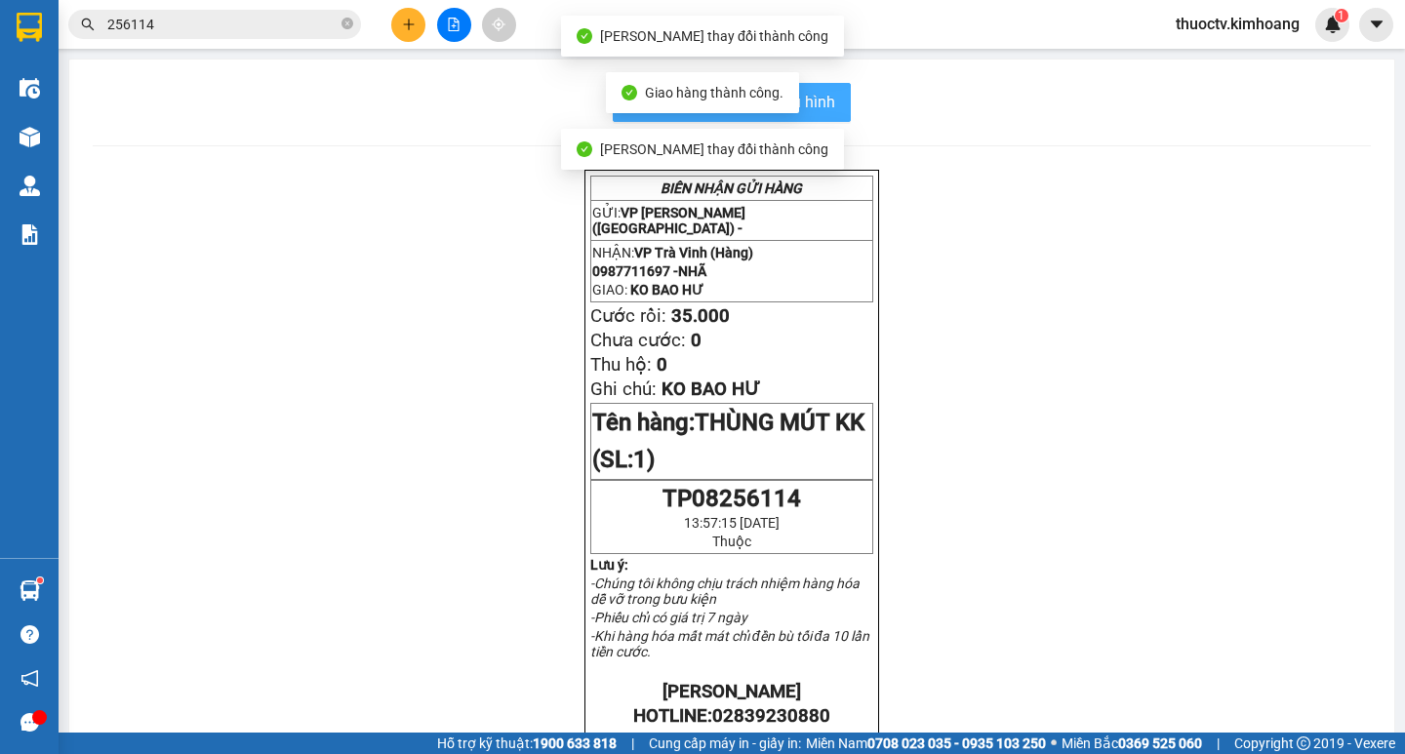
click at [815, 98] on span "In mẫu biên lai tự cấu hình" at bounding box center [743, 102] width 183 height 24
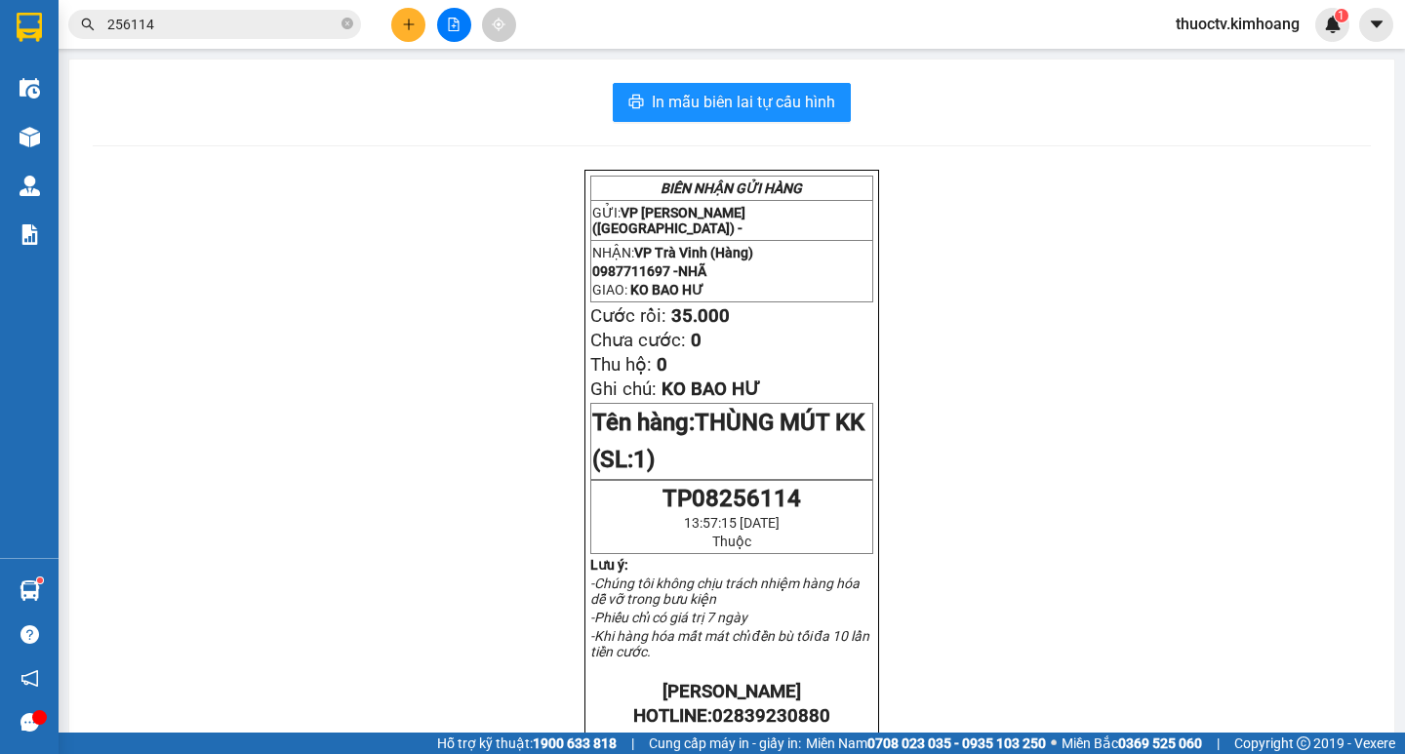
click at [170, 25] on input "256114" at bounding box center [222, 24] width 230 height 21
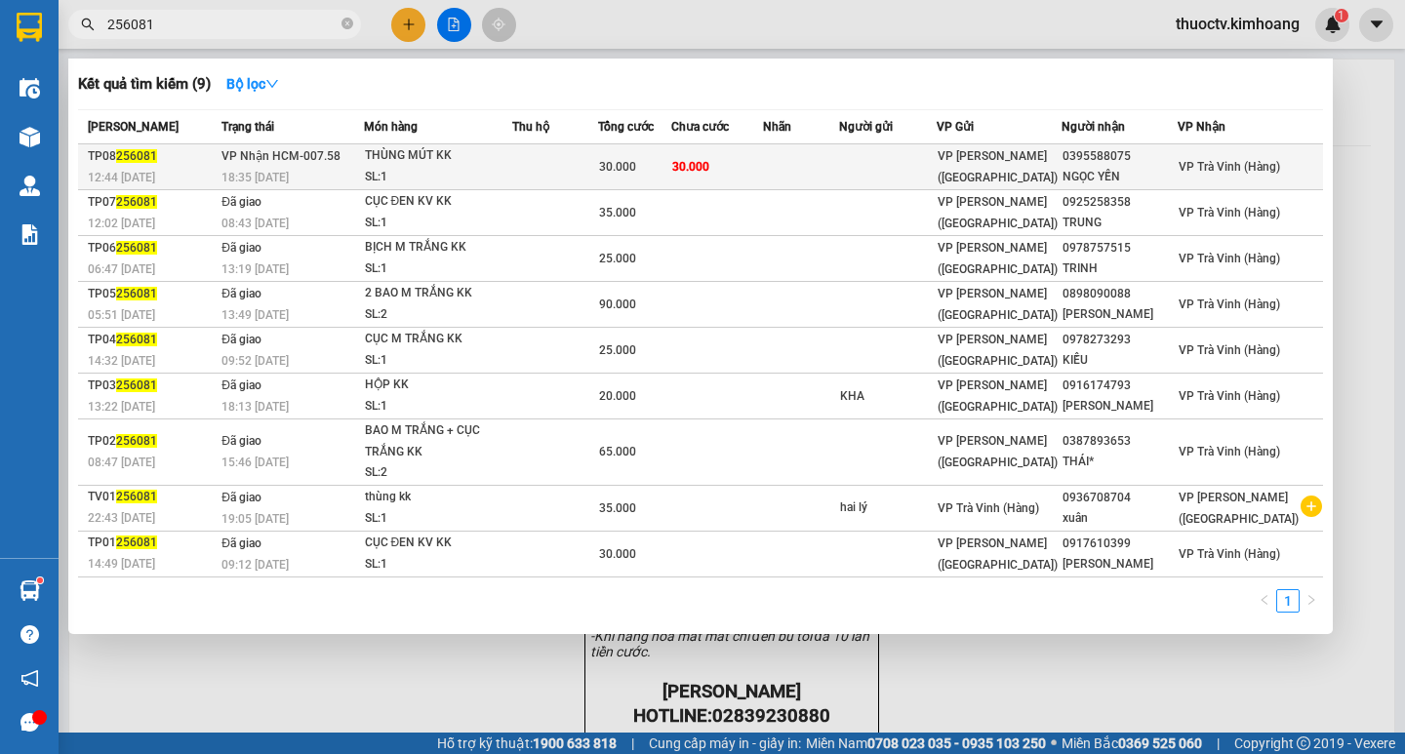
type input "256081"
click at [815, 171] on td at bounding box center [801, 167] width 76 height 46
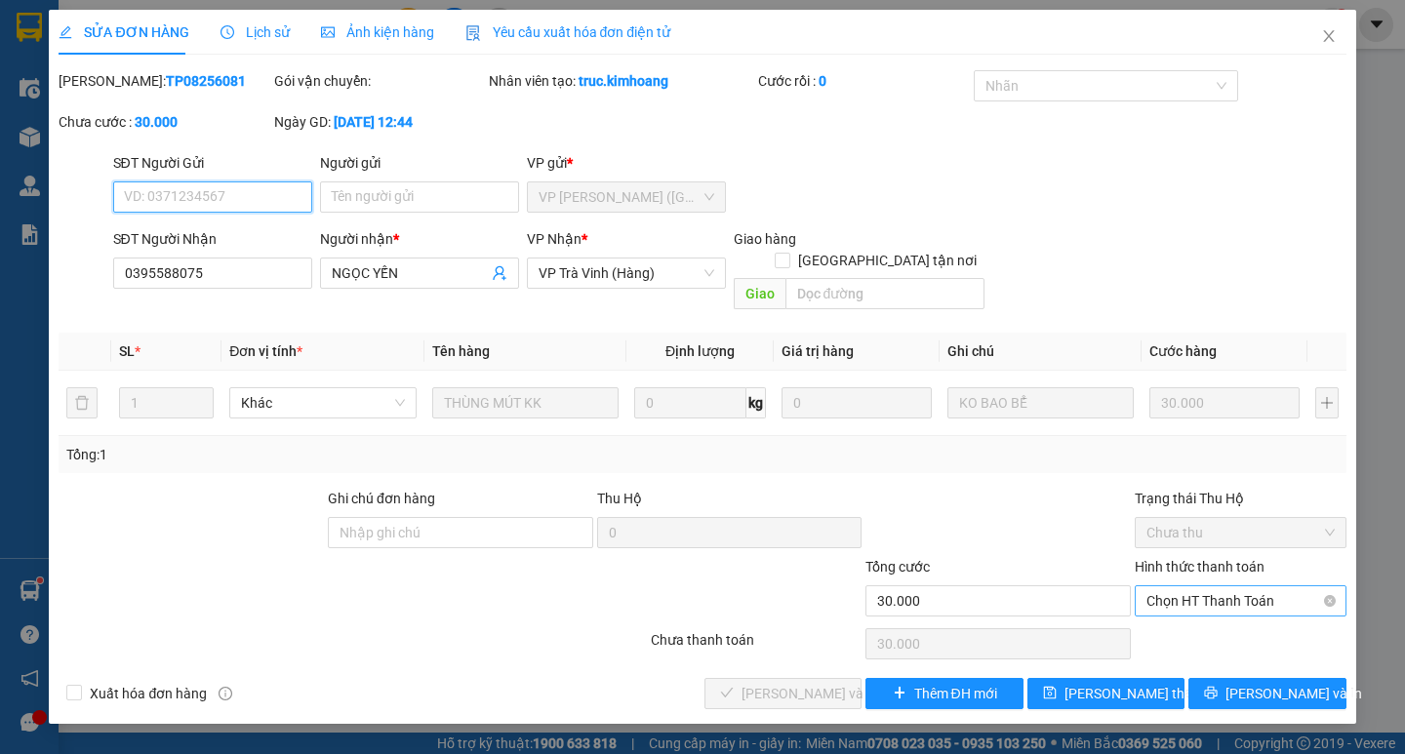
click at [1226, 587] on span "Chọn HT Thanh Toán" at bounding box center [1241, 601] width 188 height 29
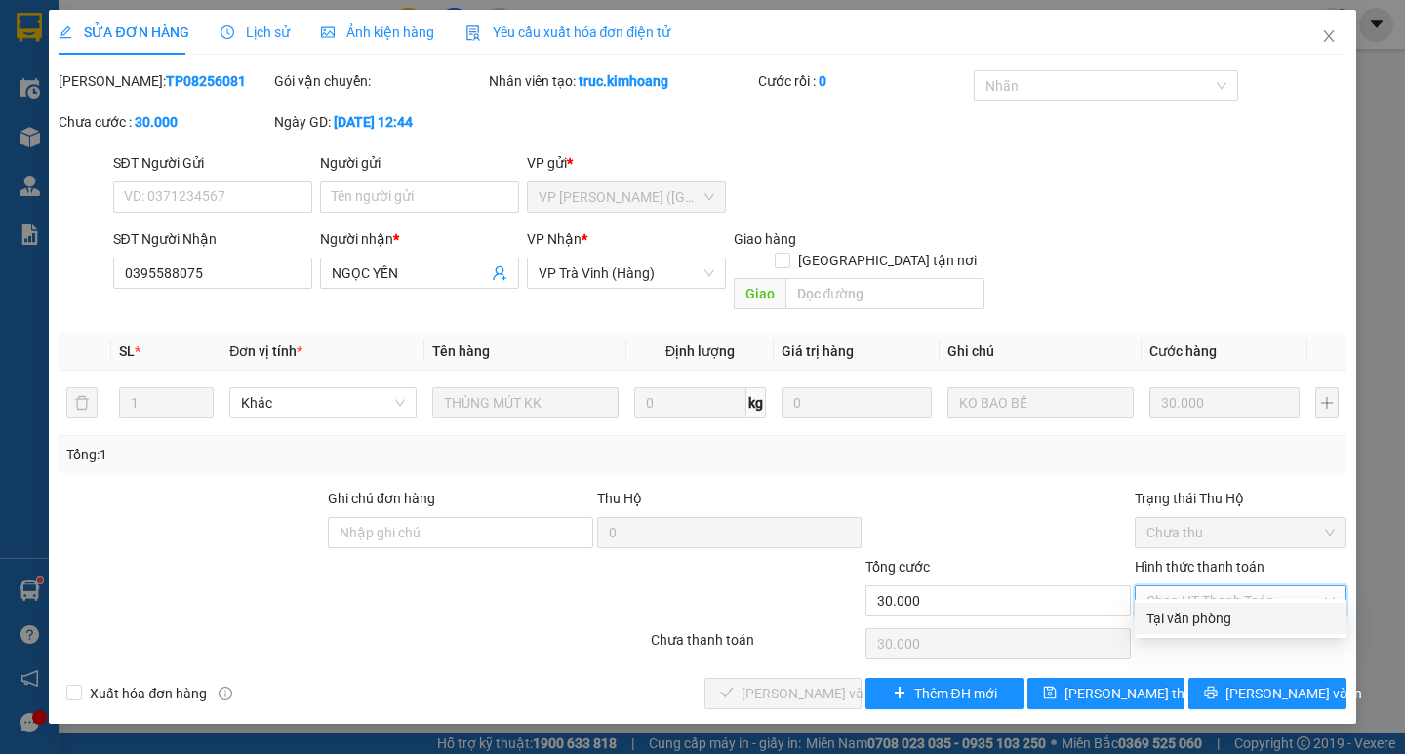
click at [1218, 614] on div "Tại văn phòng" at bounding box center [1241, 618] width 188 height 21
type input "0"
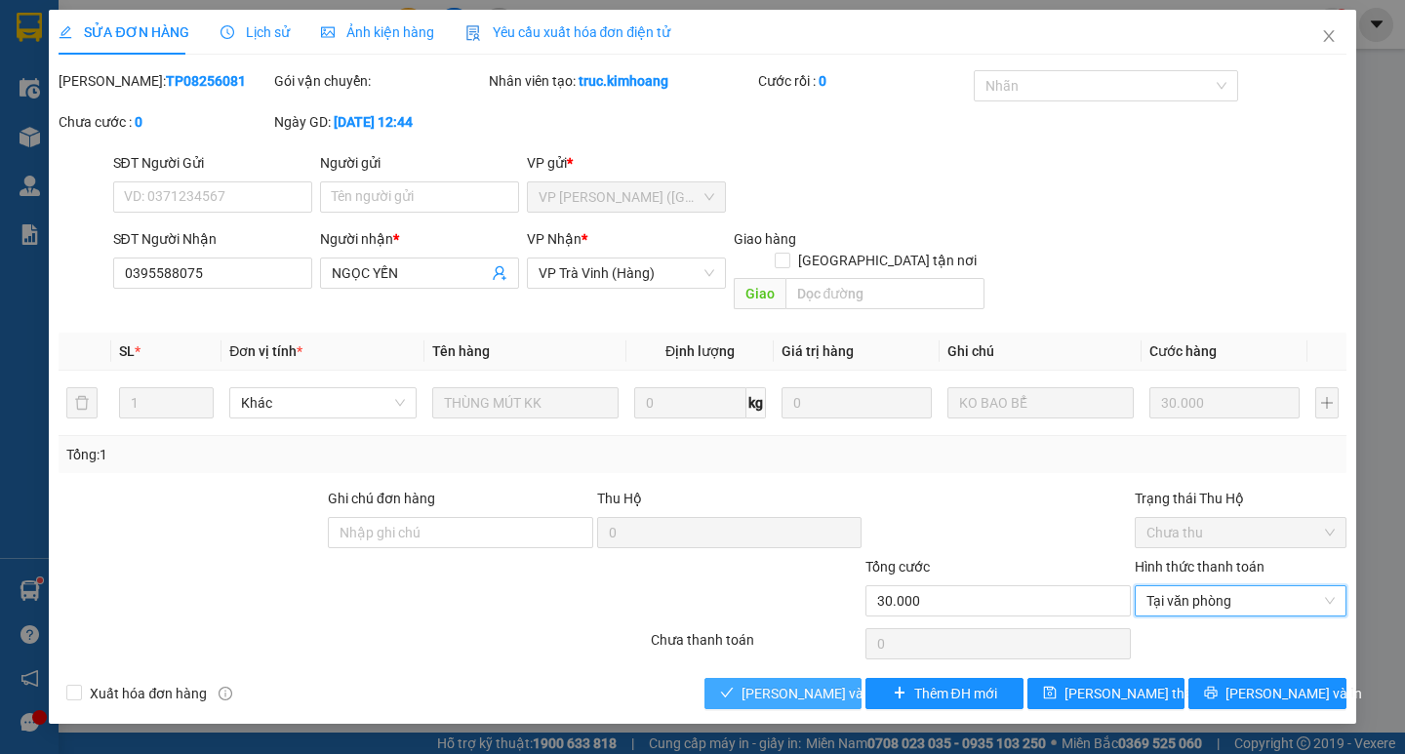
drag, startPoint x: 759, startPoint y: 669, endPoint x: 798, endPoint y: 664, distance: 39.3
click at [761, 683] on span "[PERSON_NAME] và Giao hàng" at bounding box center [835, 693] width 187 height 21
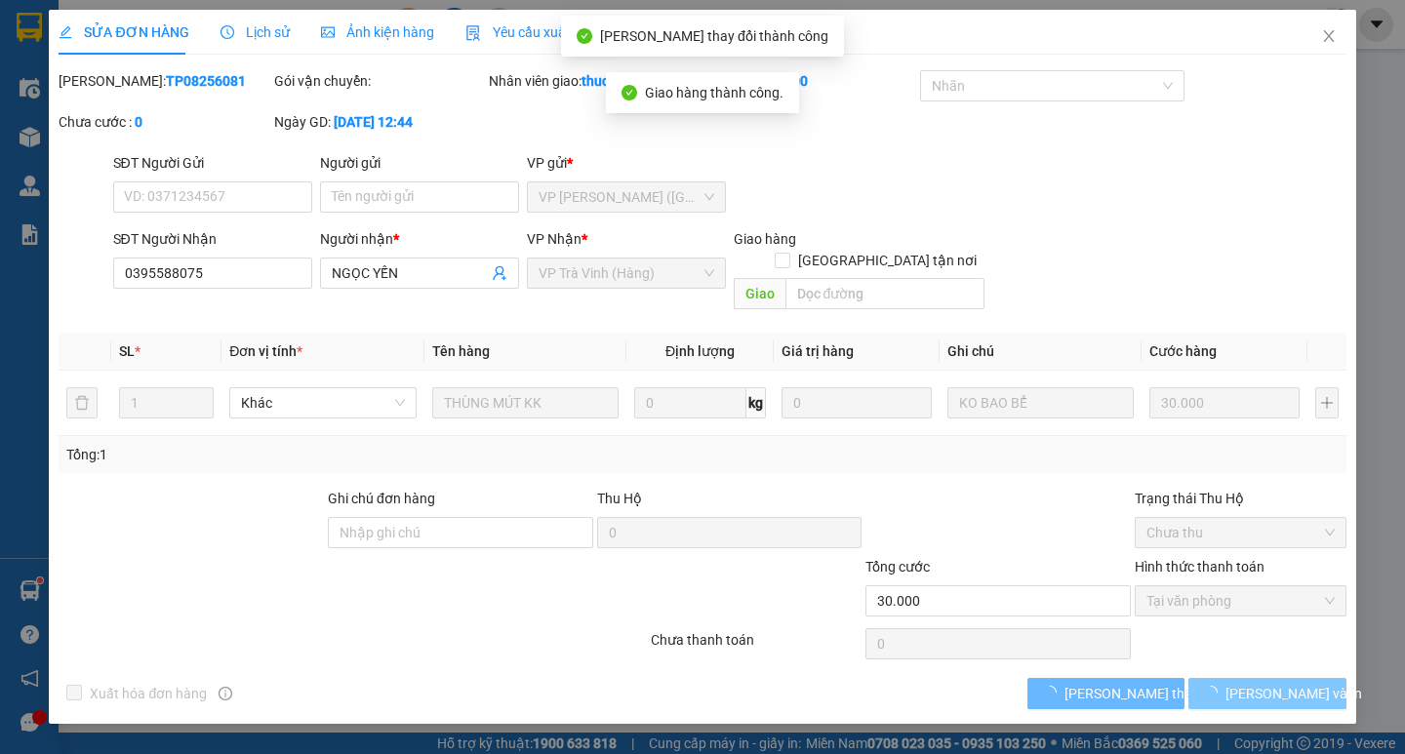
click at [1281, 683] on span "[PERSON_NAME] và In" at bounding box center [1294, 693] width 137 height 21
click at [1260, 683] on span "[PERSON_NAME] và In" at bounding box center [1294, 693] width 137 height 21
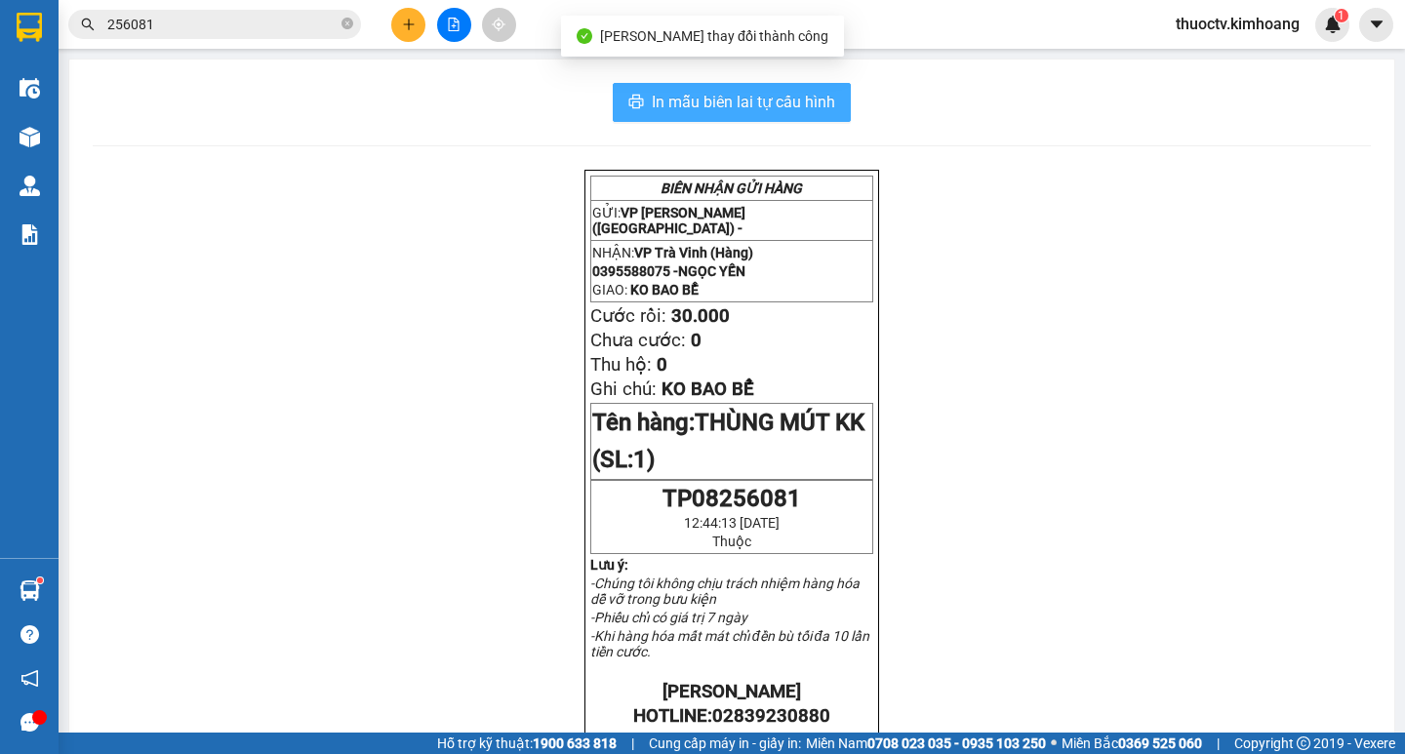
click at [782, 90] on span "In mẫu biên lai tự cấu hình" at bounding box center [743, 102] width 183 height 24
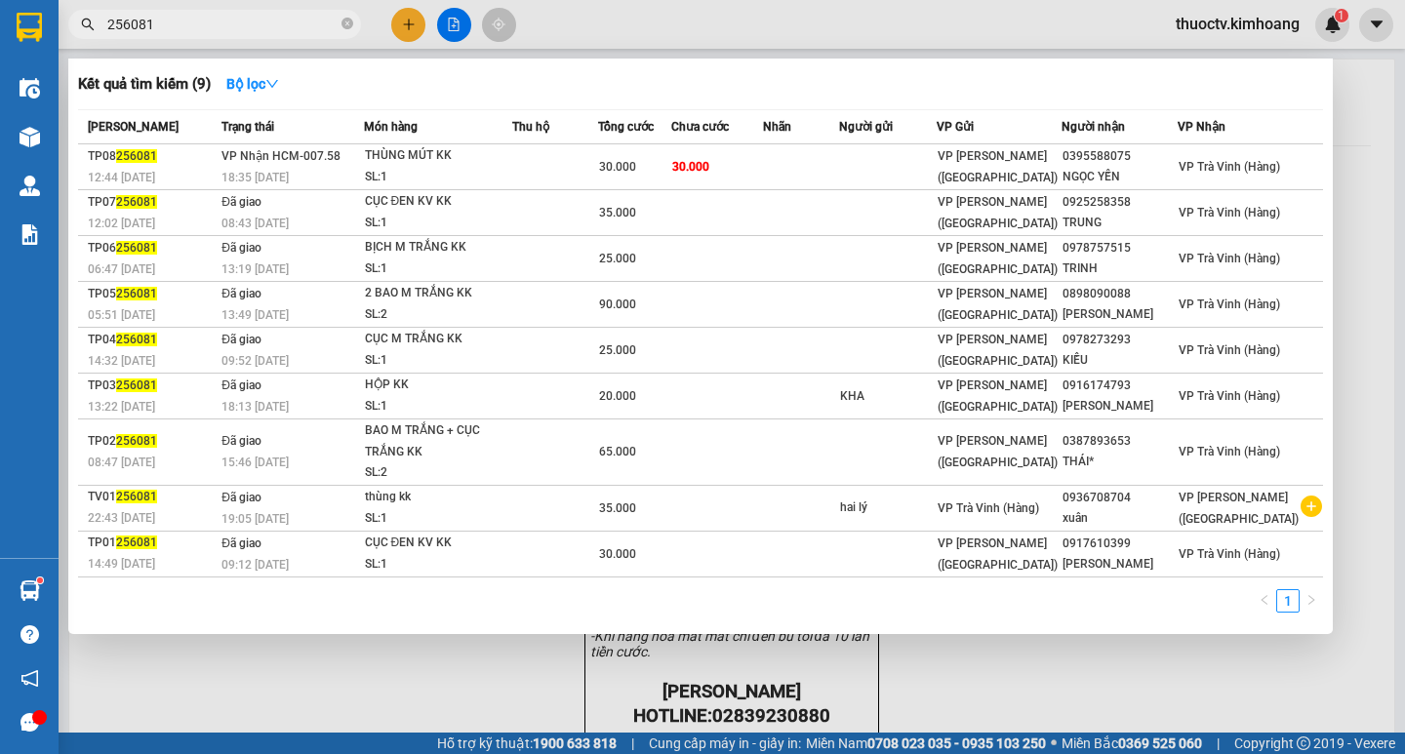
click at [156, 20] on input "256081" at bounding box center [222, 24] width 230 height 21
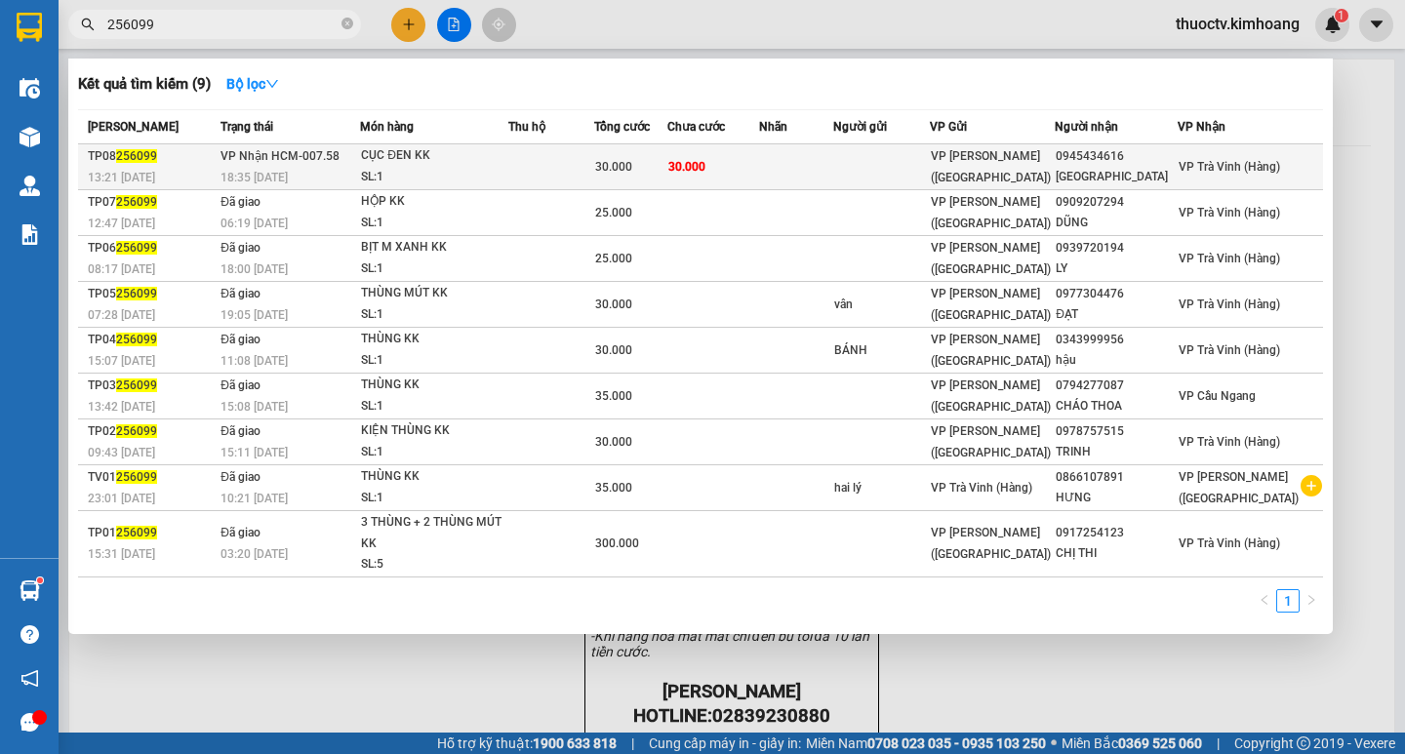
type input "256099"
click at [808, 161] on td at bounding box center [796, 167] width 75 height 46
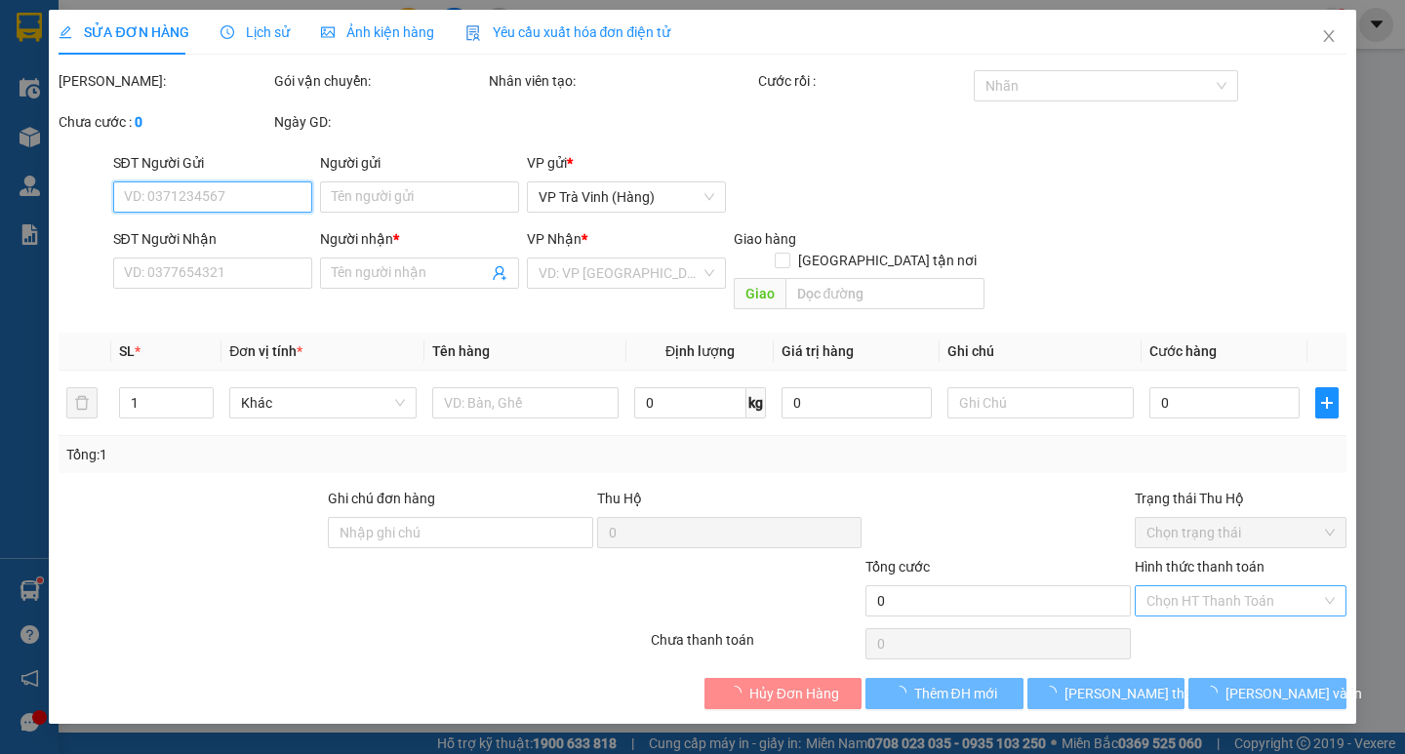
type input "0945434616"
type input "[GEOGRAPHIC_DATA]"
type input "30.000"
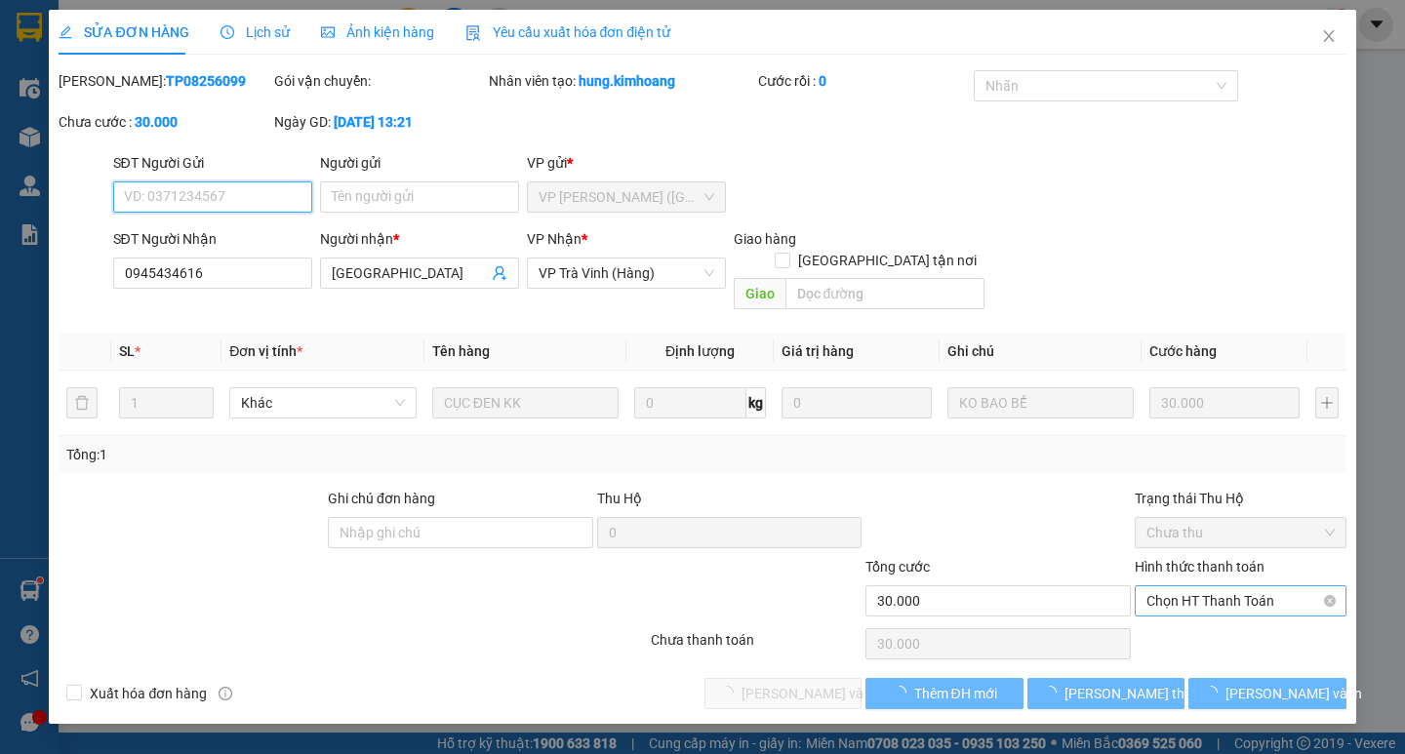
click at [1217, 587] on span "Chọn HT Thanh Toán" at bounding box center [1241, 601] width 188 height 29
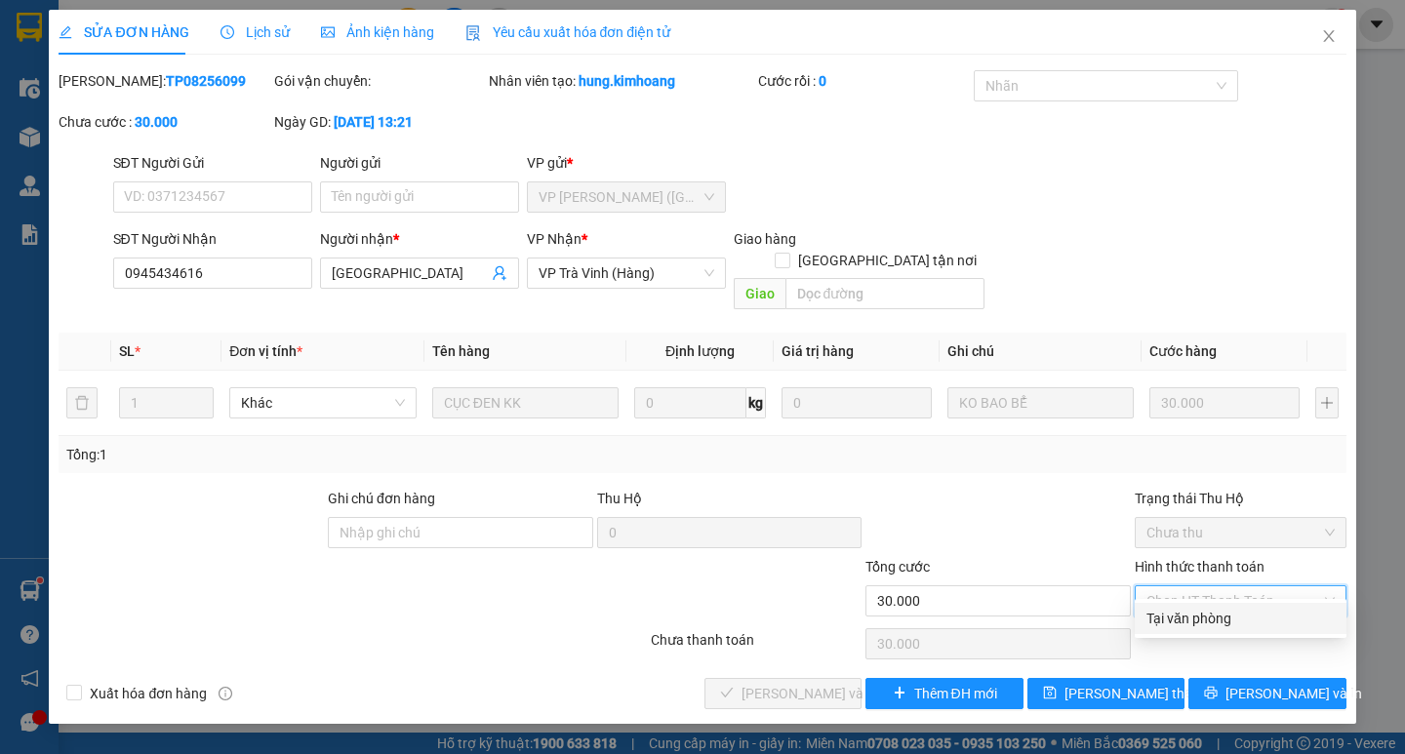
drag, startPoint x: 1201, startPoint y: 612, endPoint x: 1100, endPoint y: 647, distance: 107.4
click at [1200, 613] on div "Tại văn phòng" at bounding box center [1241, 618] width 188 height 21
type input "0"
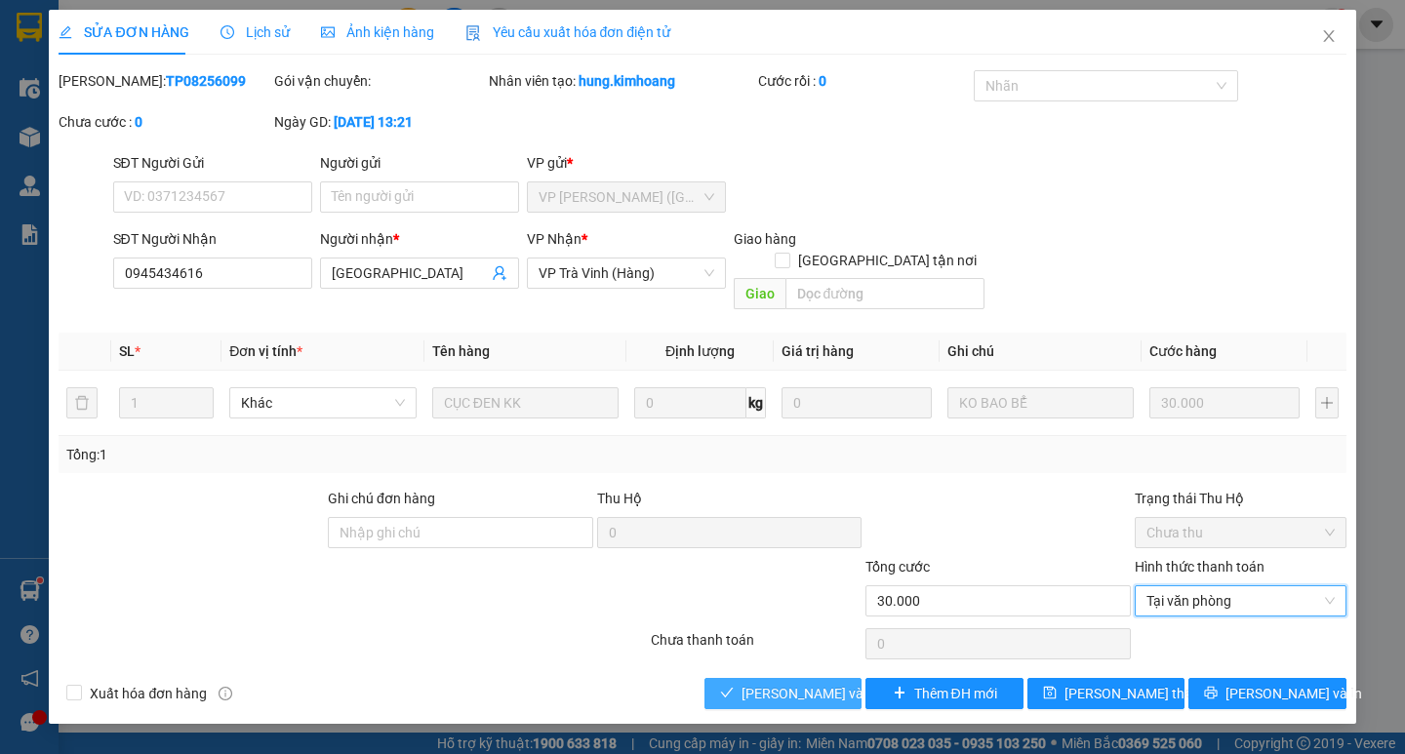
click at [847, 678] on button "[PERSON_NAME] và Giao hàng" at bounding box center [783, 693] width 157 height 31
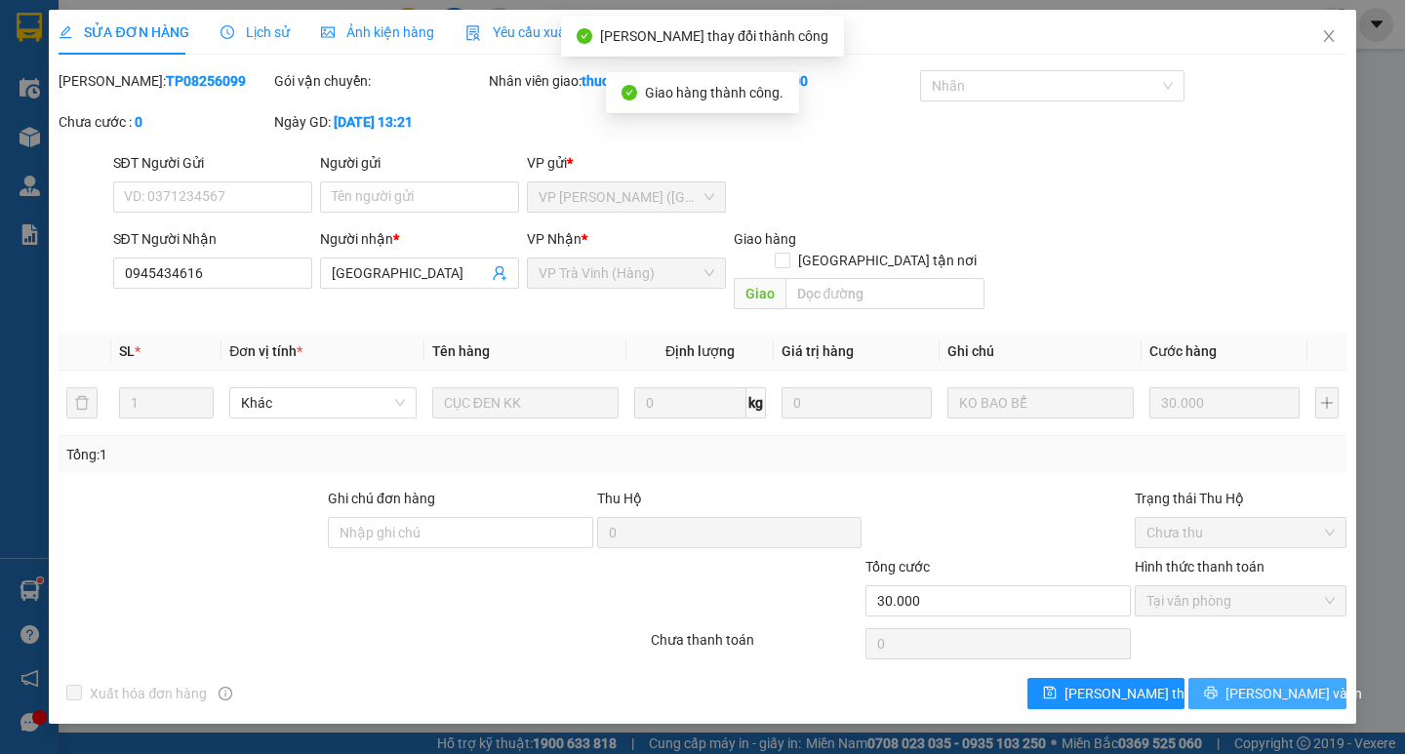
click at [1286, 683] on span "[PERSON_NAME] và In" at bounding box center [1294, 693] width 137 height 21
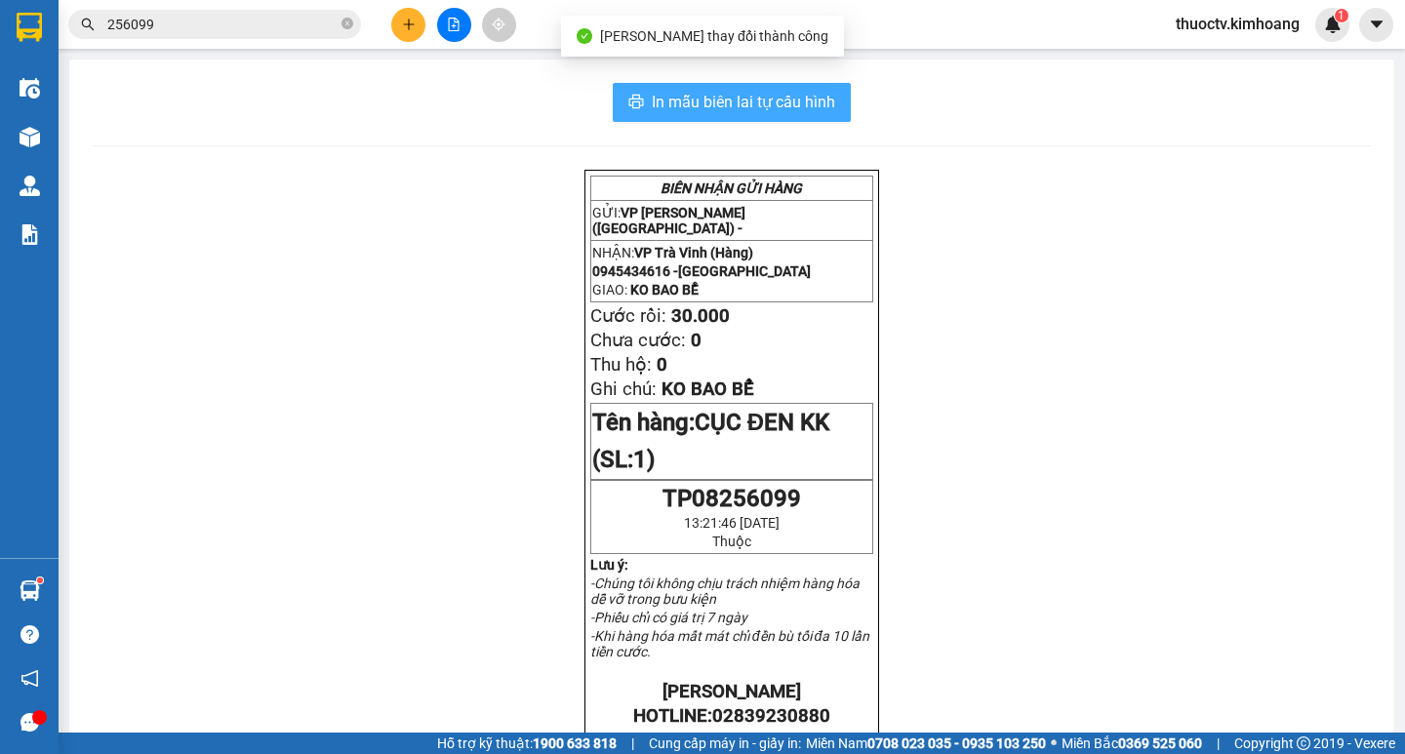
drag, startPoint x: 714, startPoint y: 101, endPoint x: 996, endPoint y: 158, distance: 287.7
click at [715, 101] on span "In mẫu biên lai tự cấu hình" at bounding box center [743, 102] width 183 height 24
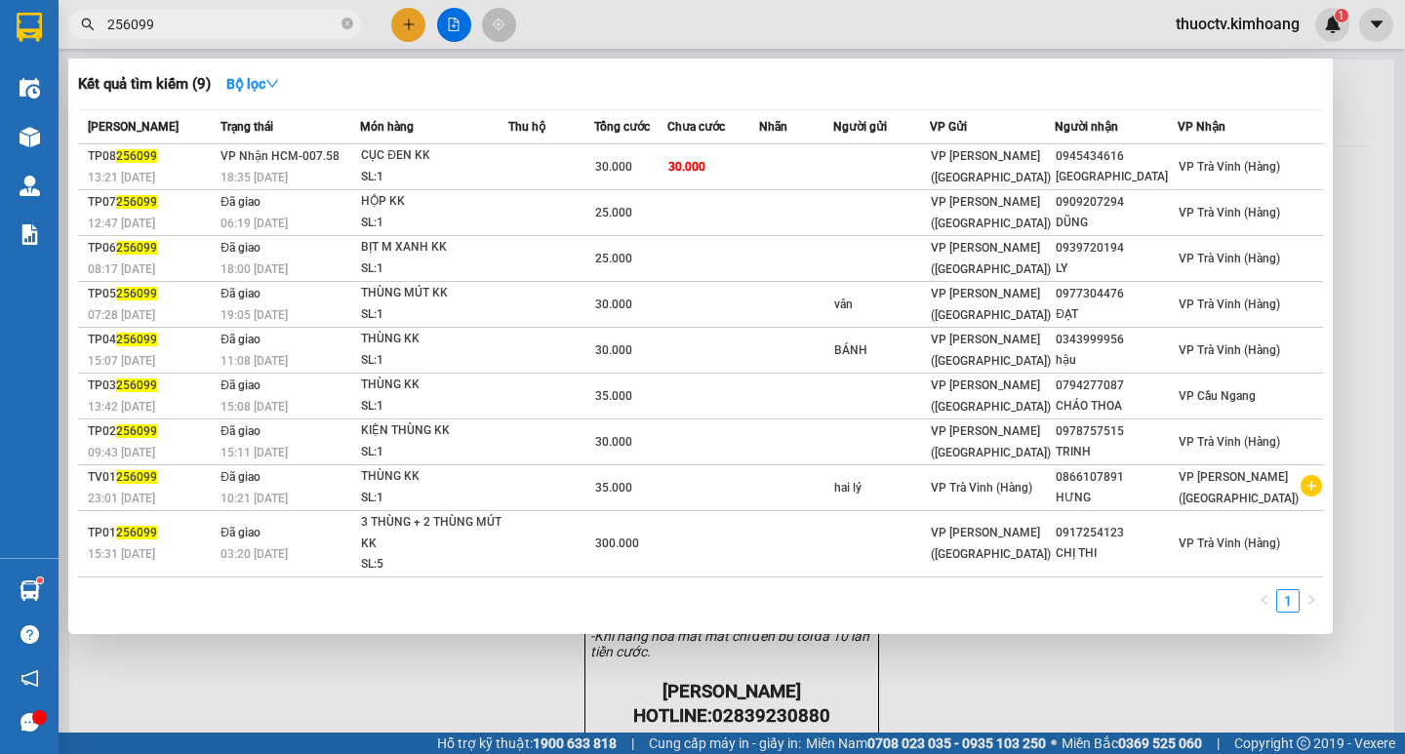
click at [183, 27] on input "256099" at bounding box center [222, 24] width 230 height 21
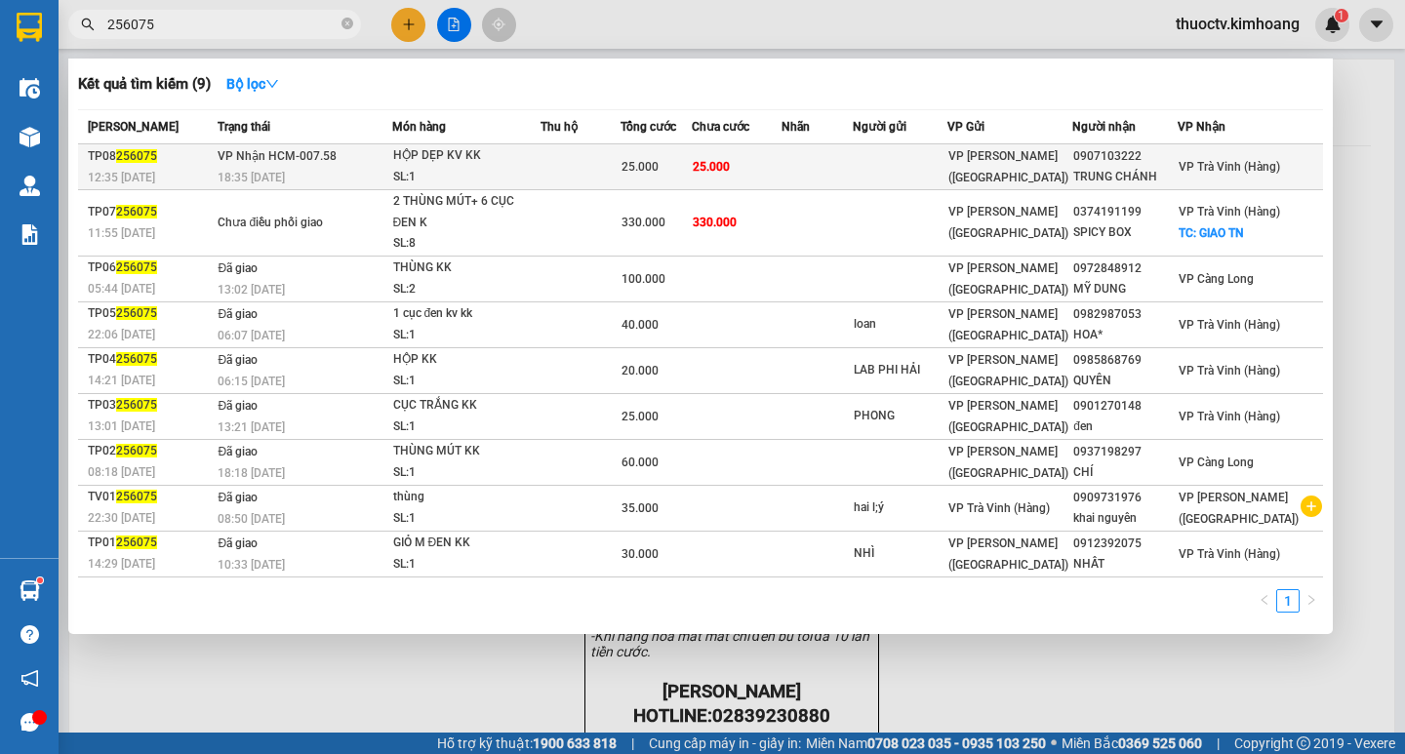
type input "256075"
click at [782, 164] on td "25.000" at bounding box center [737, 167] width 90 height 46
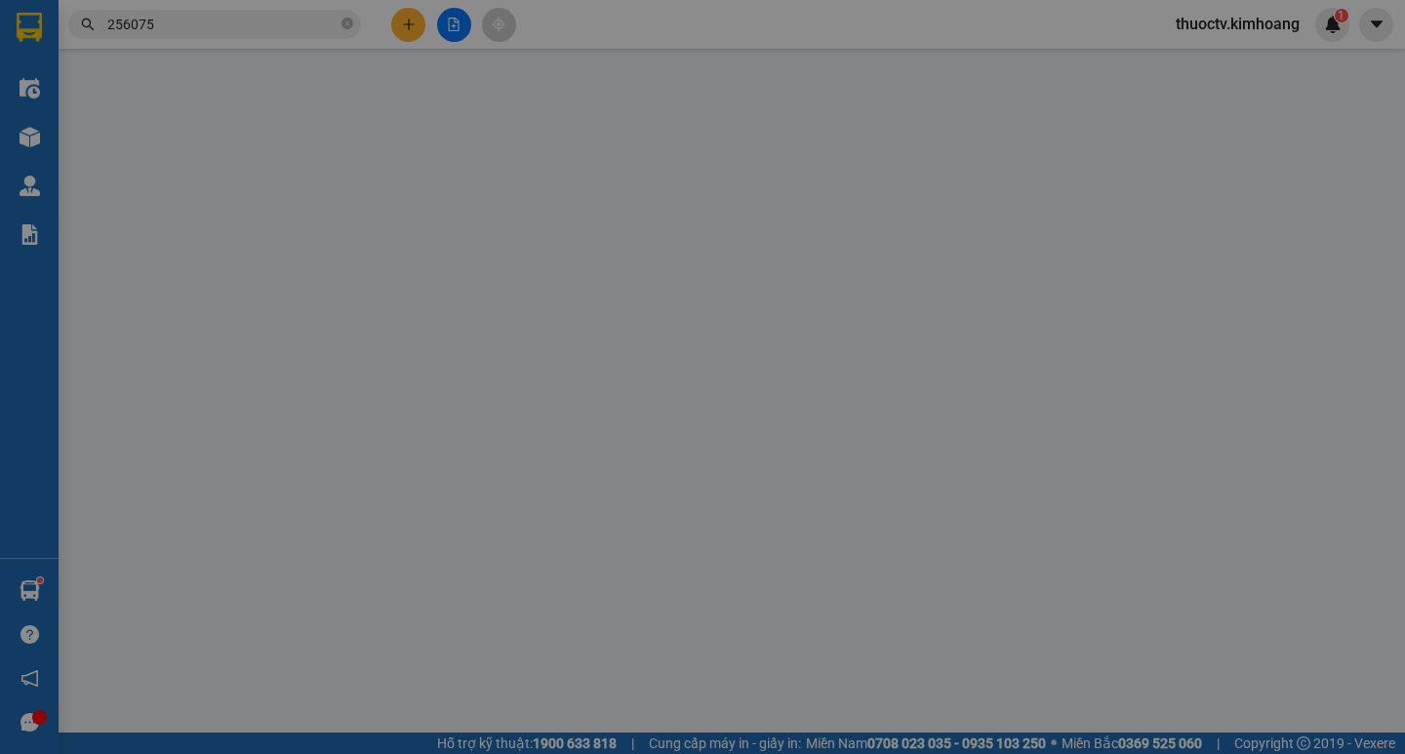
type input "0907103222"
type input "TRUNG CHÁNH"
type input "25.000"
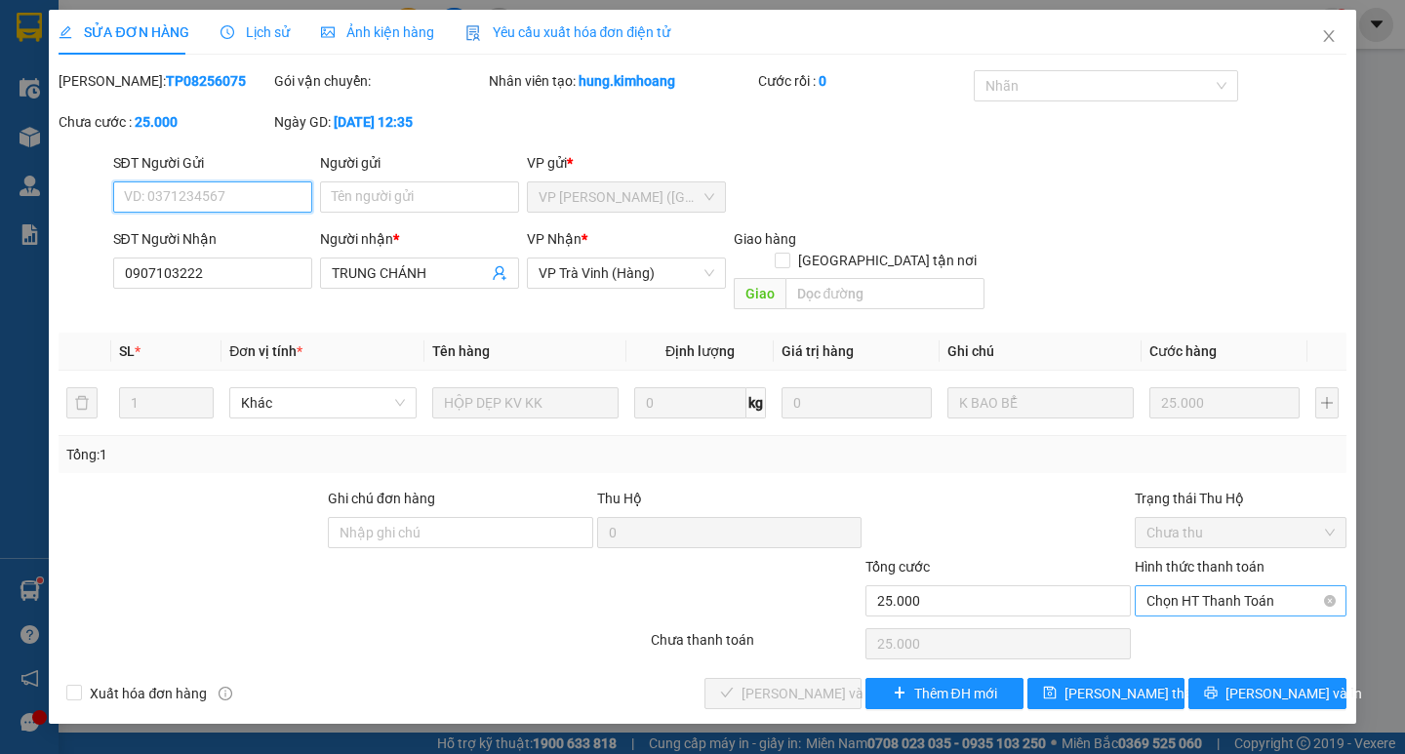
click at [1238, 587] on span "Chọn HT Thanh Toán" at bounding box center [1241, 601] width 188 height 29
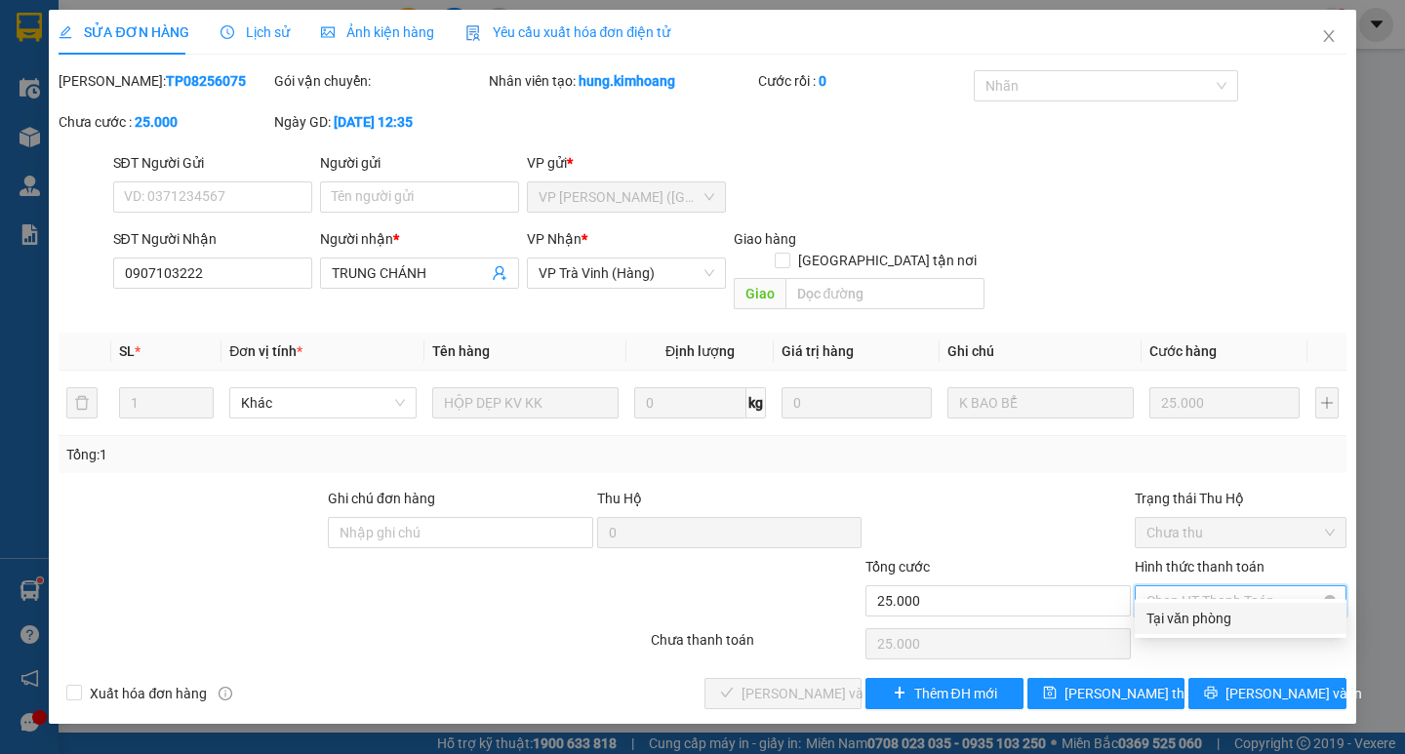
click at [1232, 622] on div "Tại văn phòng" at bounding box center [1241, 618] width 188 height 21
type input "0"
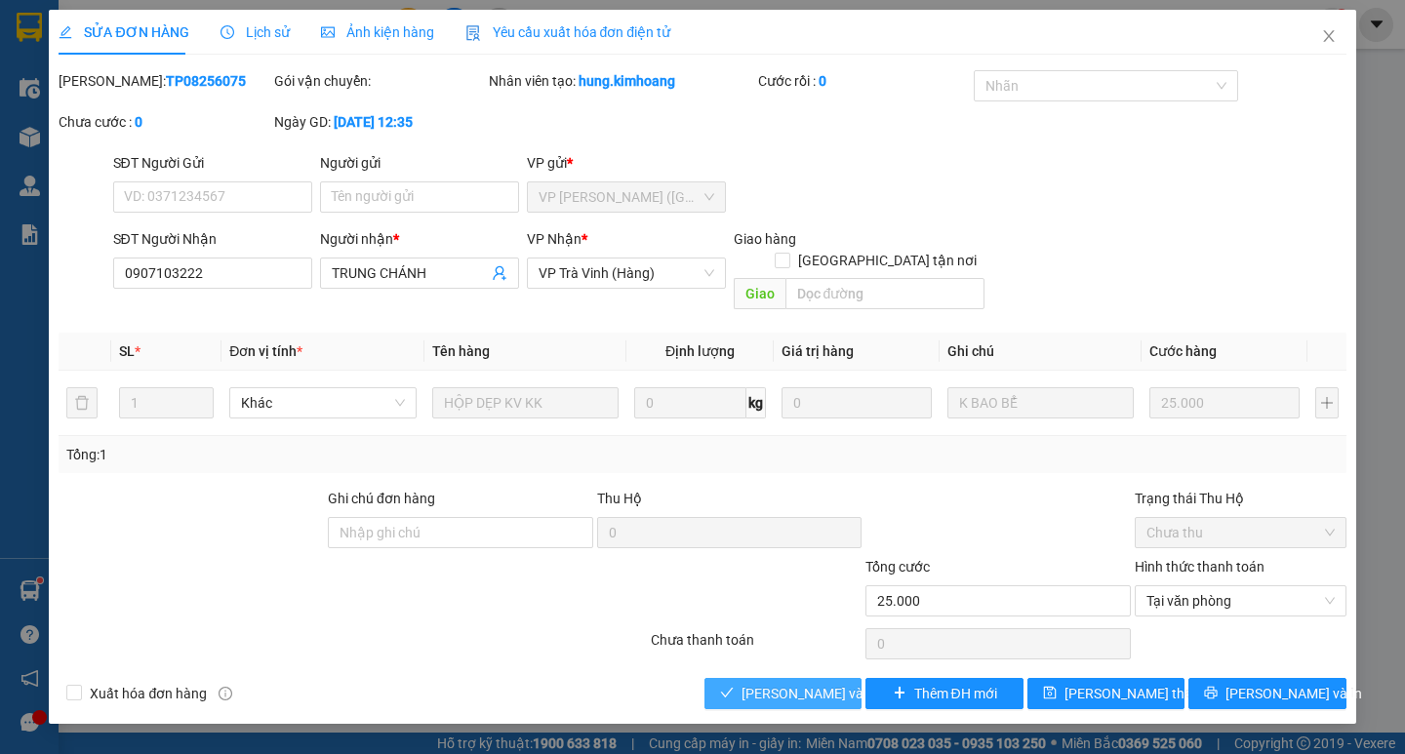
drag, startPoint x: 787, startPoint y: 663, endPoint x: 954, endPoint y: 641, distance: 168.3
click at [792, 683] on span "[PERSON_NAME] và Giao hàng" at bounding box center [835, 693] width 187 height 21
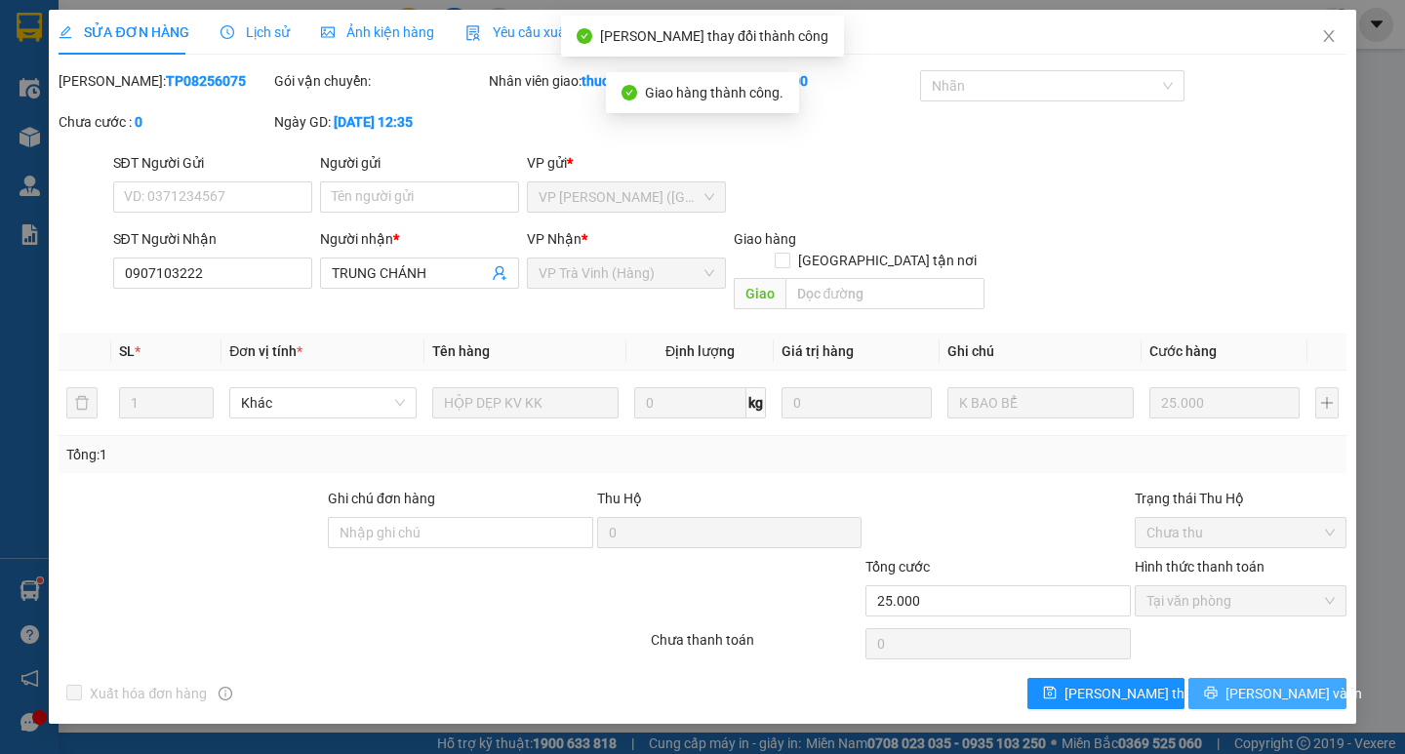
click at [1285, 683] on span "[PERSON_NAME] và In" at bounding box center [1294, 693] width 137 height 21
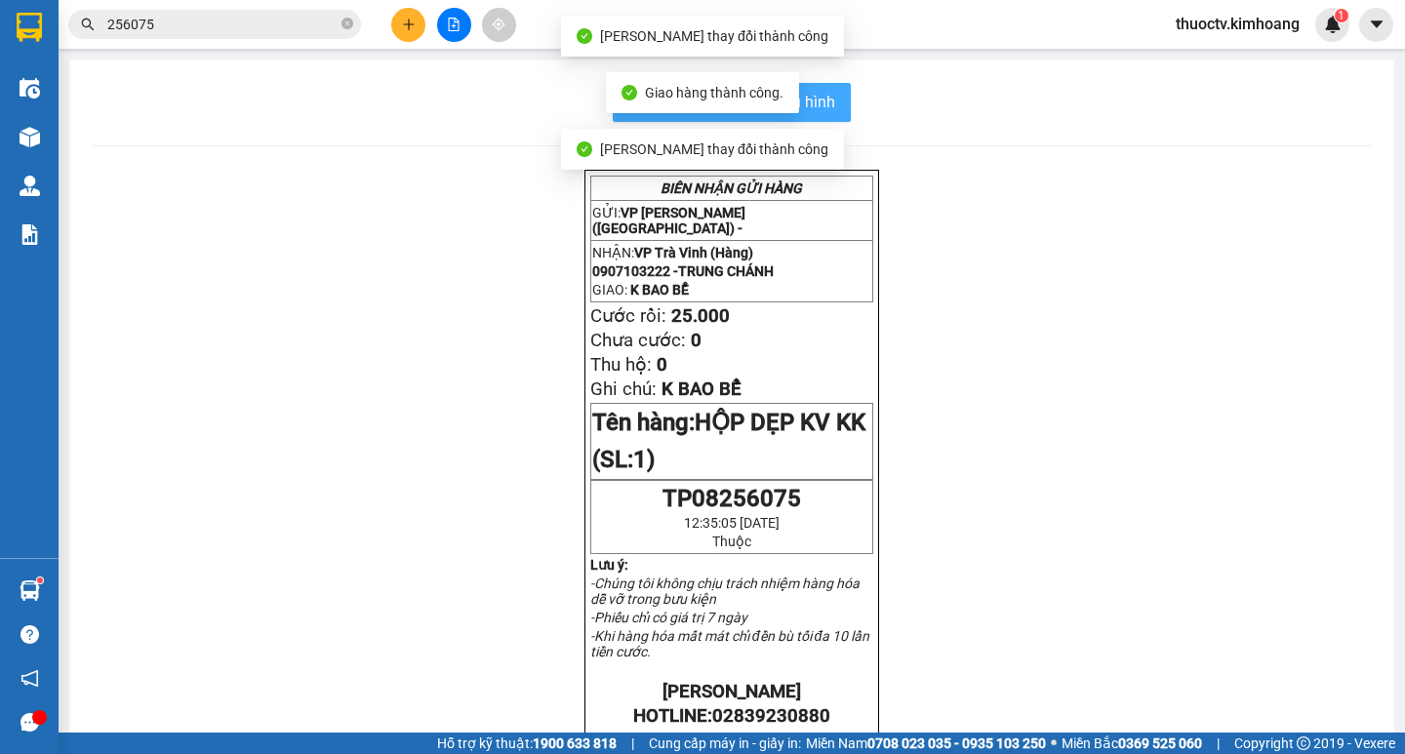
click at [821, 107] on span "In mẫu biên lai tự cấu hình" at bounding box center [743, 102] width 183 height 24
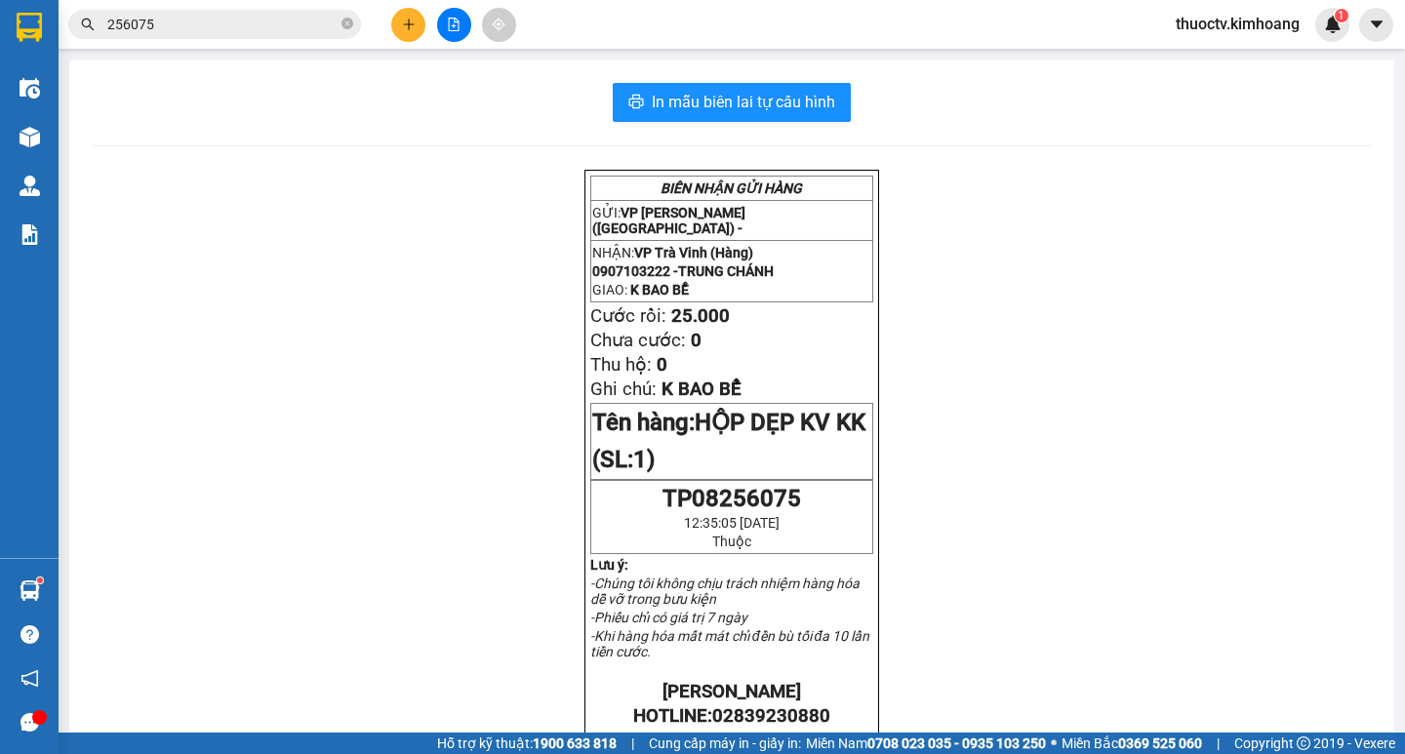
click at [171, 19] on input "256075" at bounding box center [222, 24] width 230 height 21
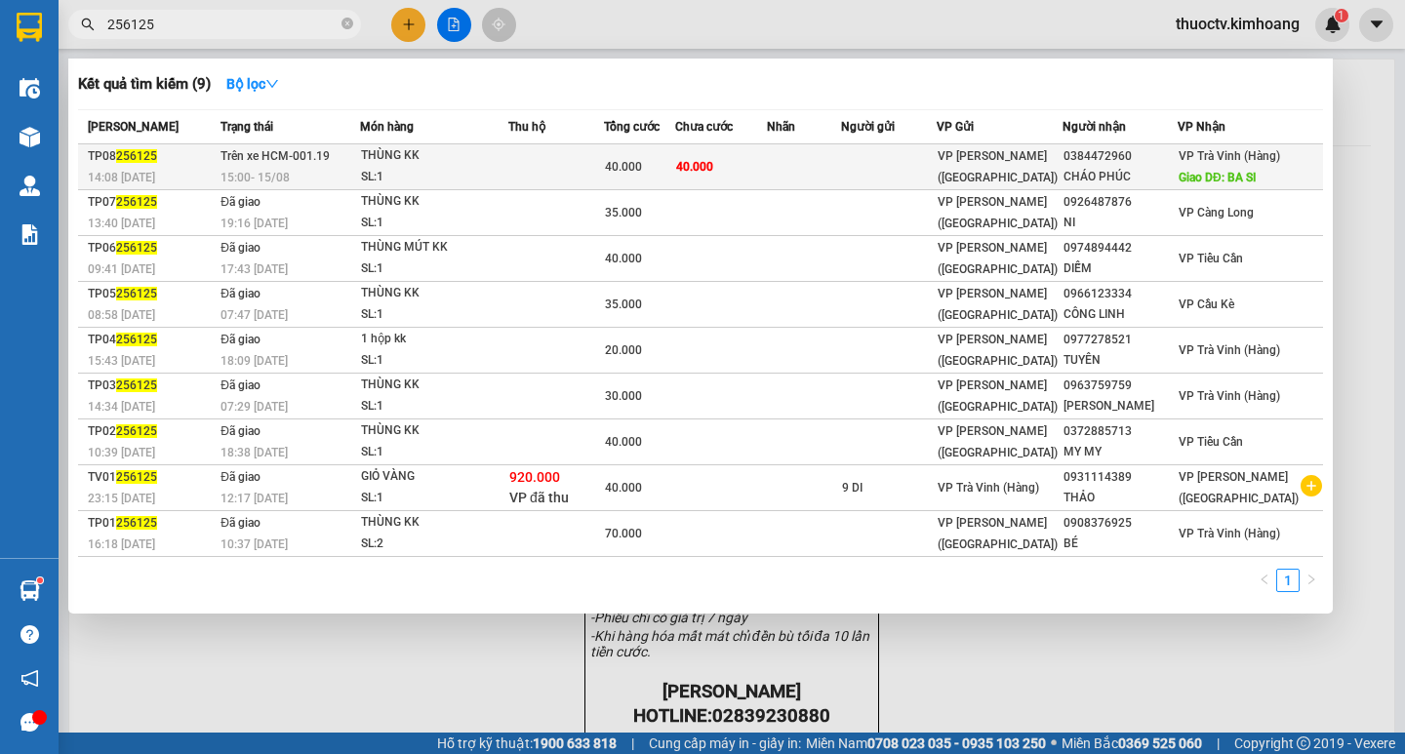
type input "256125"
click at [766, 161] on td "40.000" at bounding box center [720, 167] width 91 height 46
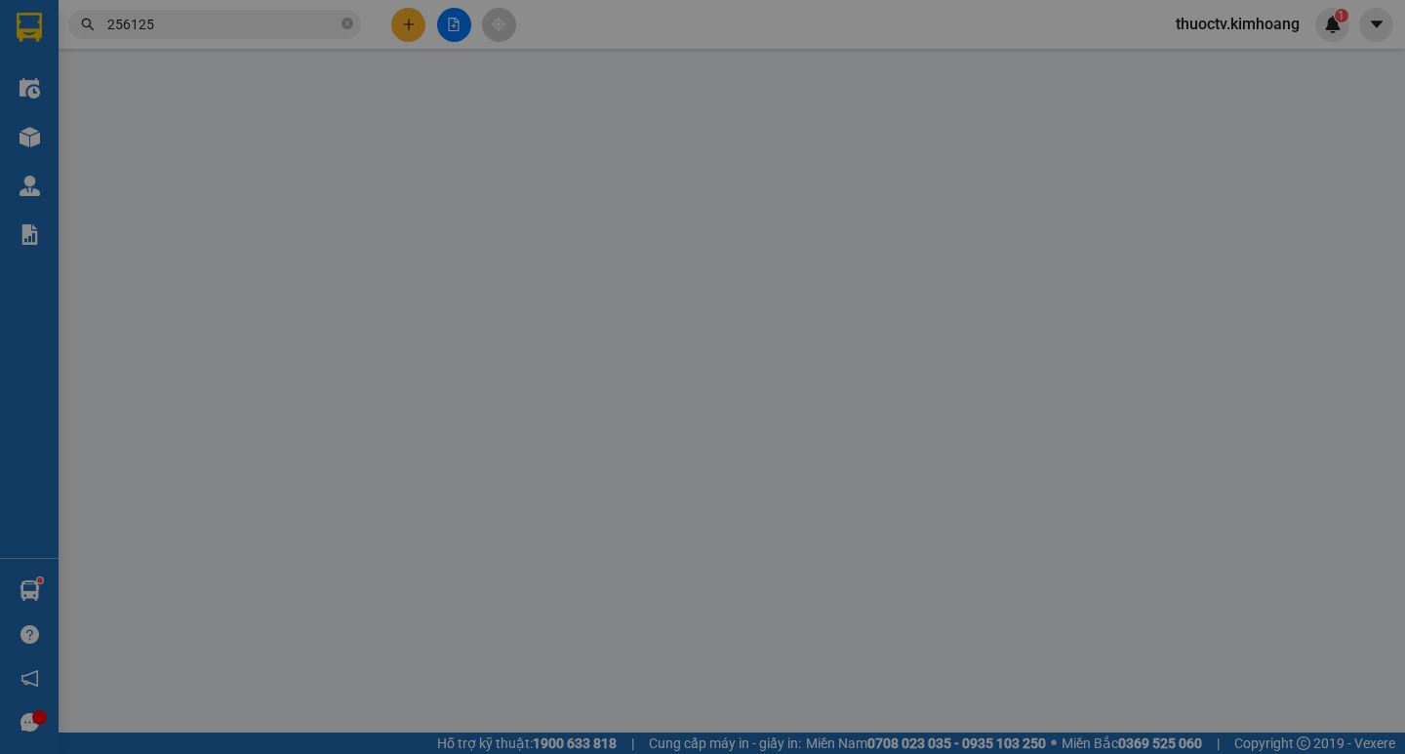
type input "0384472960"
type input "CHÁO PHÚC"
type input "BA SI"
type input "40.000"
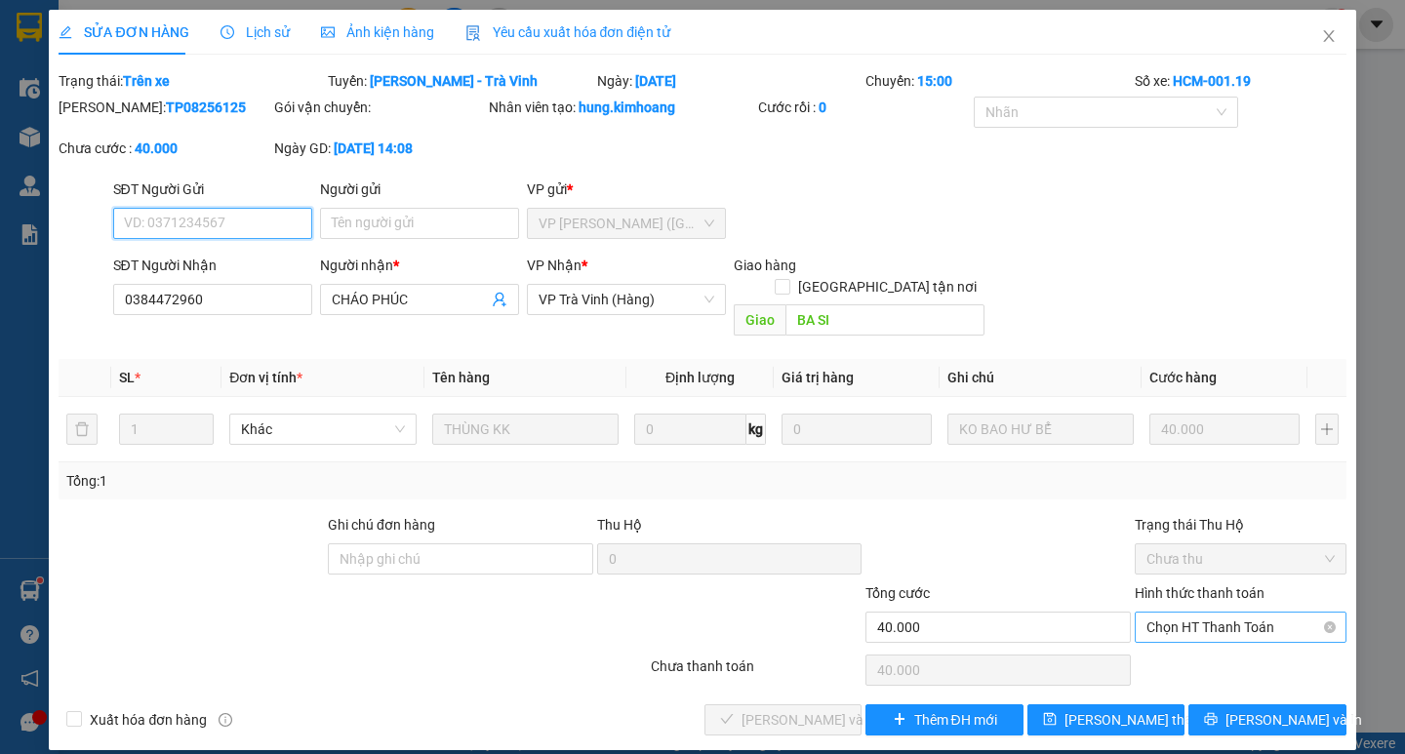
drag, startPoint x: 1196, startPoint y: 604, endPoint x: 1221, endPoint y: 621, distance: 30.3
click at [1197, 613] on span "Chọn HT Thanh Toán" at bounding box center [1241, 627] width 188 height 29
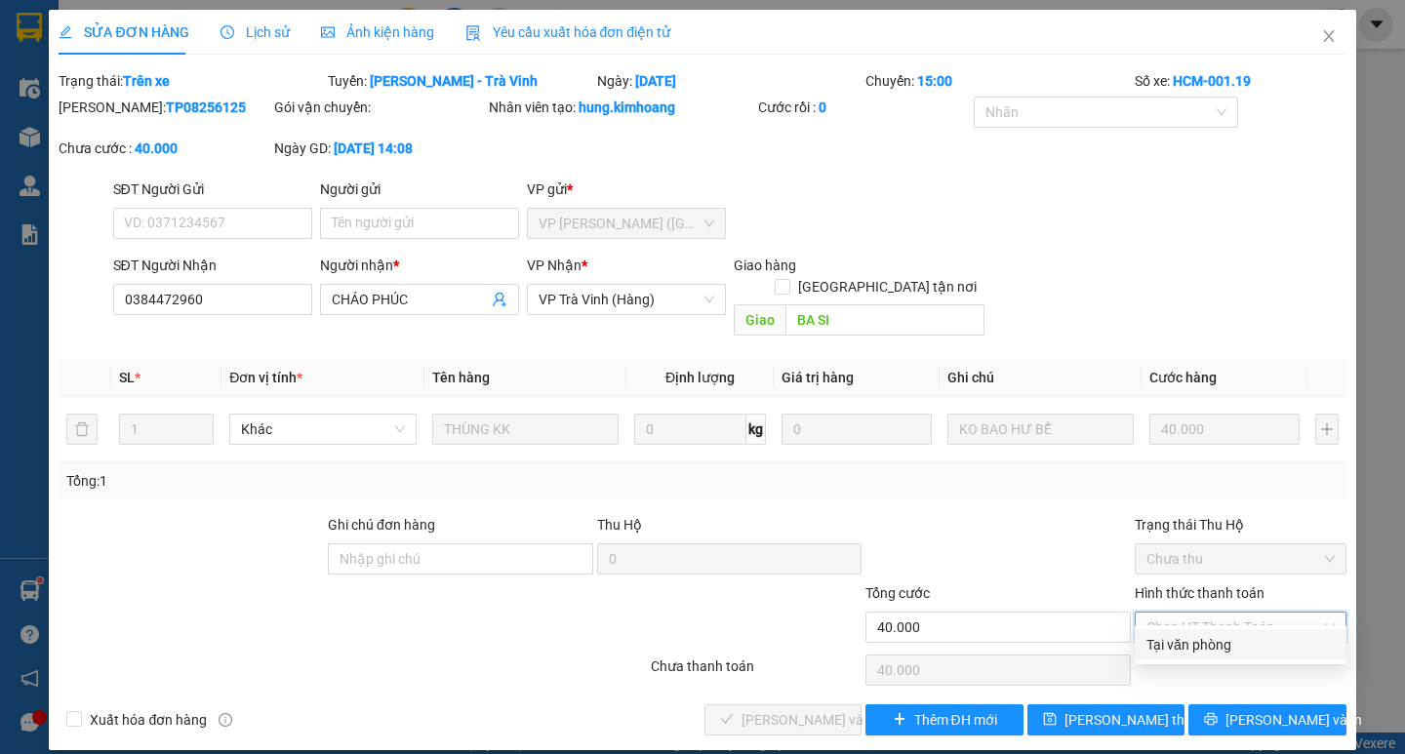
click at [1247, 638] on div "Tại văn phòng" at bounding box center [1241, 644] width 188 height 21
type input "0"
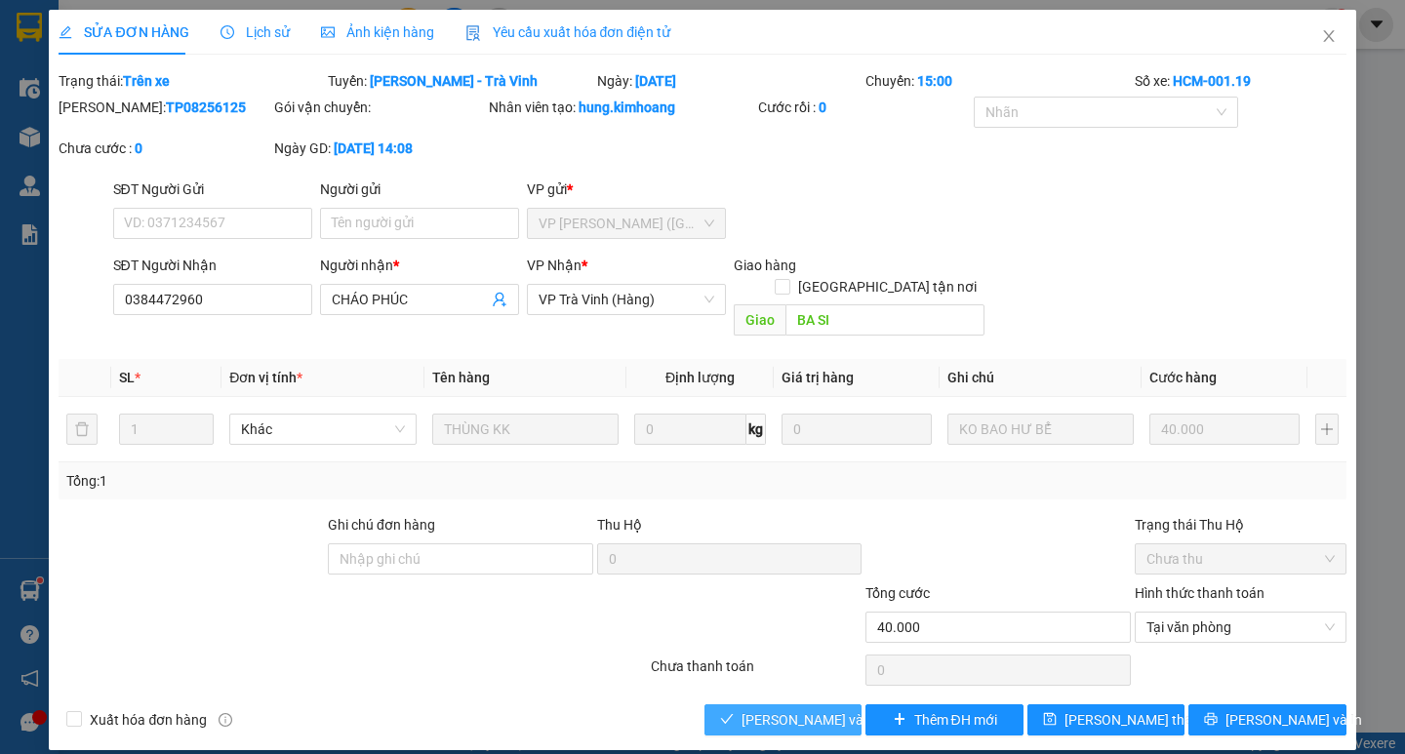
click at [844, 710] on span "[PERSON_NAME] và Giao hàng" at bounding box center [835, 720] width 187 height 21
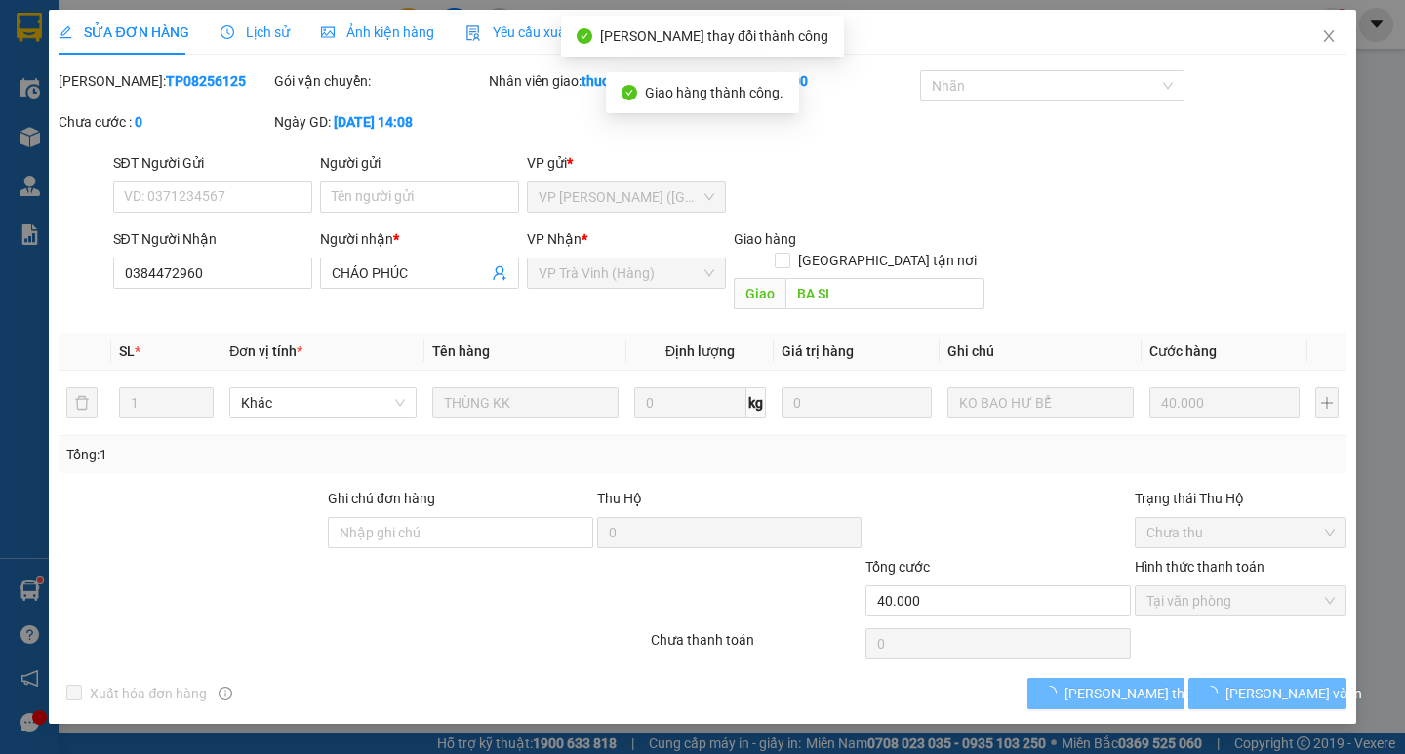
click at [1271, 697] on div "SỬA ĐƠN HÀNG Lịch sử Ảnh kiện hàng Yêu cầu xuất hóa đơn điện tử Total Paid Fee …" at bounding box center [702, 367] width 1307 height 714
click at [1273, 683] on span "[PERSON_NAME] và In" at bounding box center [1294, 693] width 137 height 21
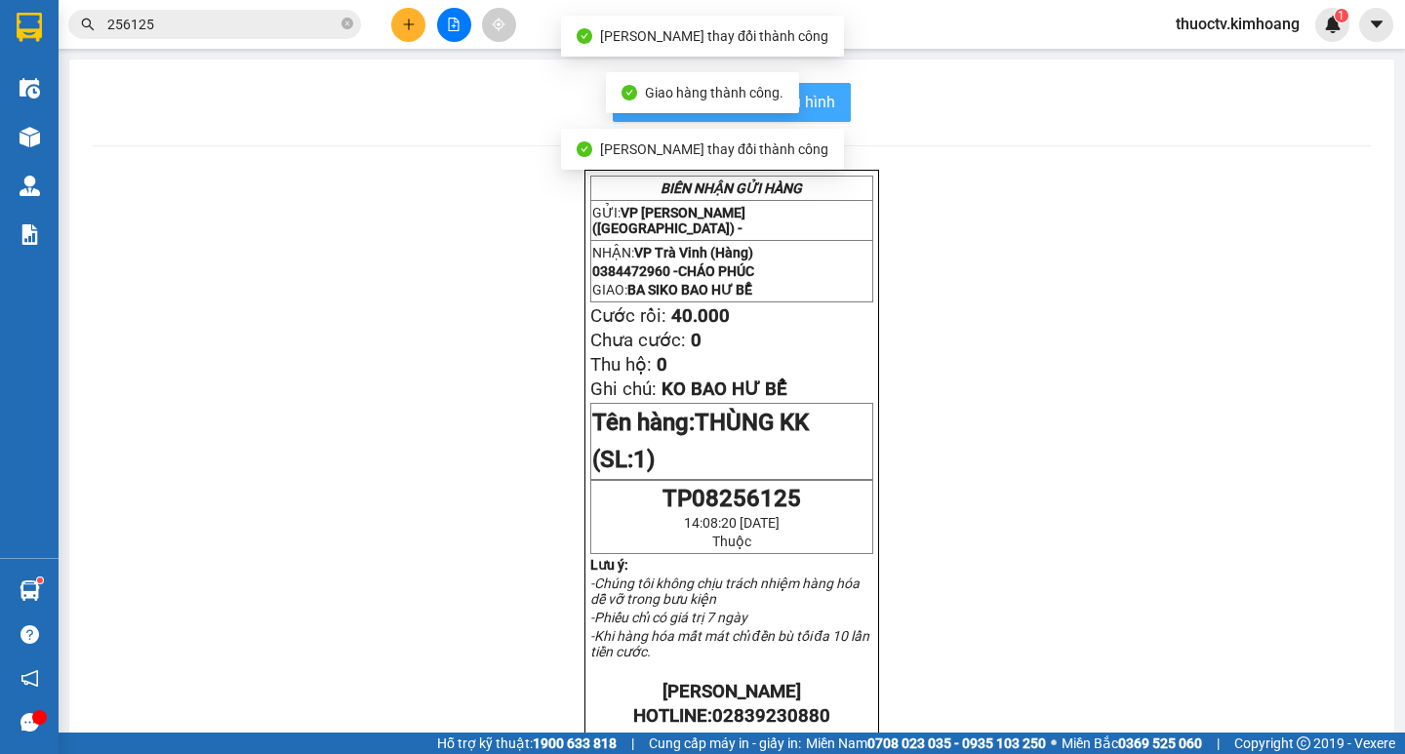
click at [818, 102] on span "In mẫu biên lai tự cấu hình" at bounding box center [743, 102] width 183 height 24
